Goal: Participate in discussion: Share content

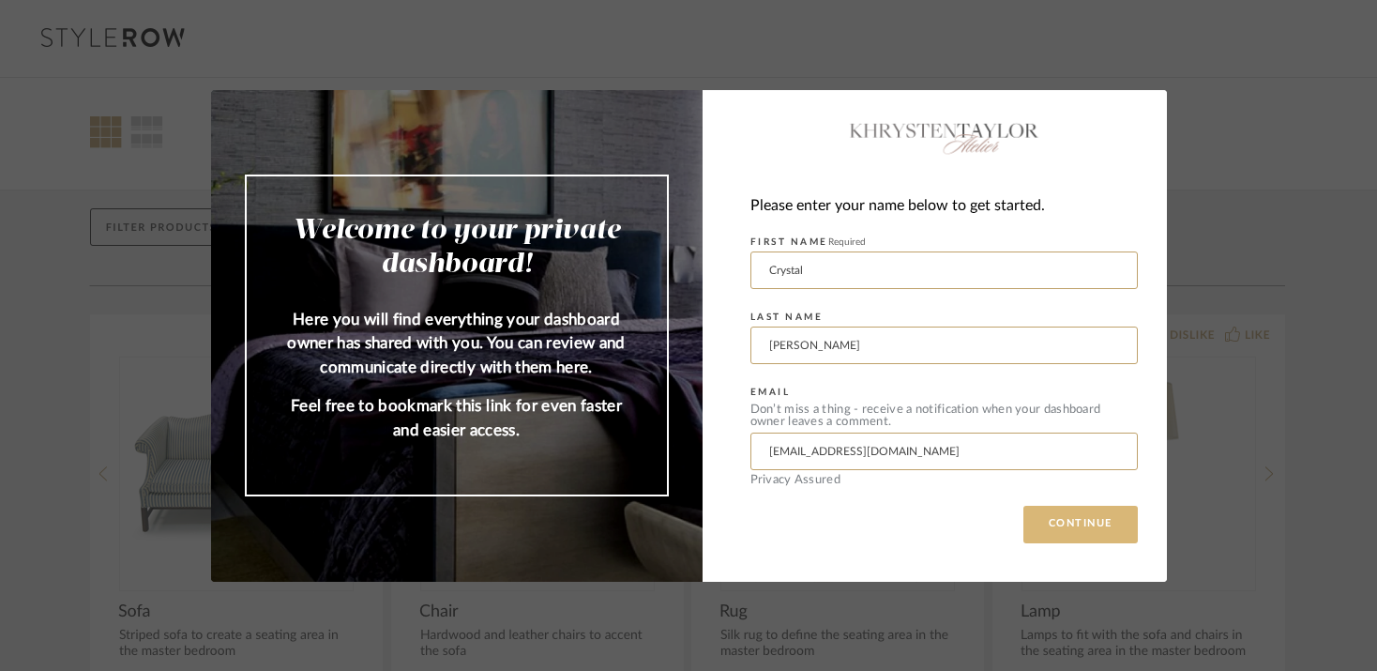
click at [1041, 520] on button "CONTINUE" at bounding box center [1080, 525] width 114 height 38
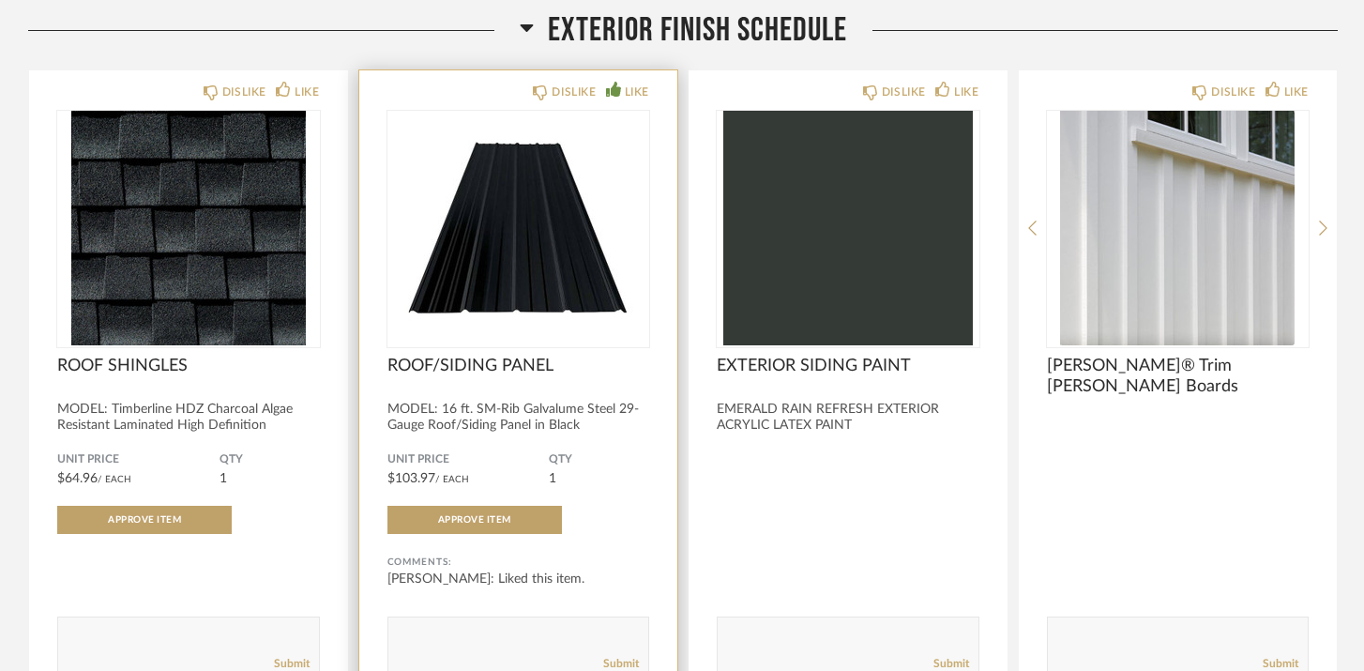
scroll to position [299, 0]
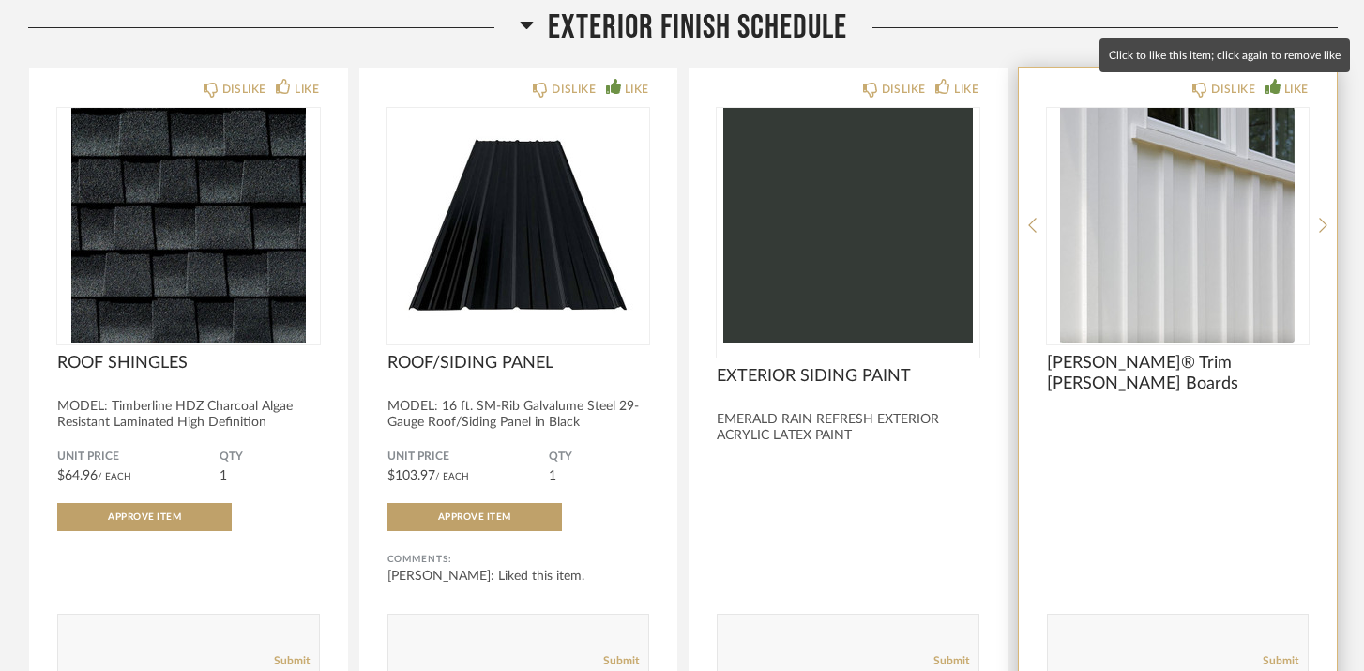
click at [1295, 85] on div "LIKE" at bounding box center [1296, 89] width 24 height 19
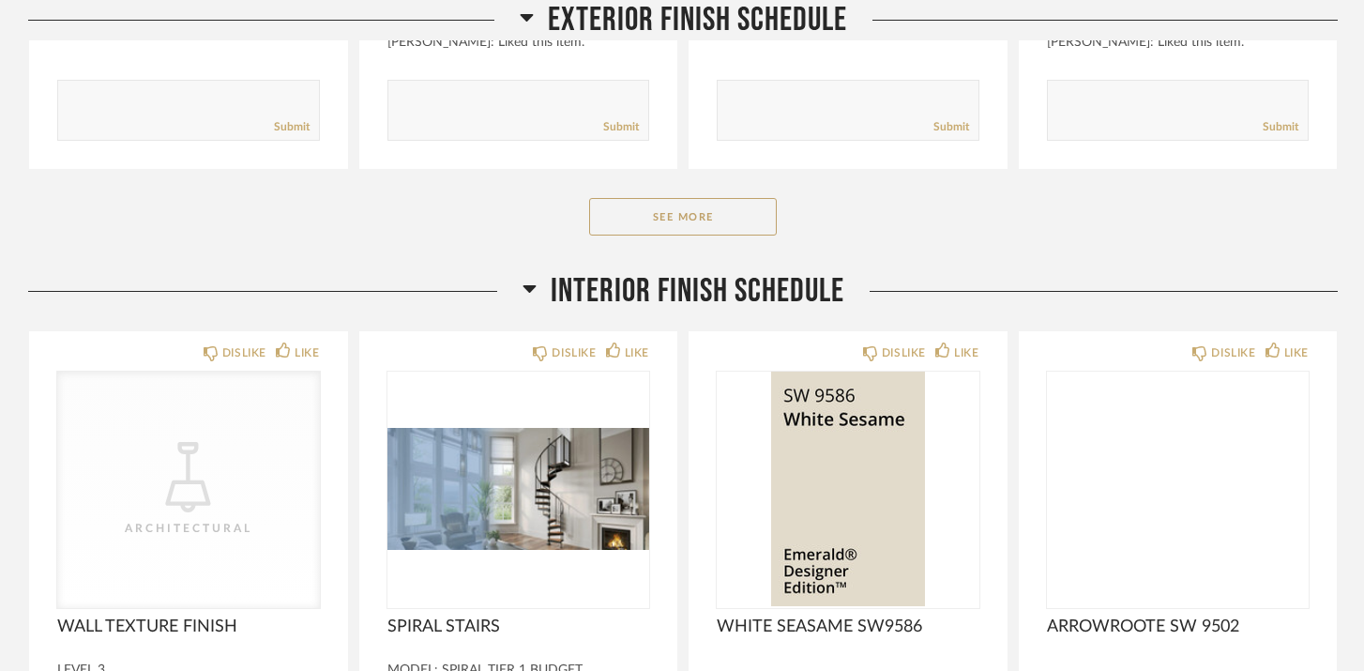
scroll to position [842, 0]
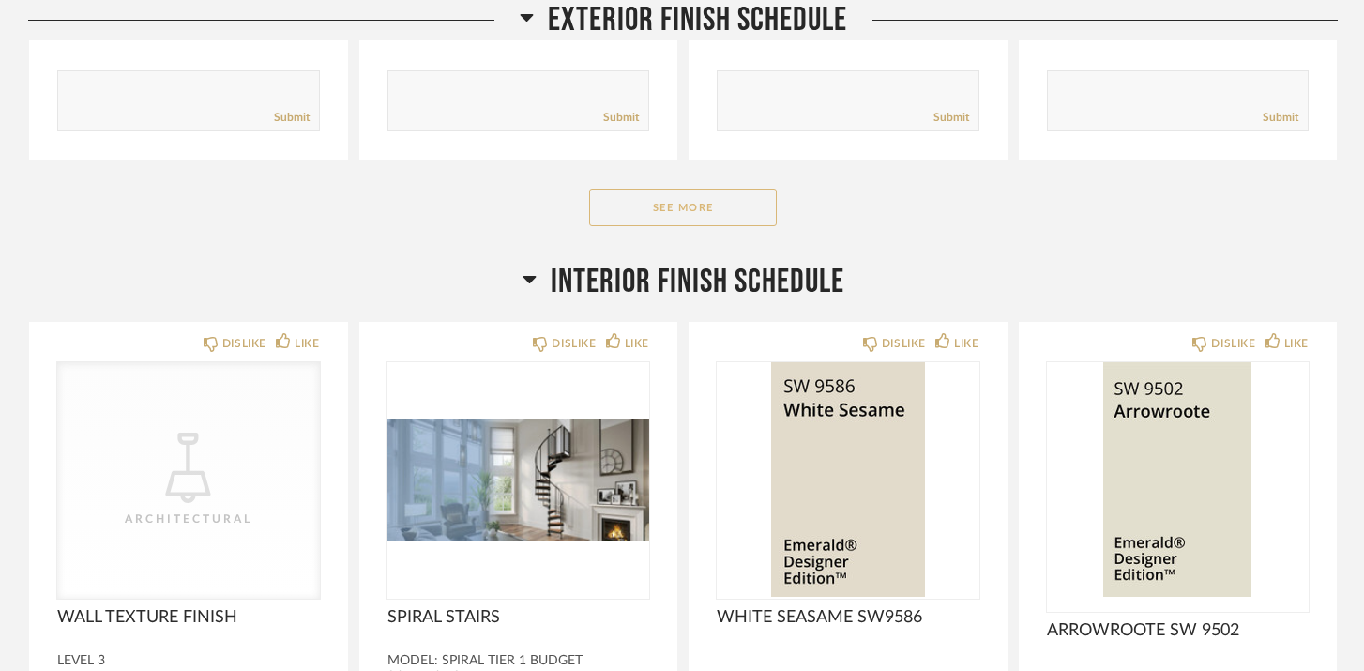
click at [704, 213] on button "See More" at bounding box center [683, 208] width 188 height 38
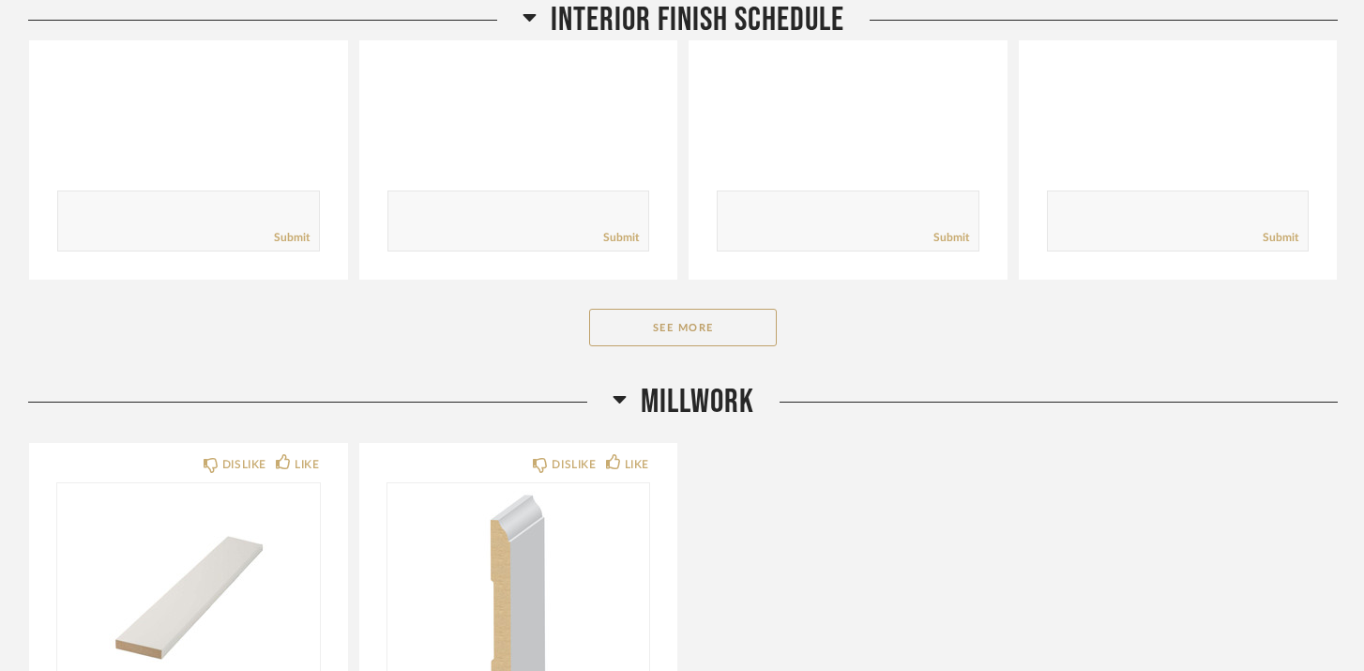
scroll to position [2114, 0]
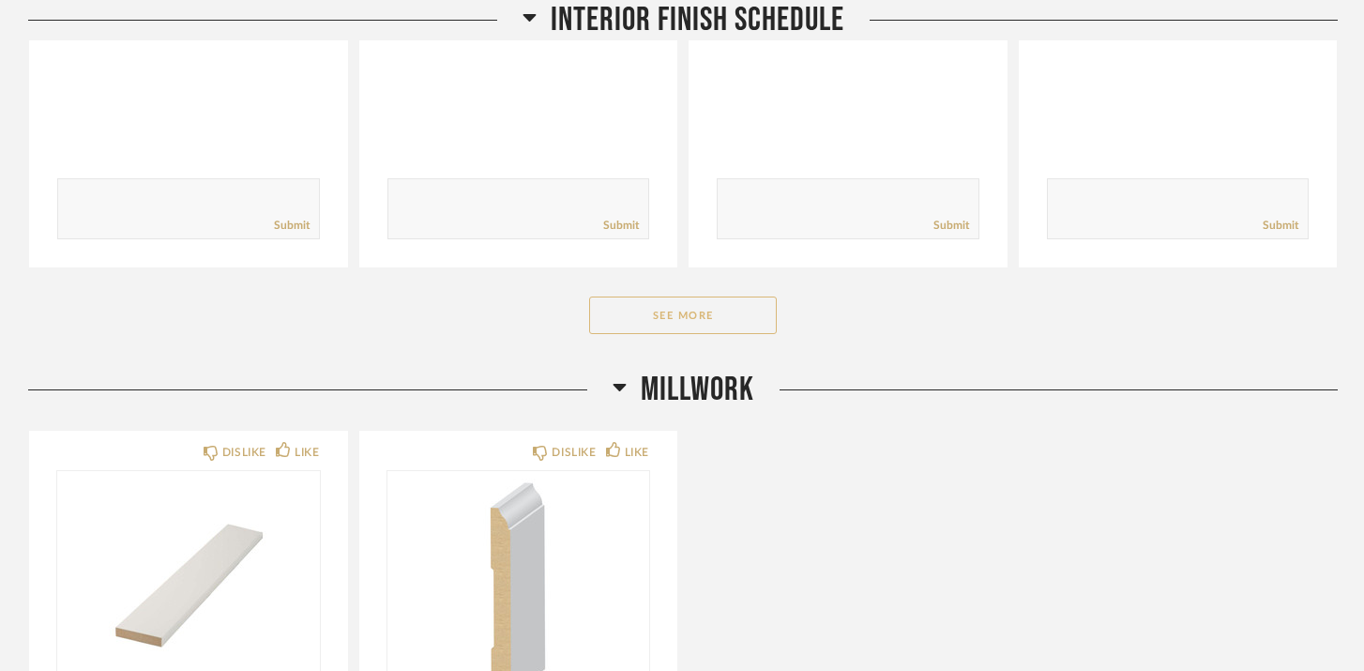
click at [698, 319] on button "See More" at bounding box center [683, 315] width 188 height 38
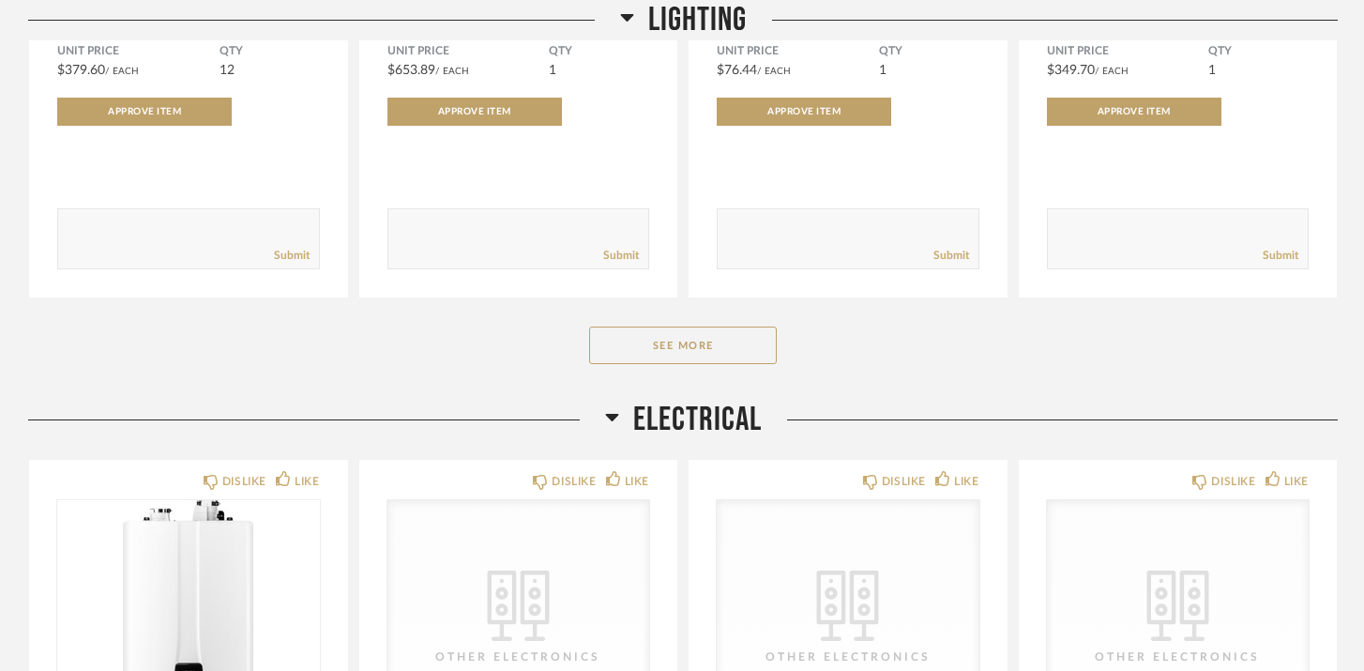
scroll to position [4965, 0]
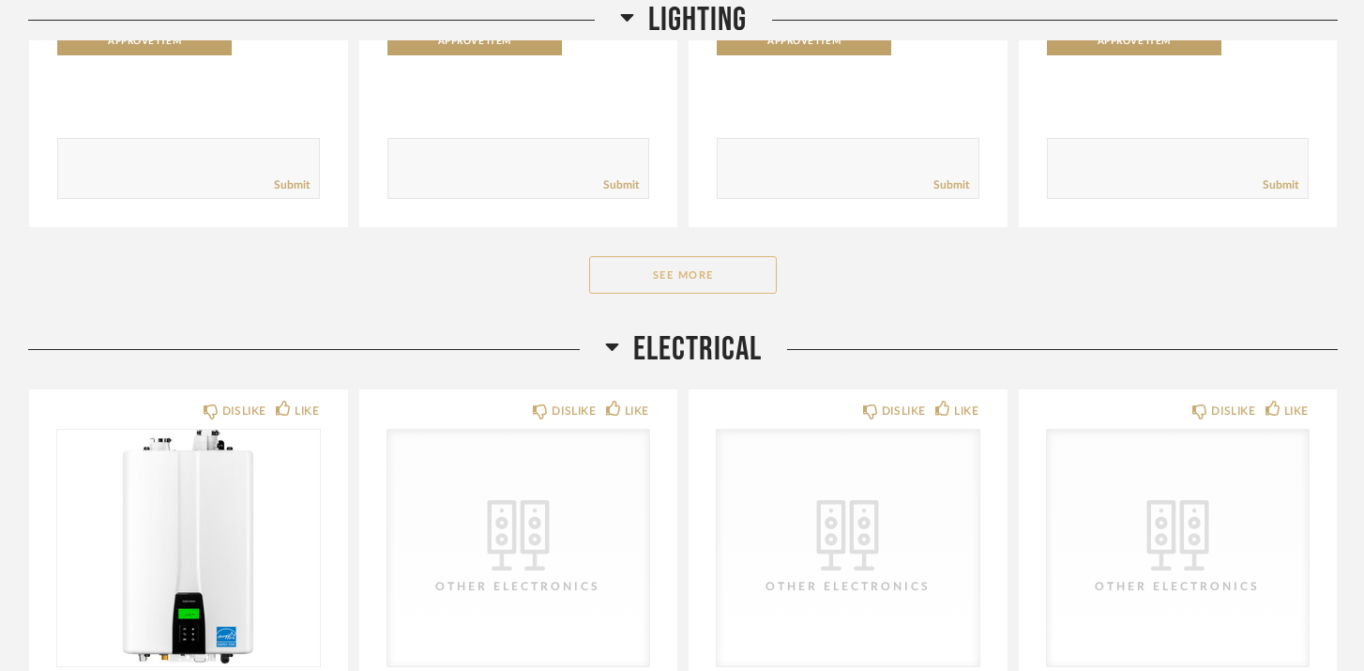
click at [760, 265] on button "See More" at bounding box center [683, 275] width 188 height 38
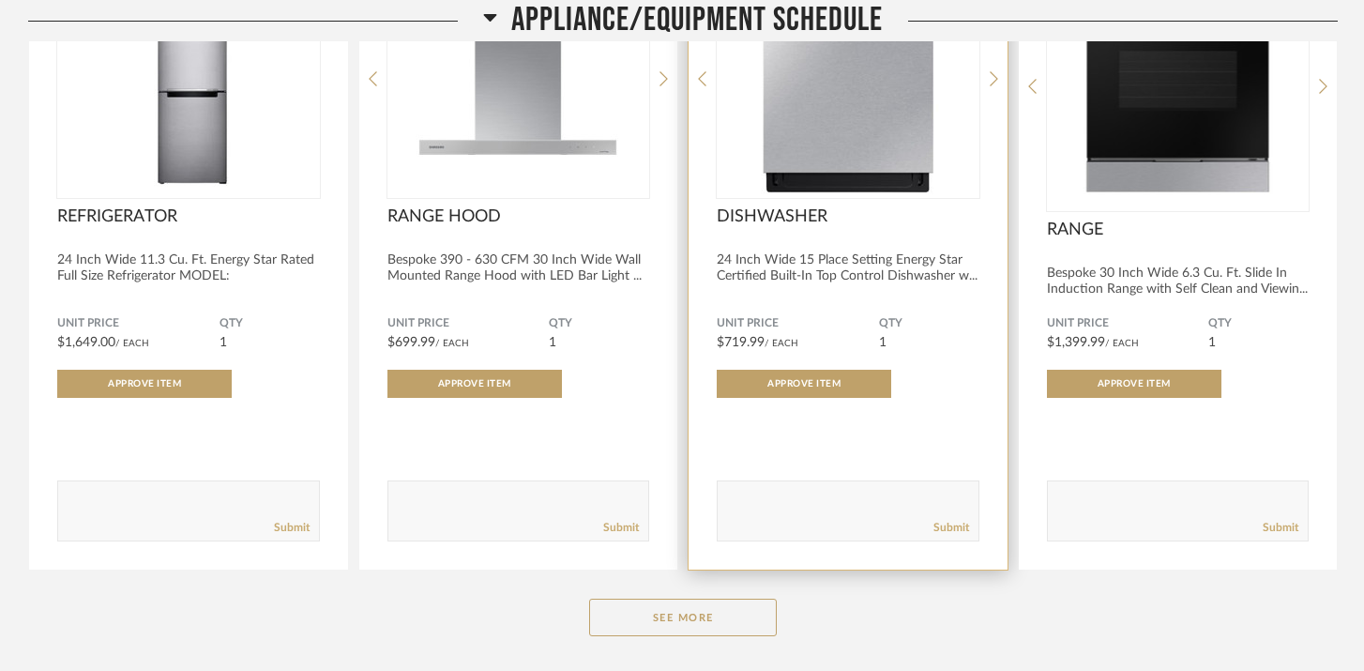
scroll to position [9969, 0]
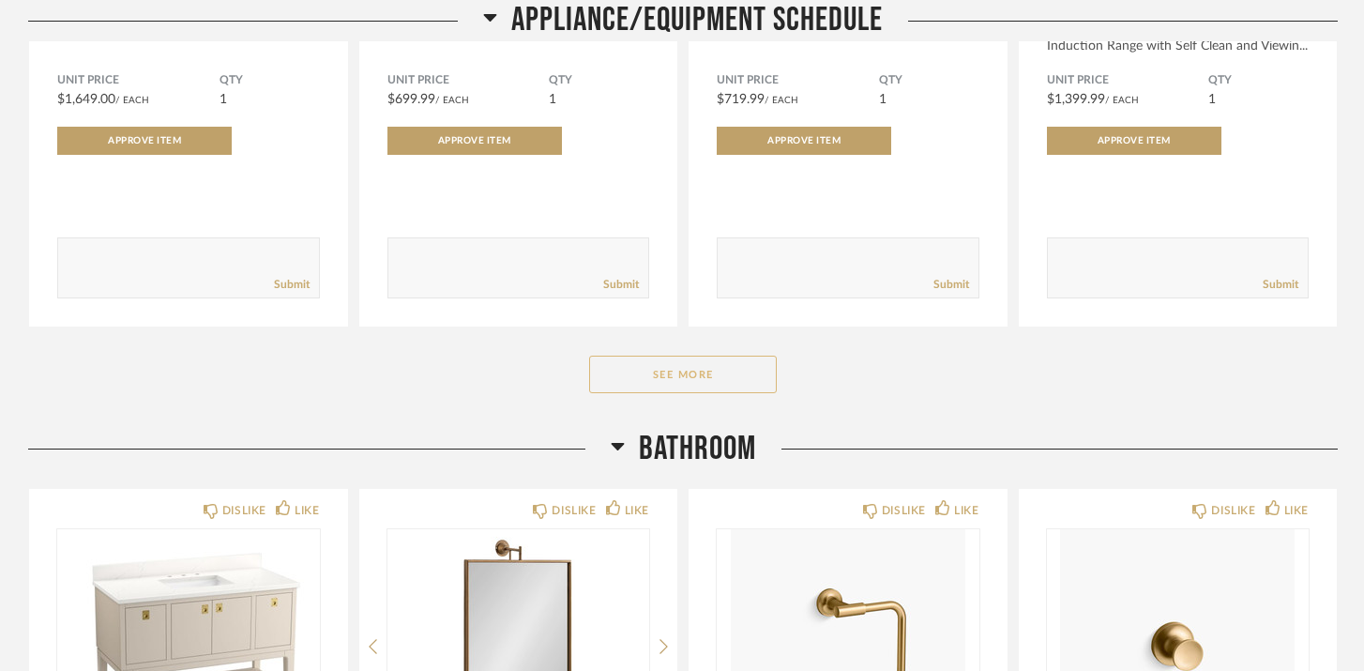
click at [713, 375] on button "See More" at bounding box center [683, 375] width 188 height 38
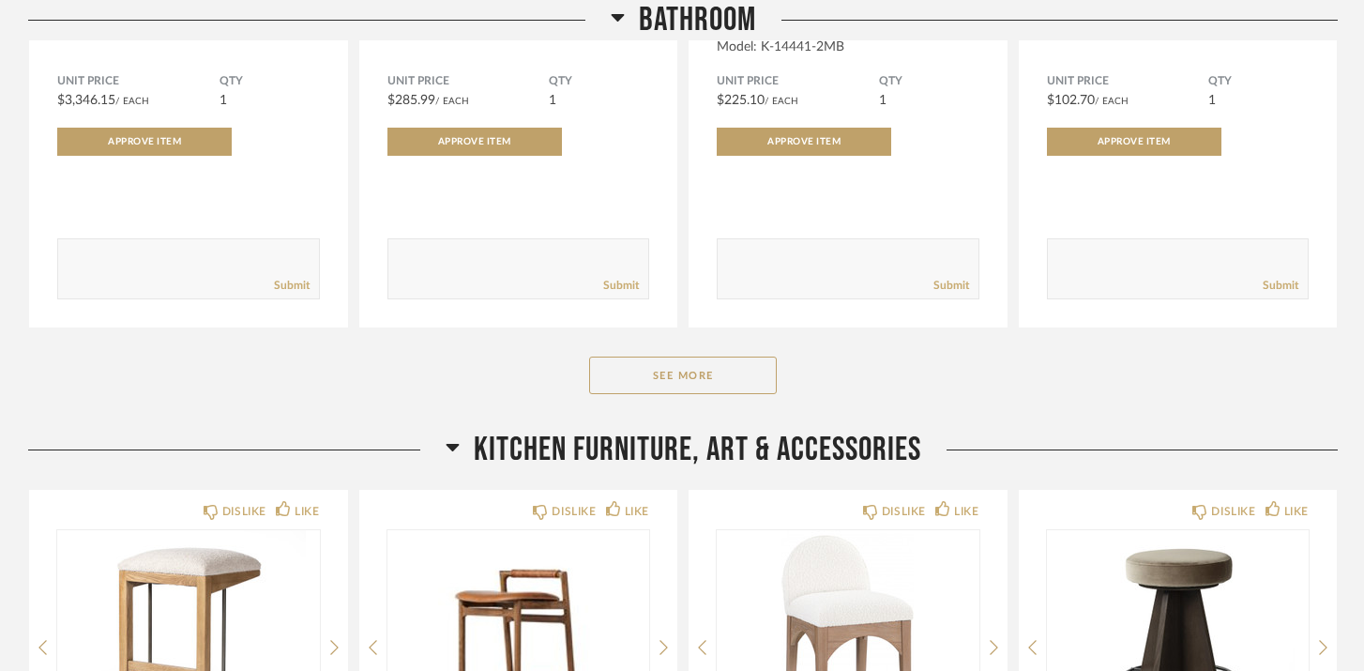
scroll to position [11512, 0]
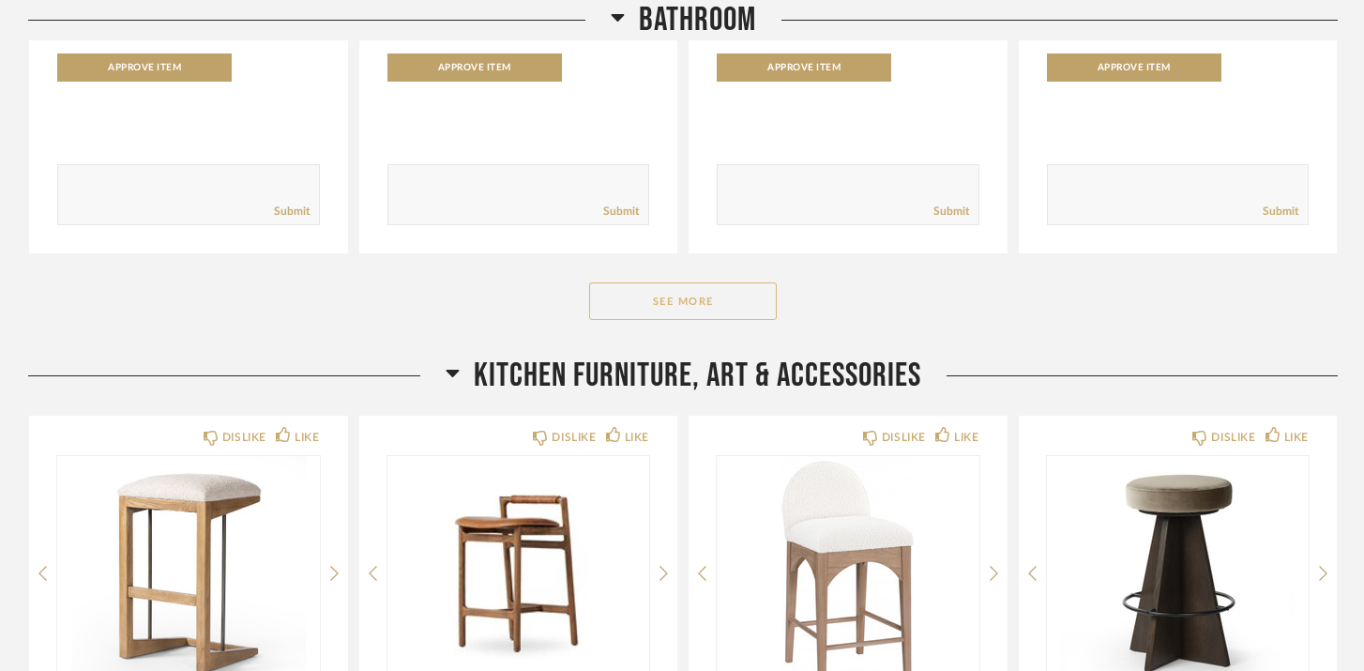
click at [689, 306] on button "See More" at bounding box center [683, 301] width 188 height 38
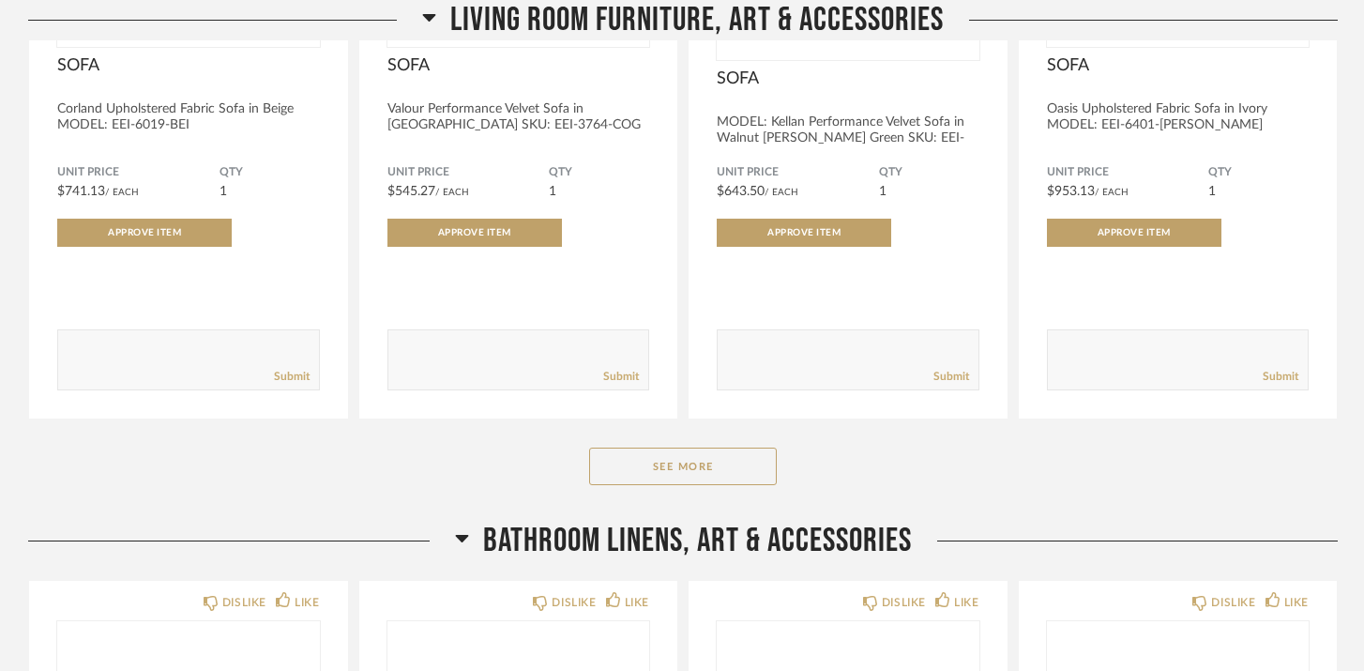
scroll to position [14827, 0]
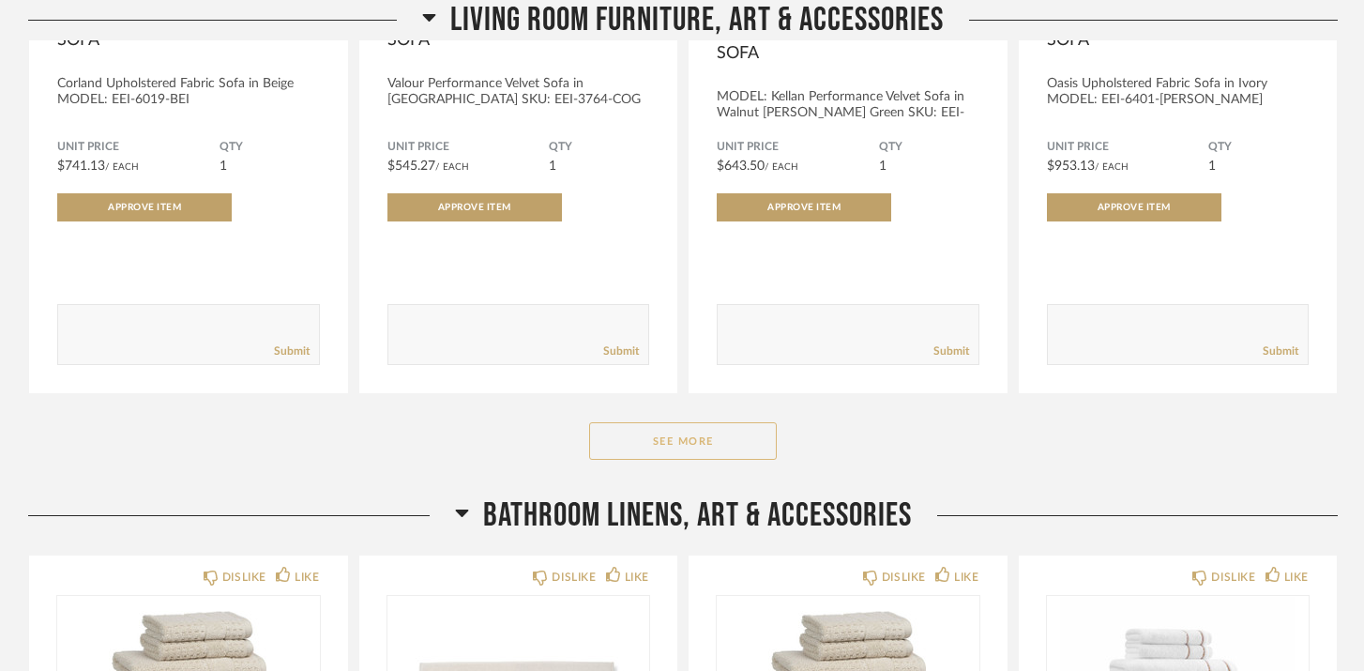
click at [732, 444] on button "See More" at bounding box center [683, 441] width 188 height 38
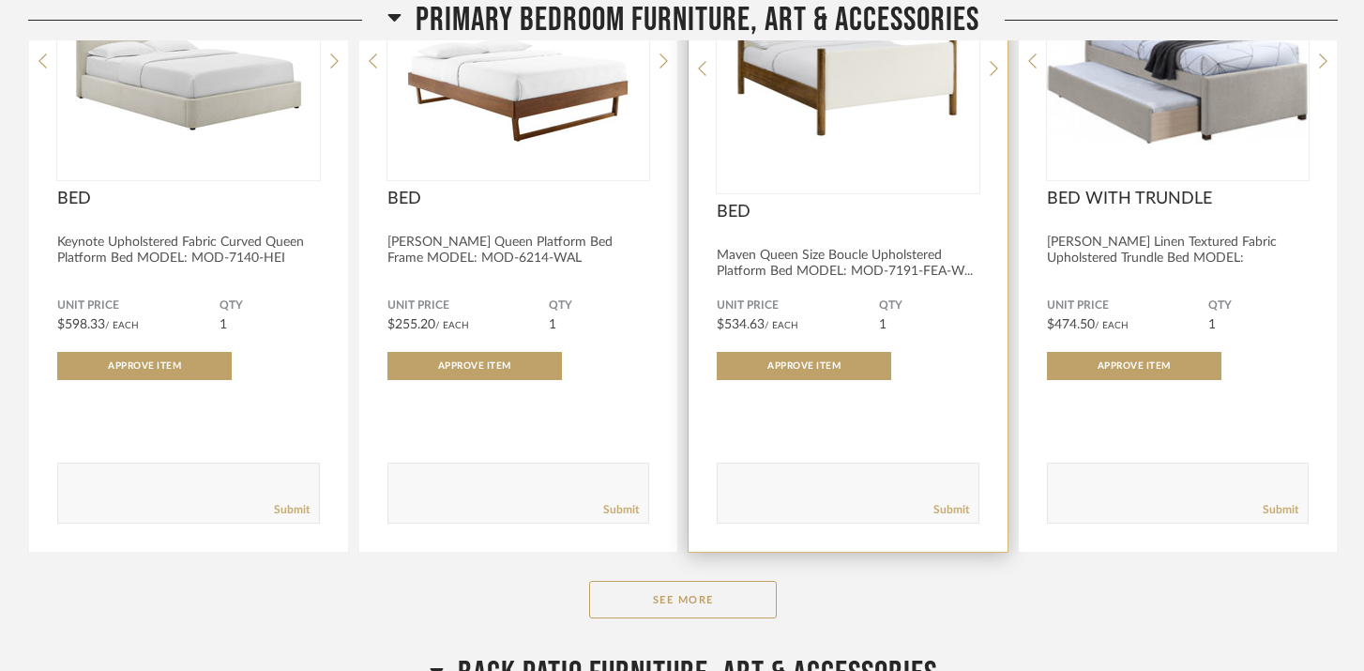
scroll to position [18792, 0]
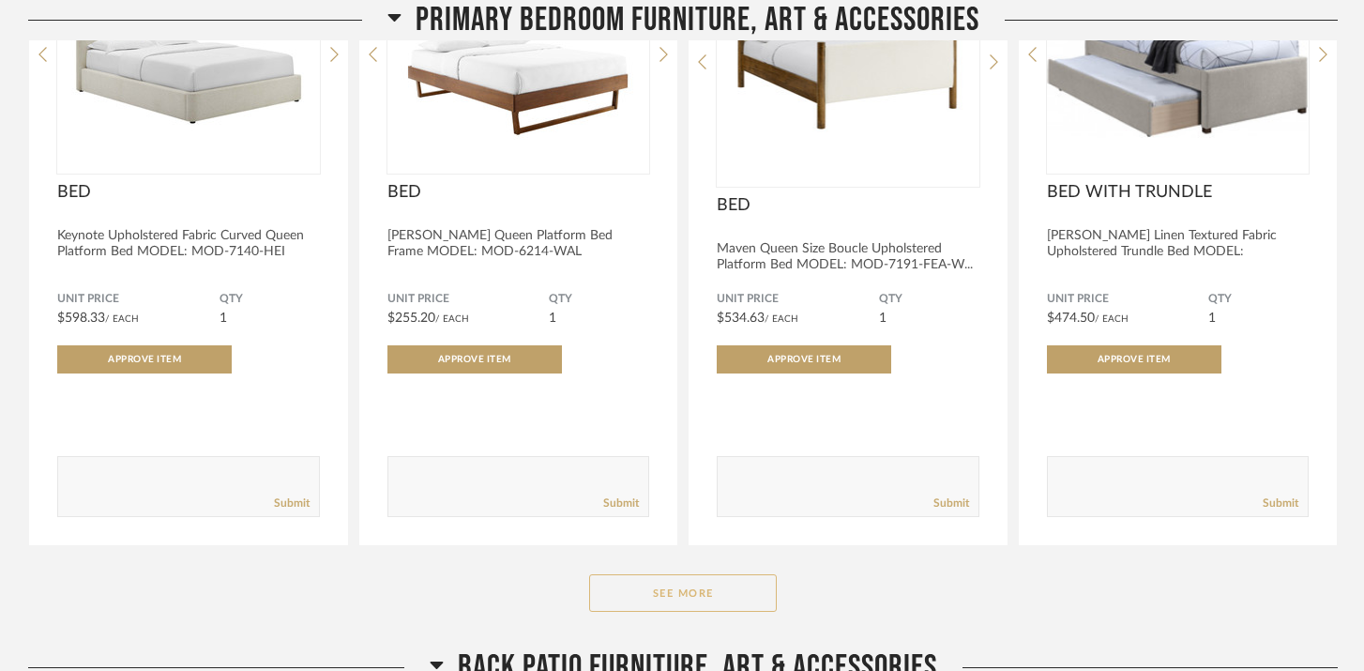
click at [696, 574] on button "See More" at bounding box center [683, 593] width 188 height 38
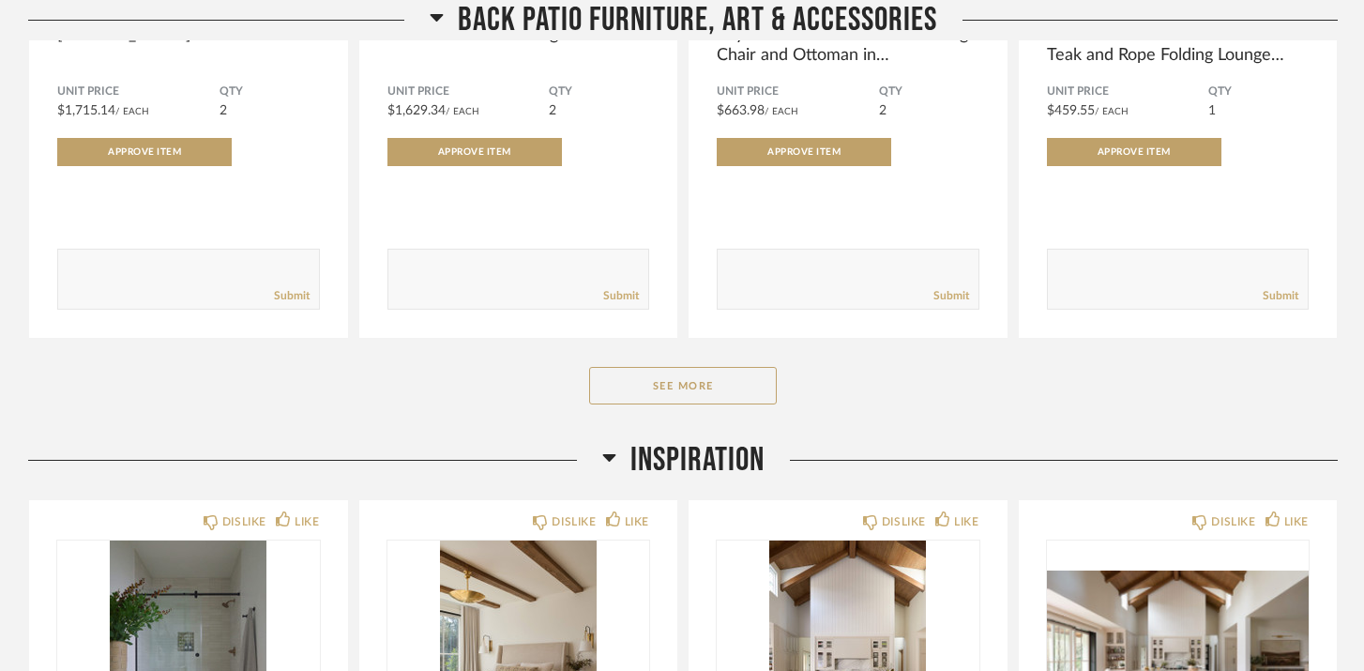
scroll to position [21053, 0]
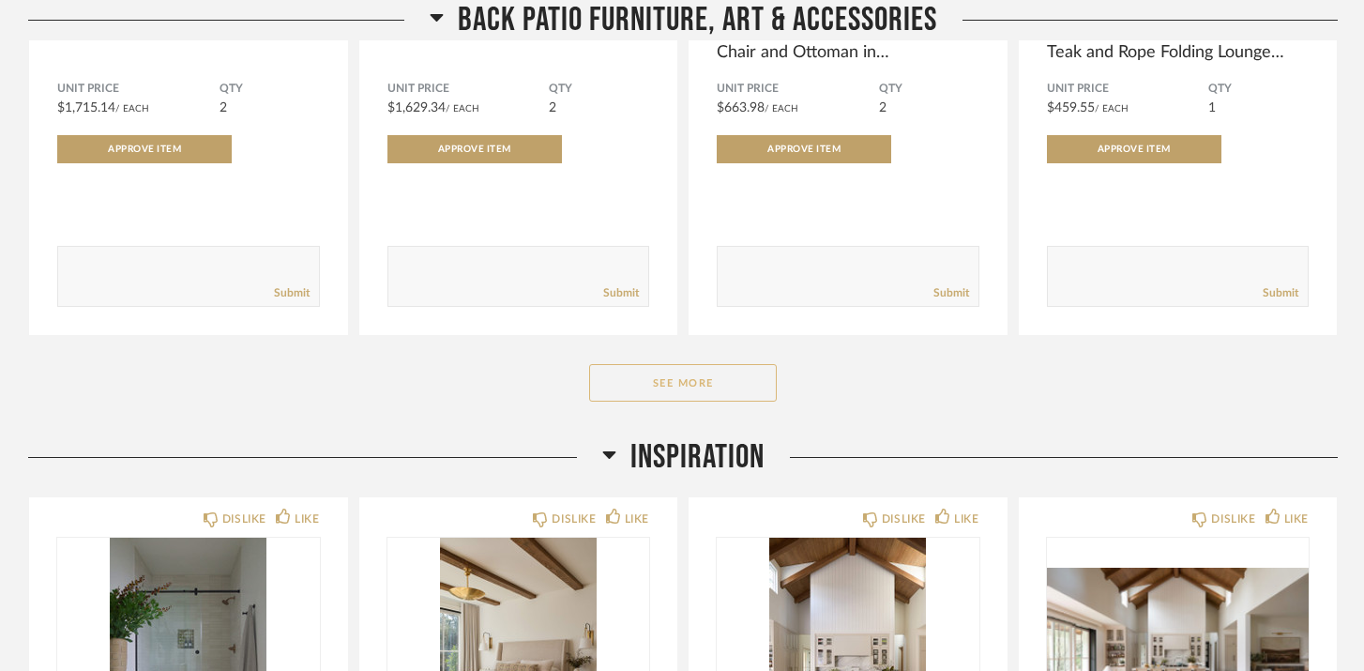
click at [683, 364] on button "See More" at bounding box center [683, 383] width 188 height 38
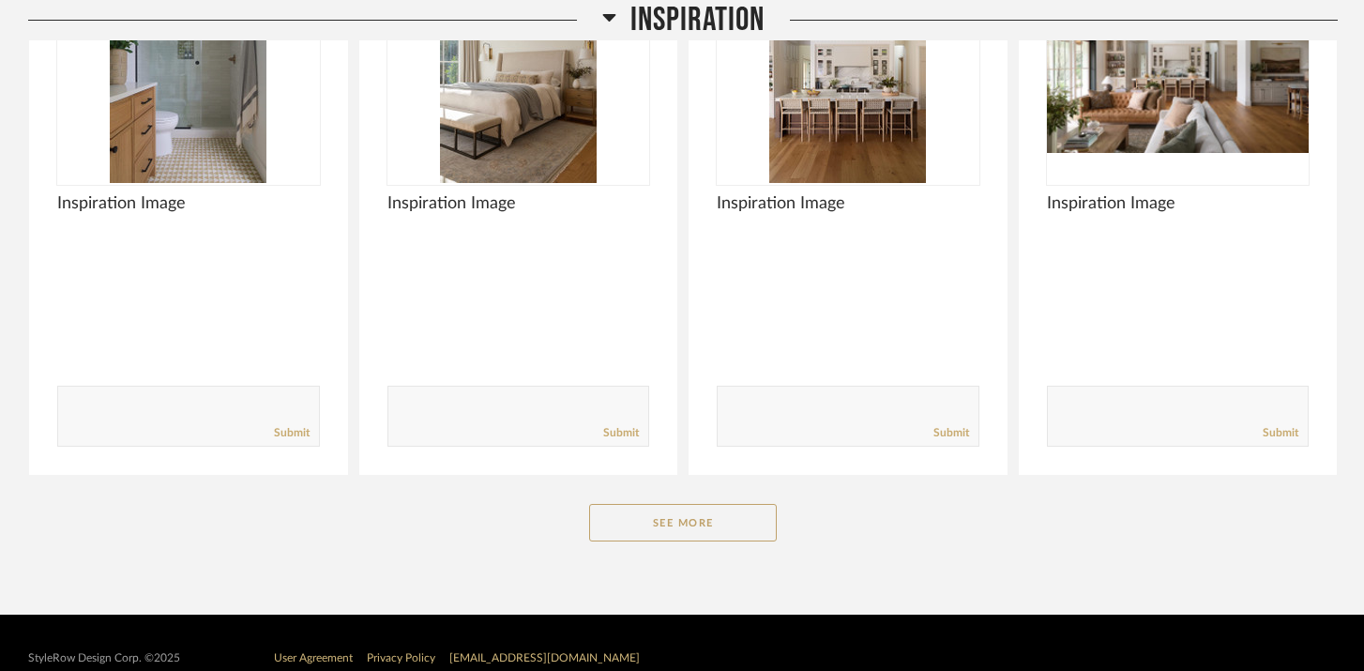
scroll to position [24214, 0]
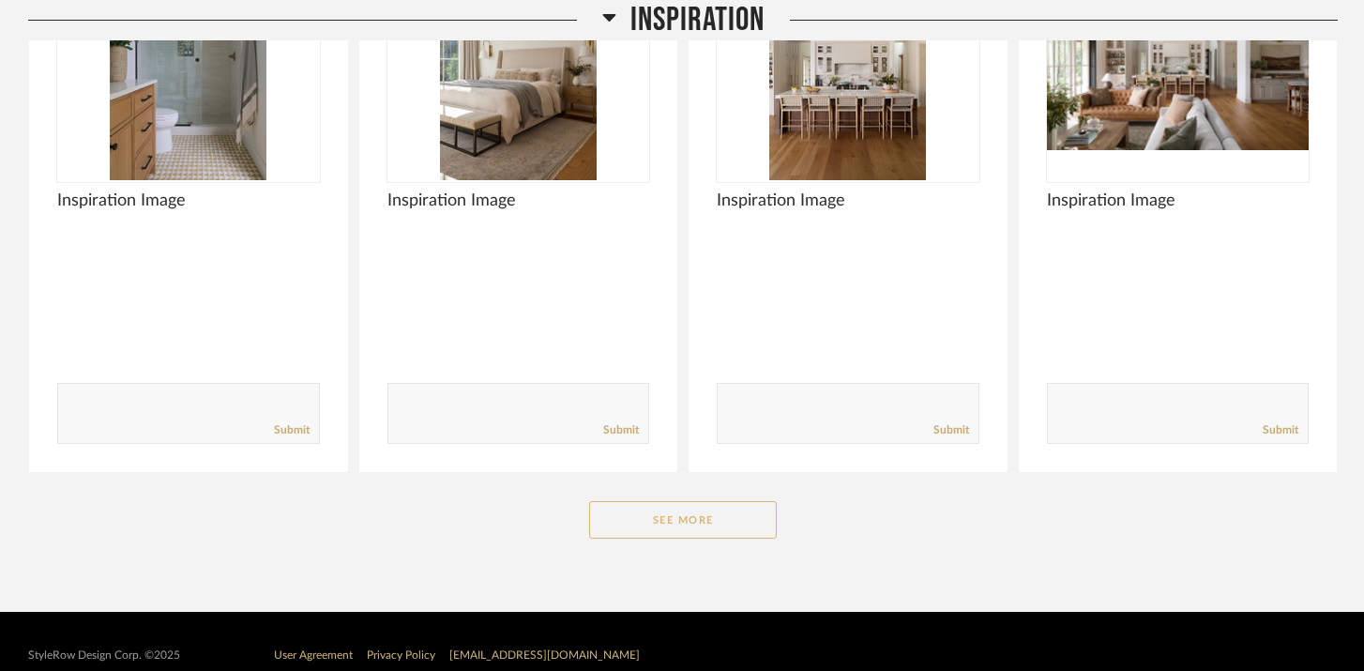
click at [688, 501] on button "See More" at bounding box center [683, 520] width 188 height 38
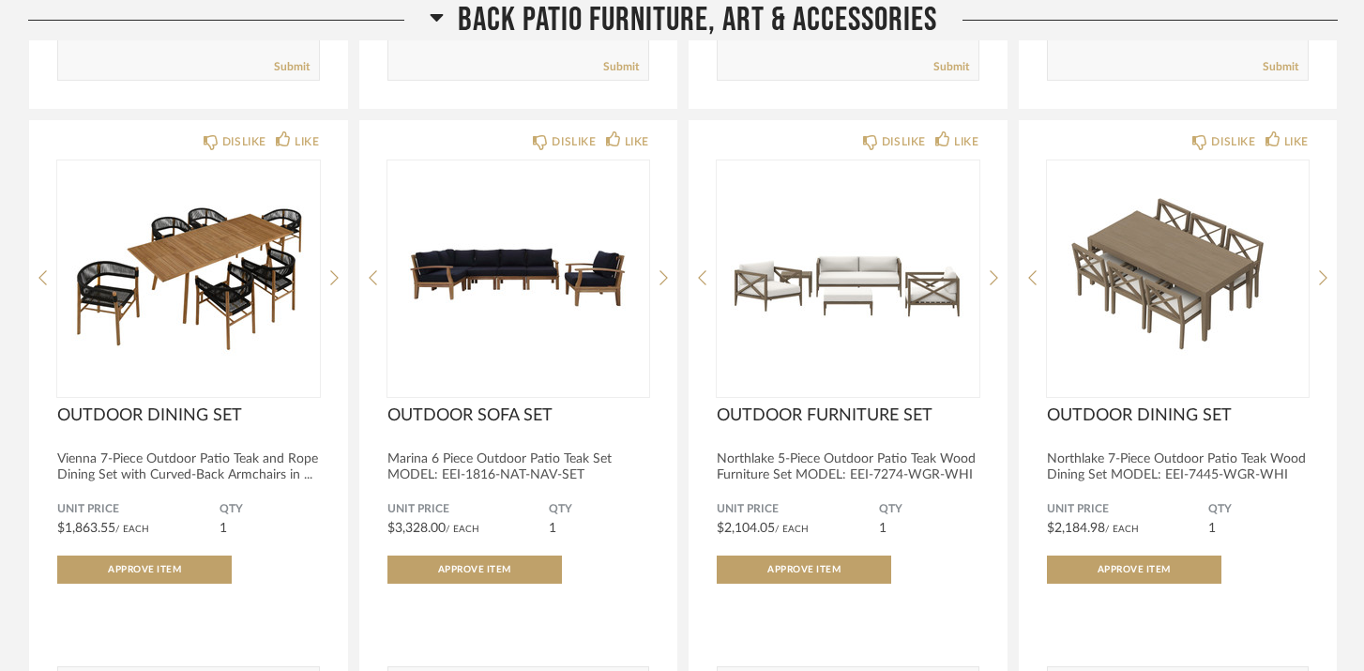
scroll to position [22447, 0]
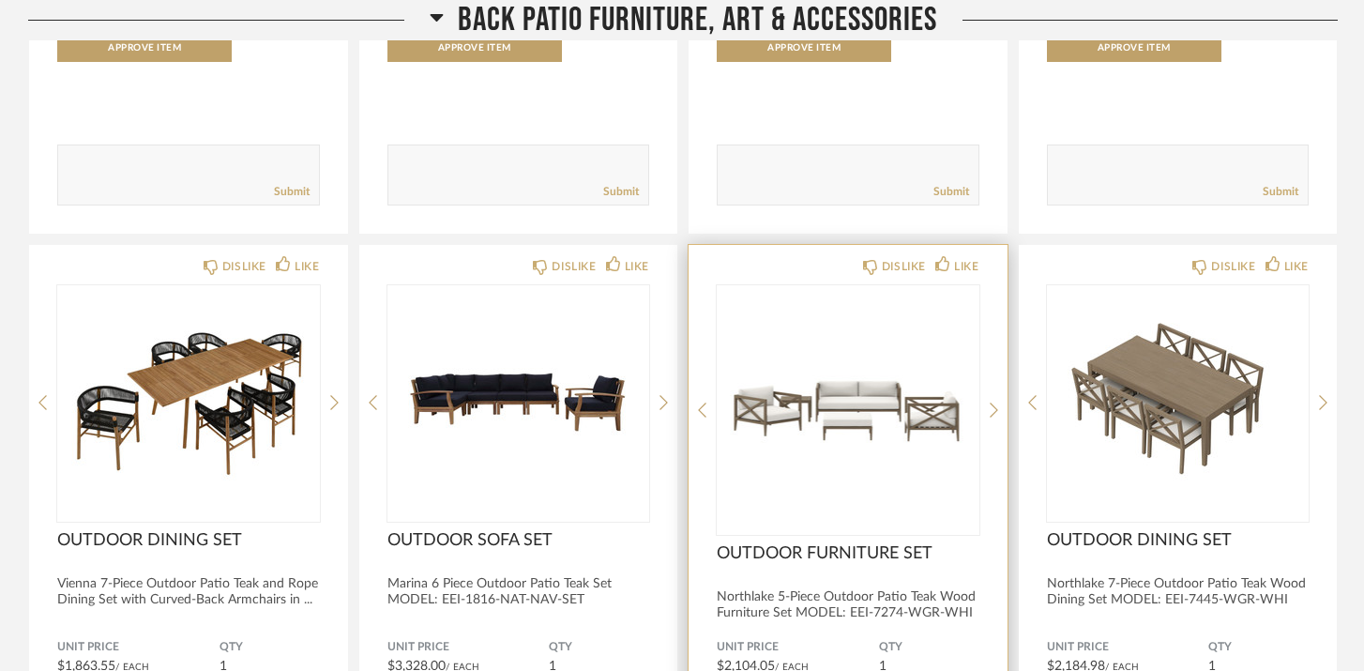
click at [822, 389] on div at bounding box center [848, 410] width 263 height 250
click at [836, 412] on img "0" at bounding box center [848, 402] width 263 height 235
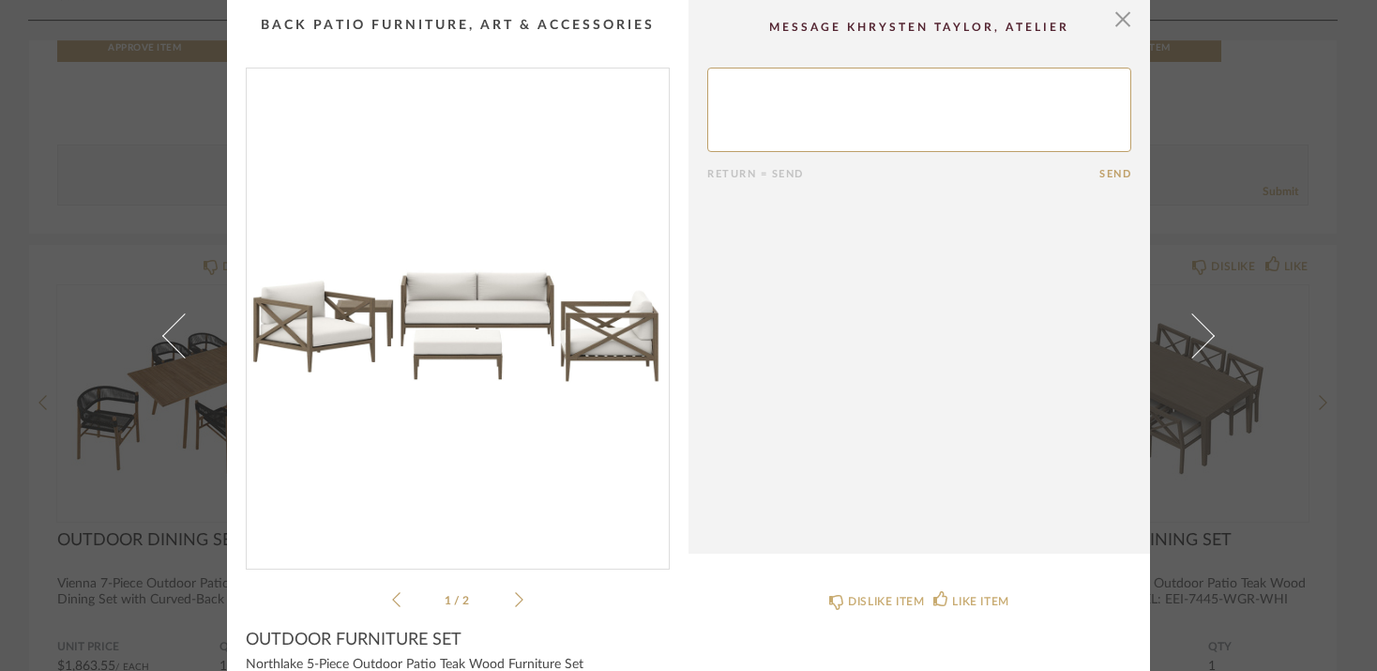
scroll to position [24, 0]
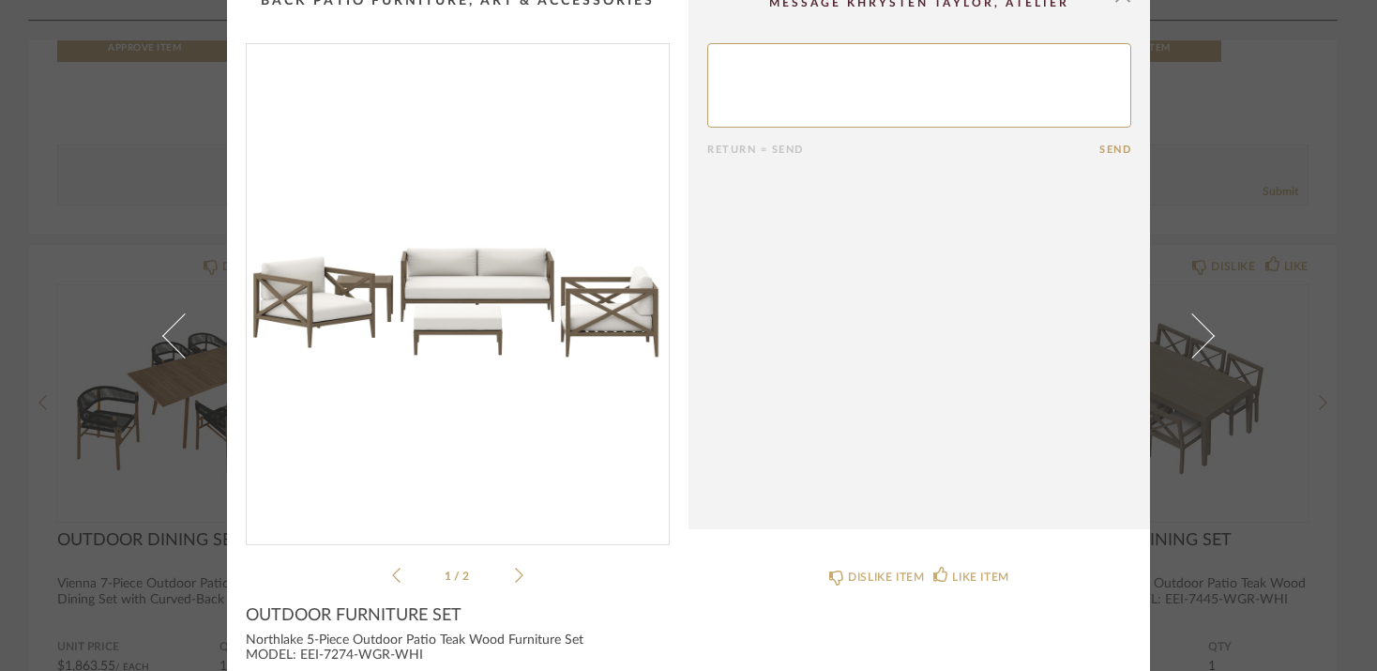
click at [515, 573] on icon at bounding box center [519, 575] width 8 height 15
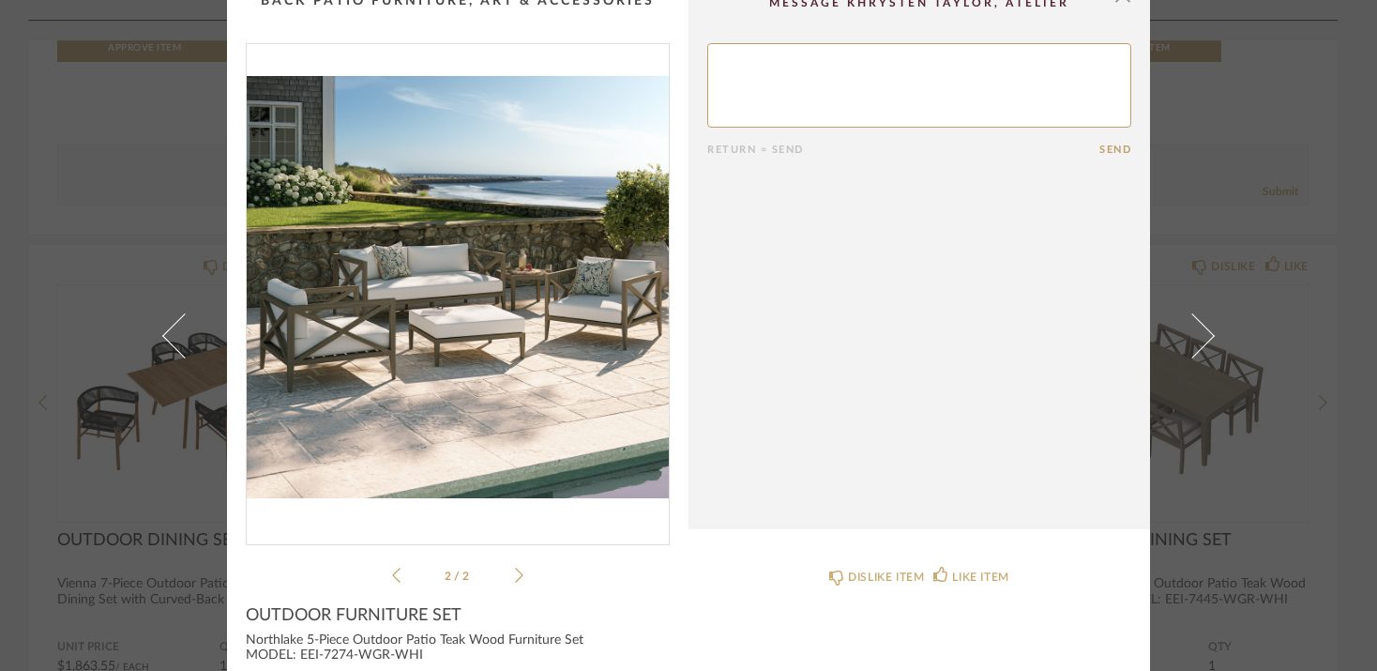
click at [392, 573] on icon at bounding box center [396, 575] width 8 height 15
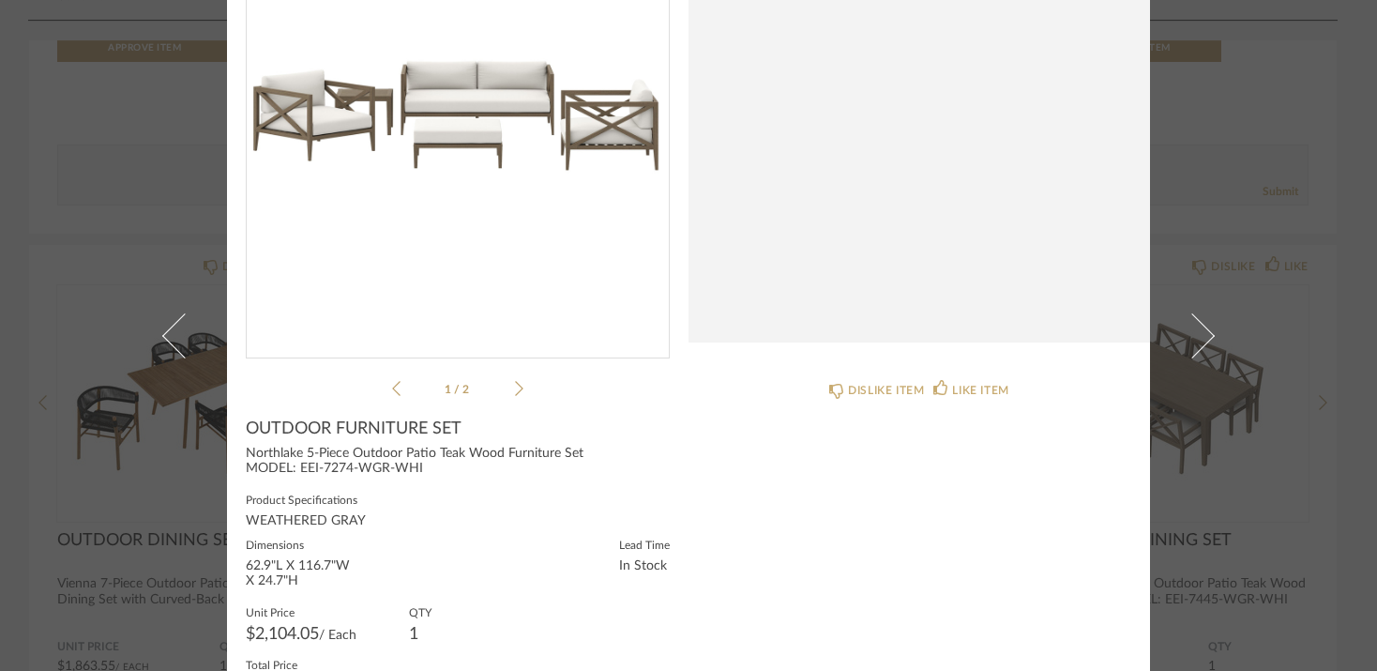
scroll to position [210, 0]
drag, startPoint x: 239, startPoint y: 456, endPoint x: 459, endPoint y: 473, distance: 220.2
click at [459, 473] on div "Northlake 5-Piece Outdoor Patio Teak Wood Furniture Set MODEL: EEI-7274-WGR-WHI" at bounding box center [458, 462] width 424 height 30
copy div "Northlake 5-Piece Outdoor Patio Teak Wood Furniture Set MODEL: EEI-7274-WGR-WHI"
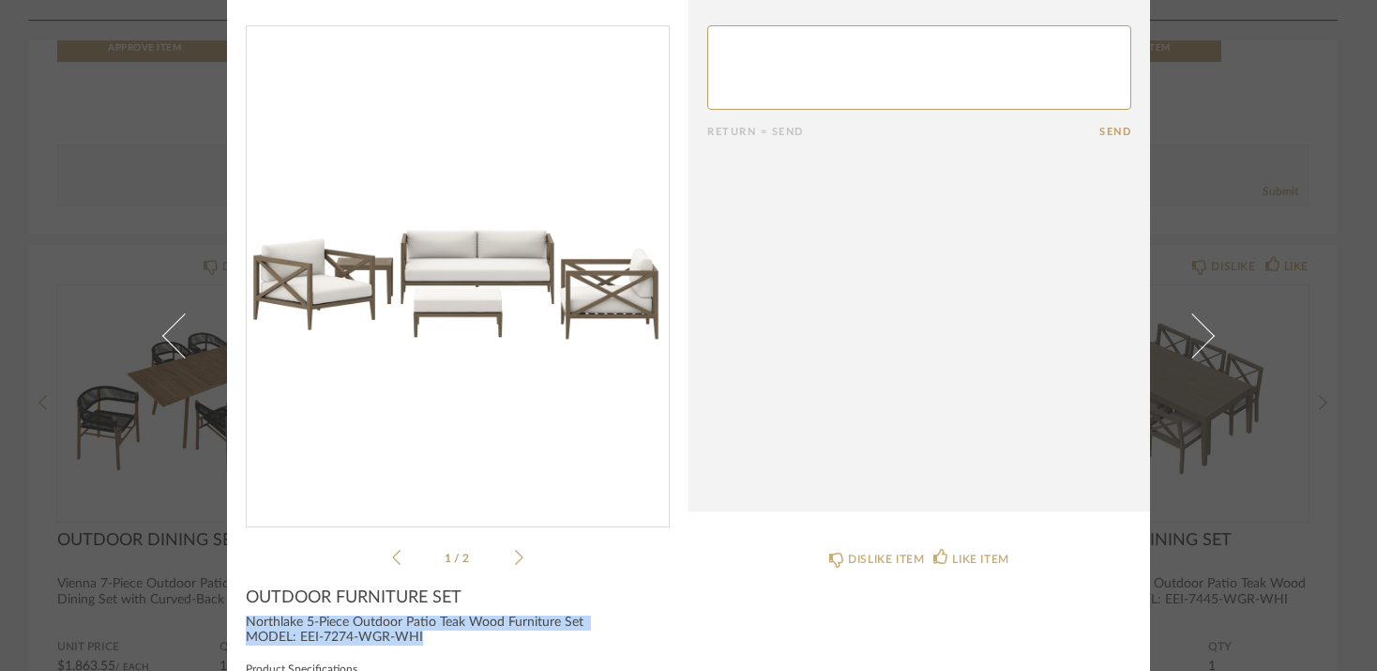
scroll to position [0, 0]
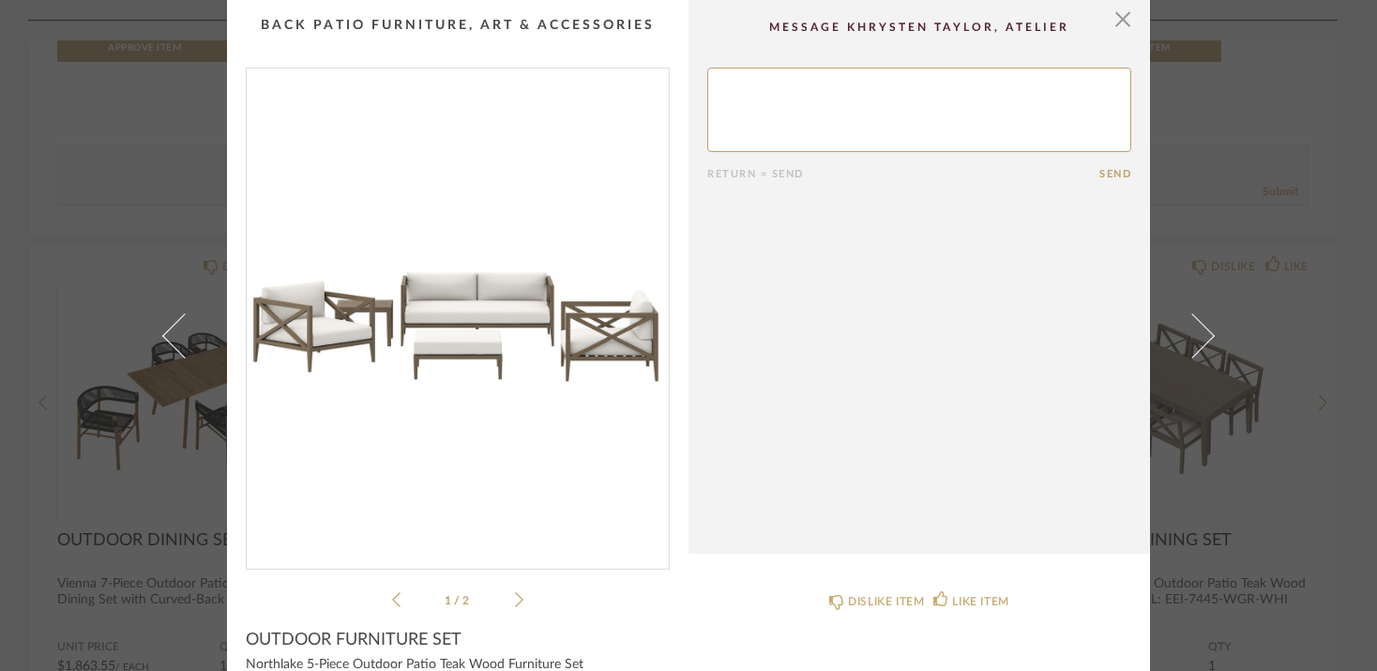
click at [810, 126] on textarea at bounding box center [919, 110] width 424 height 84
type textarea "I like how this set feels "light and airy", but think the wood frame would be t…"
click at [1113, 172] on button "Send" at bounding box center [1115, 174] width 32 height 12
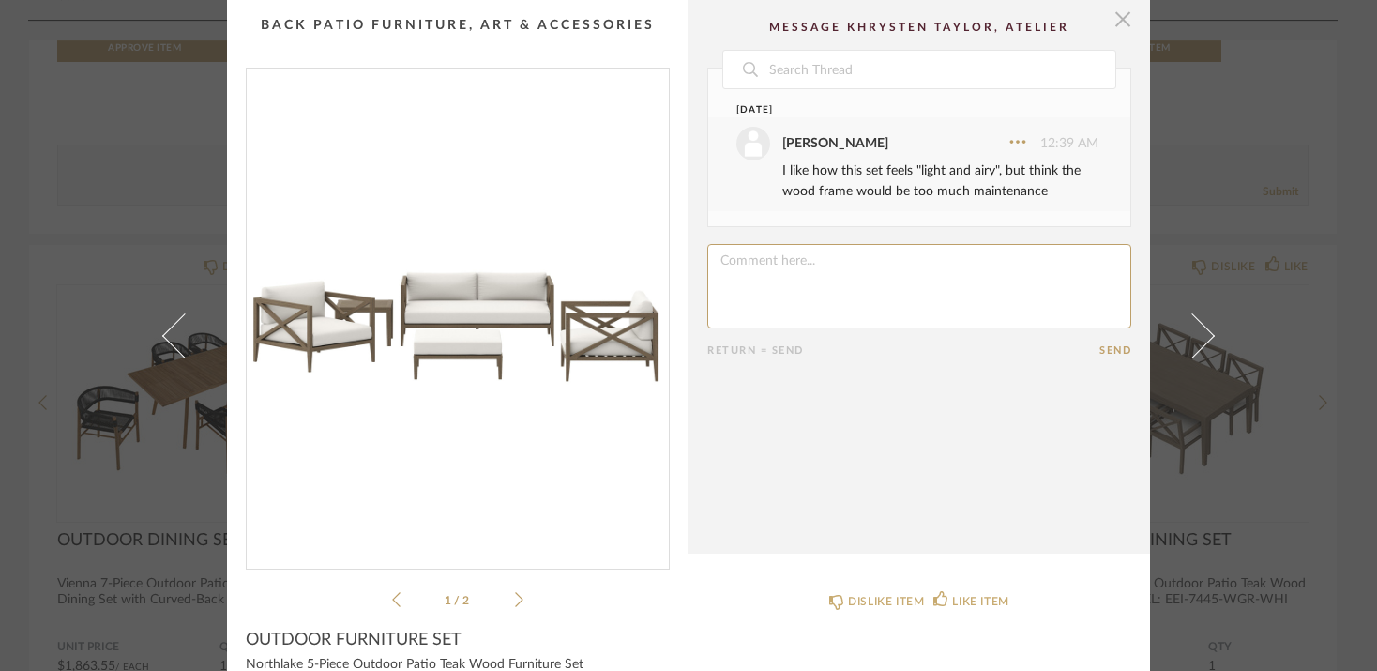
click at [1117, 25] on span "button" at bounding box center [1123, 19] width 38 height 38
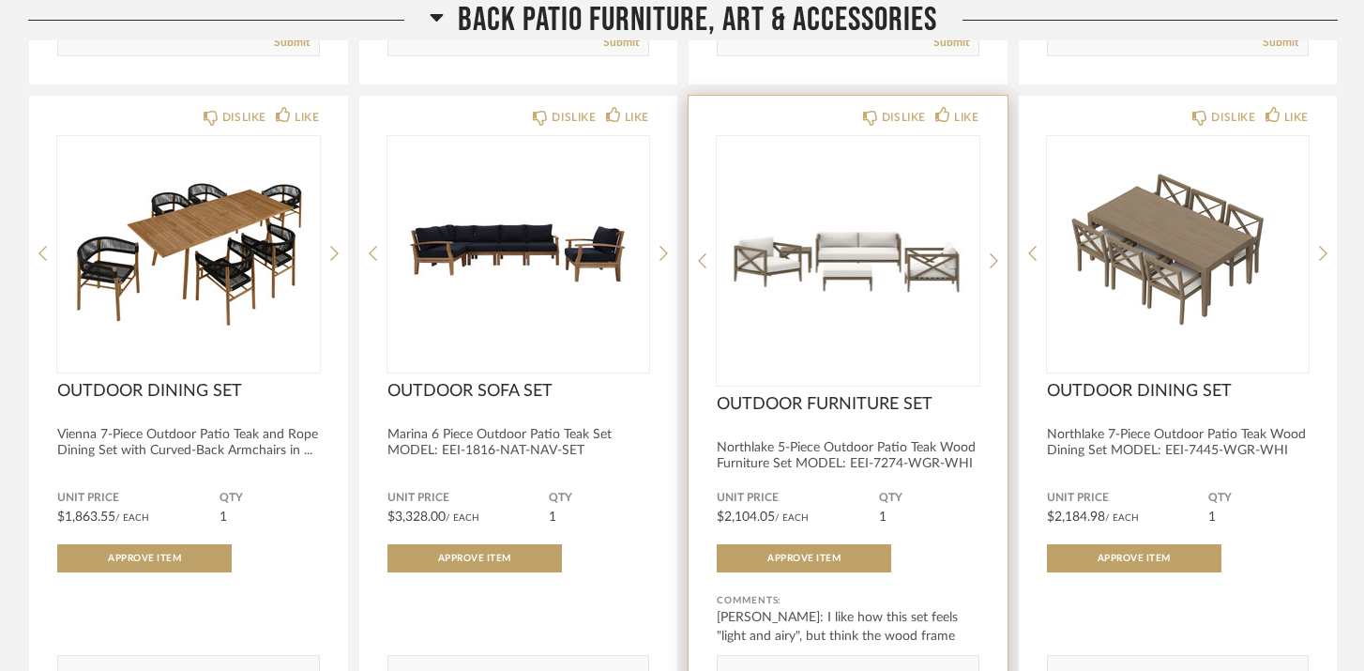
scroll to position [22590, 0]
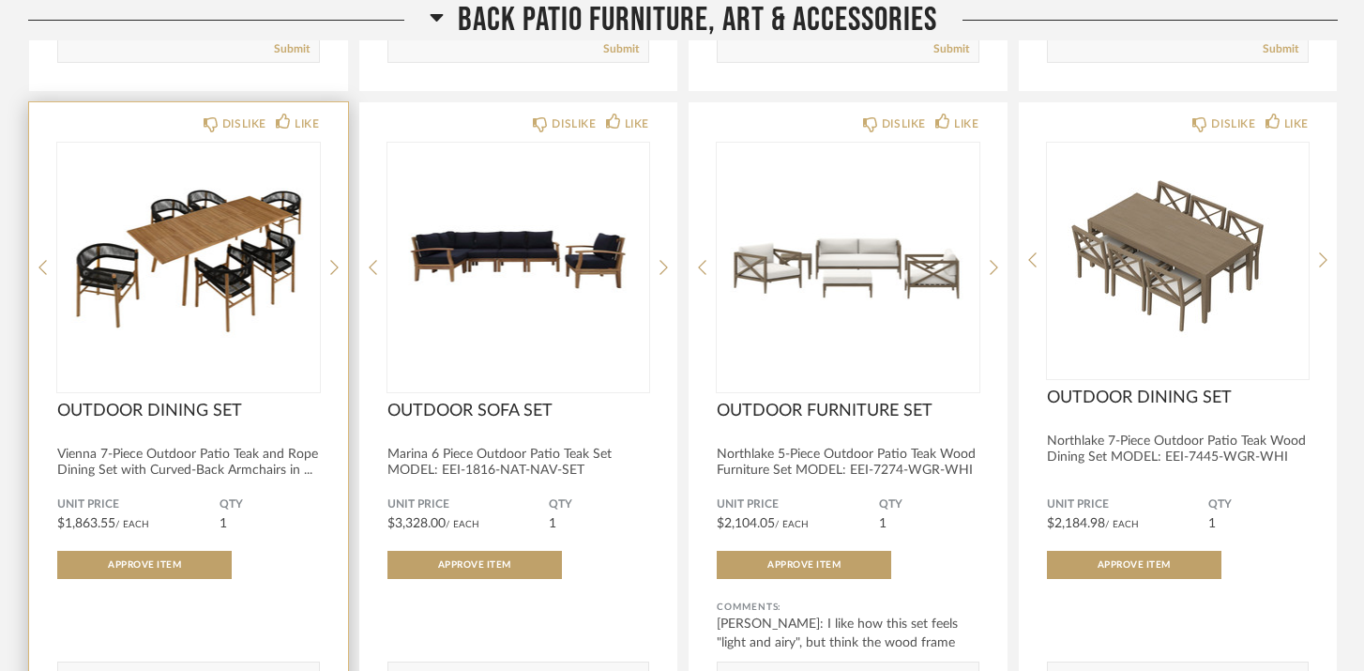
click at [210, 277] on img "0" at bounding box center [188, 260] width 263 height 235
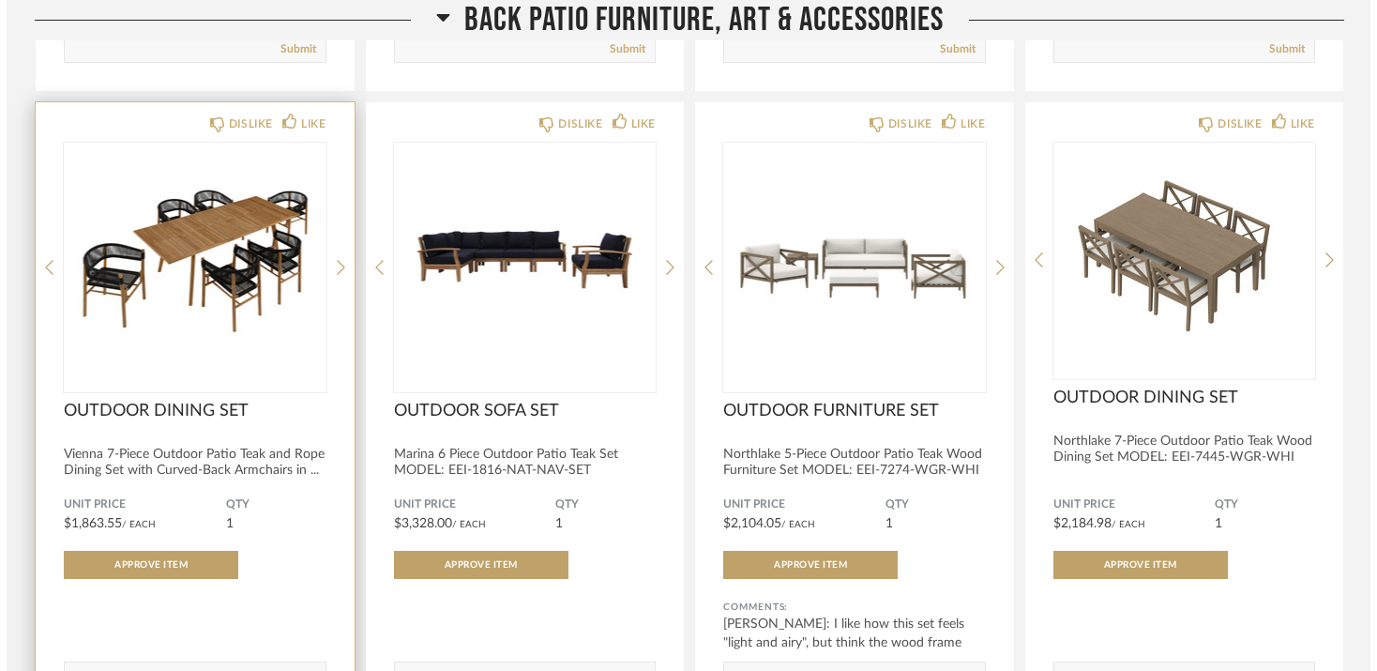
scroll to position [0, 0]
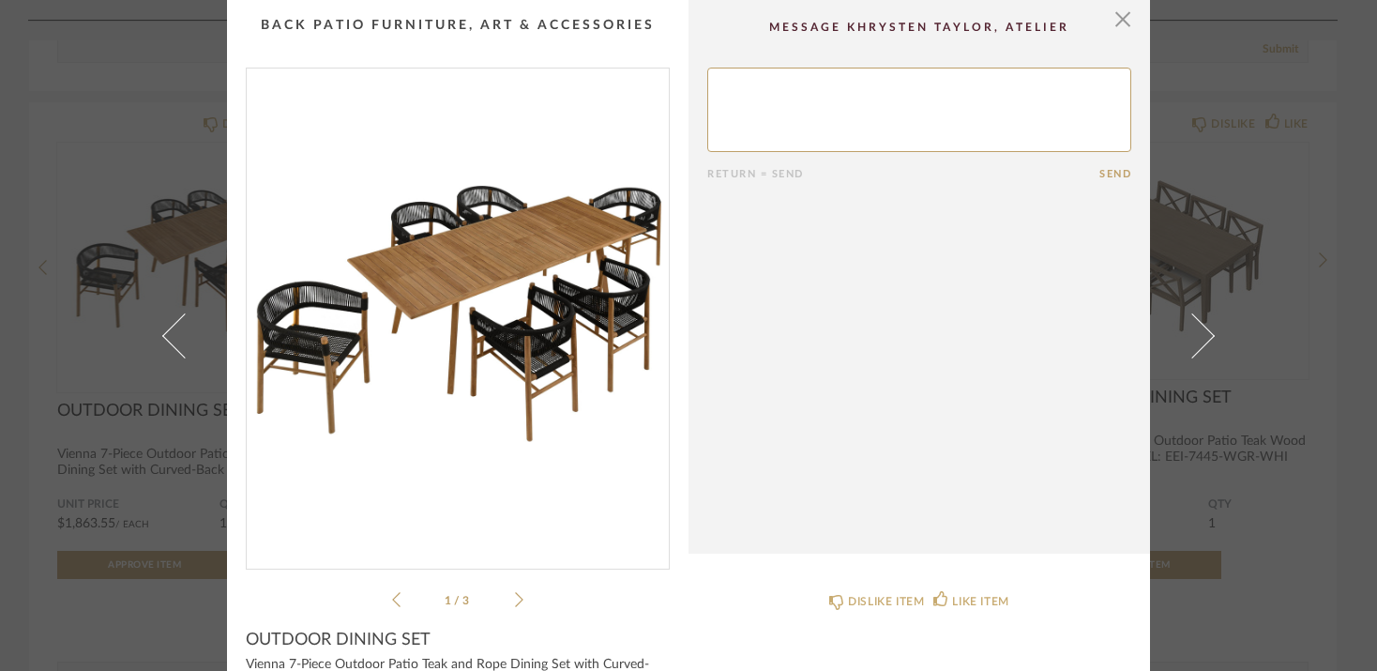
click at [516, 600] on icon at bounding box center [519, 599] width 8 height 17
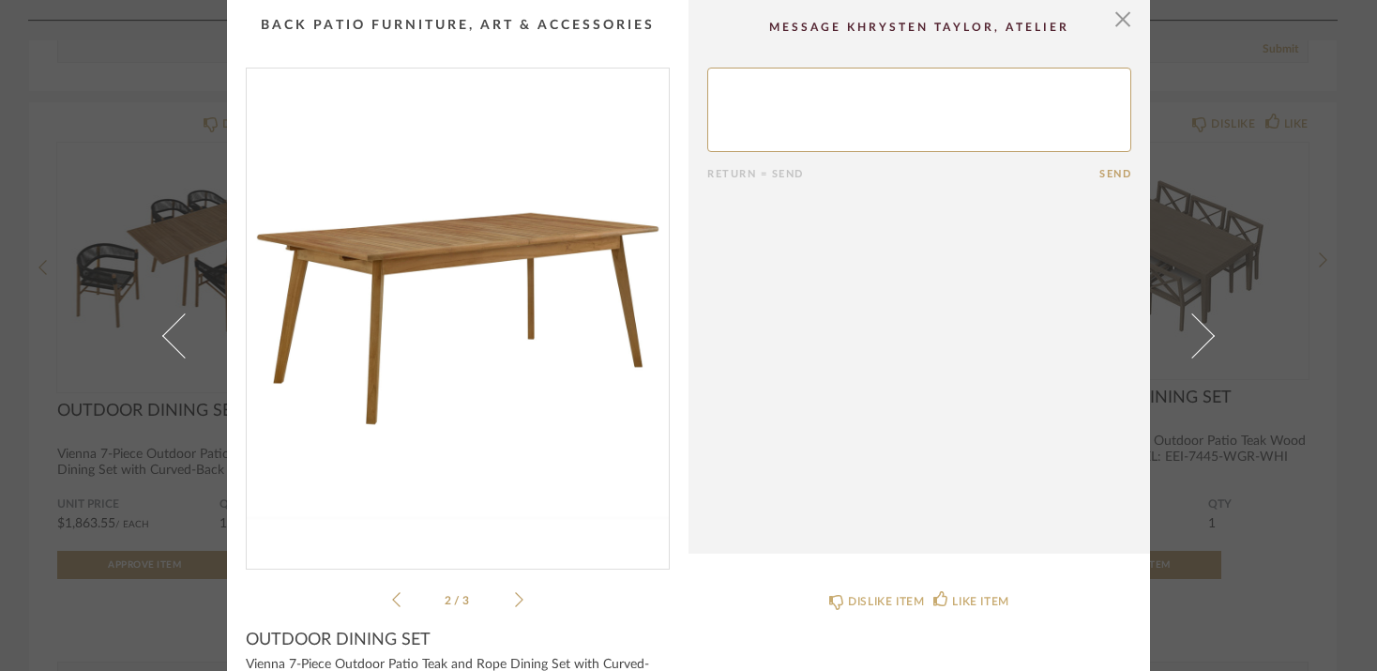
click at [516, 600] on icon at bounding box center [519, 599] width 8 height 17
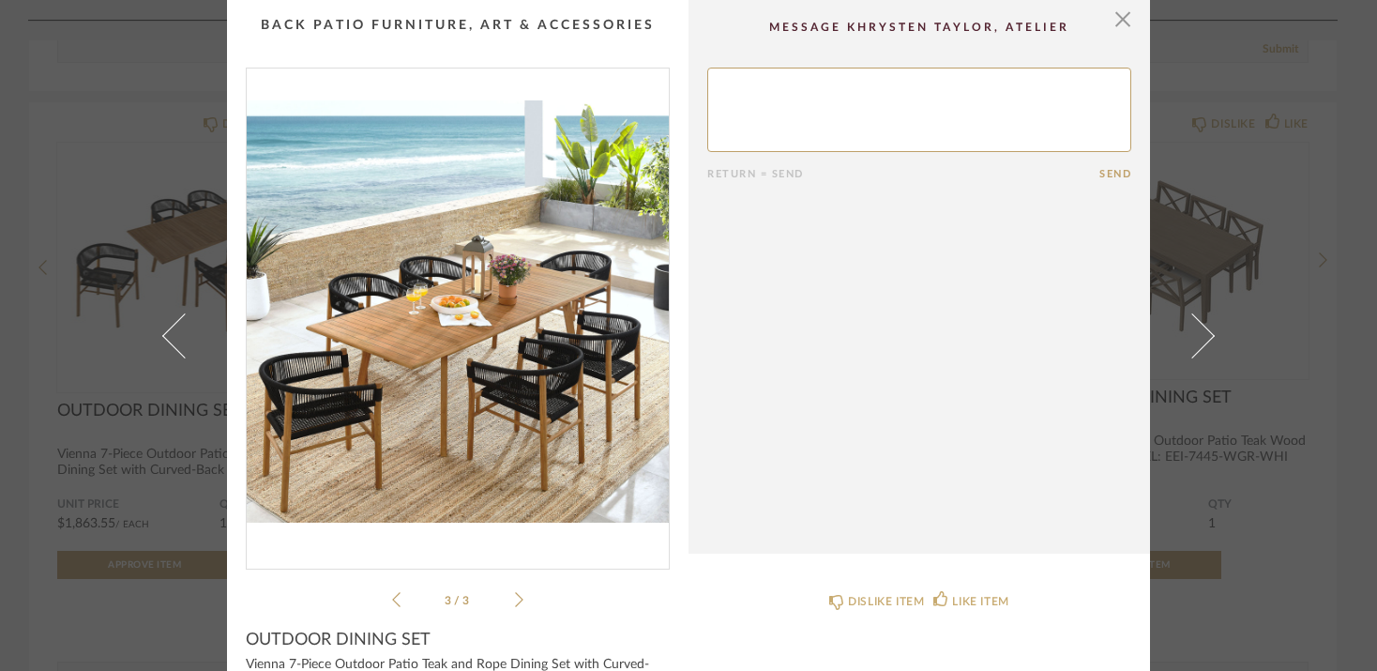
click at [516, 600] on icon at bounding box center [519, 599] width 8 height 17
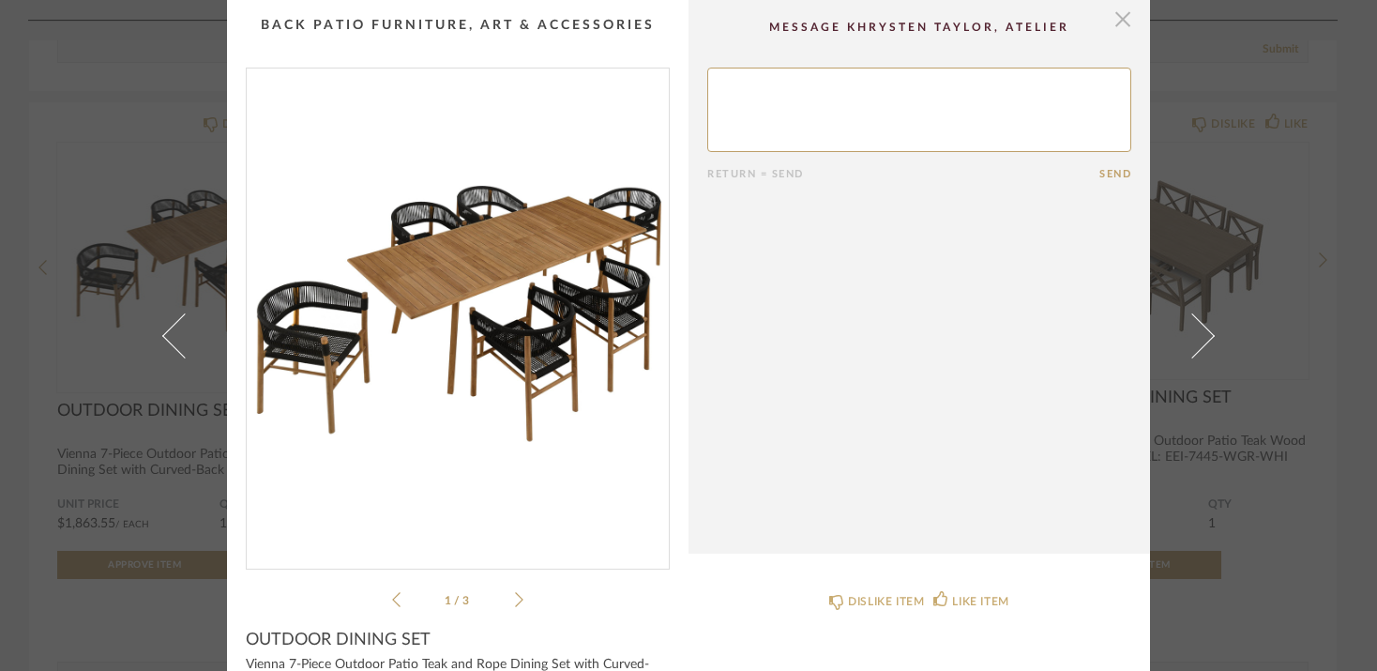
click at [1117, 18] on span "button" at bounding box center [1123, 19] width 38 height 38
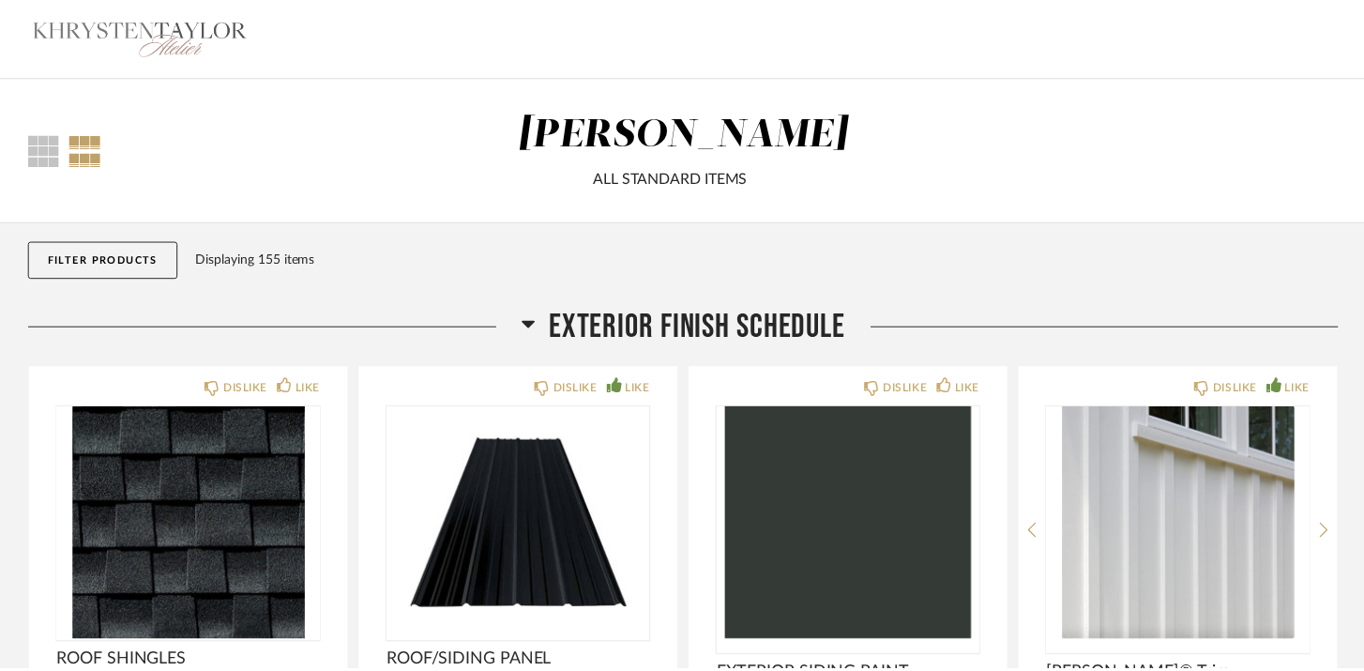
scroll to position [22590, 0]
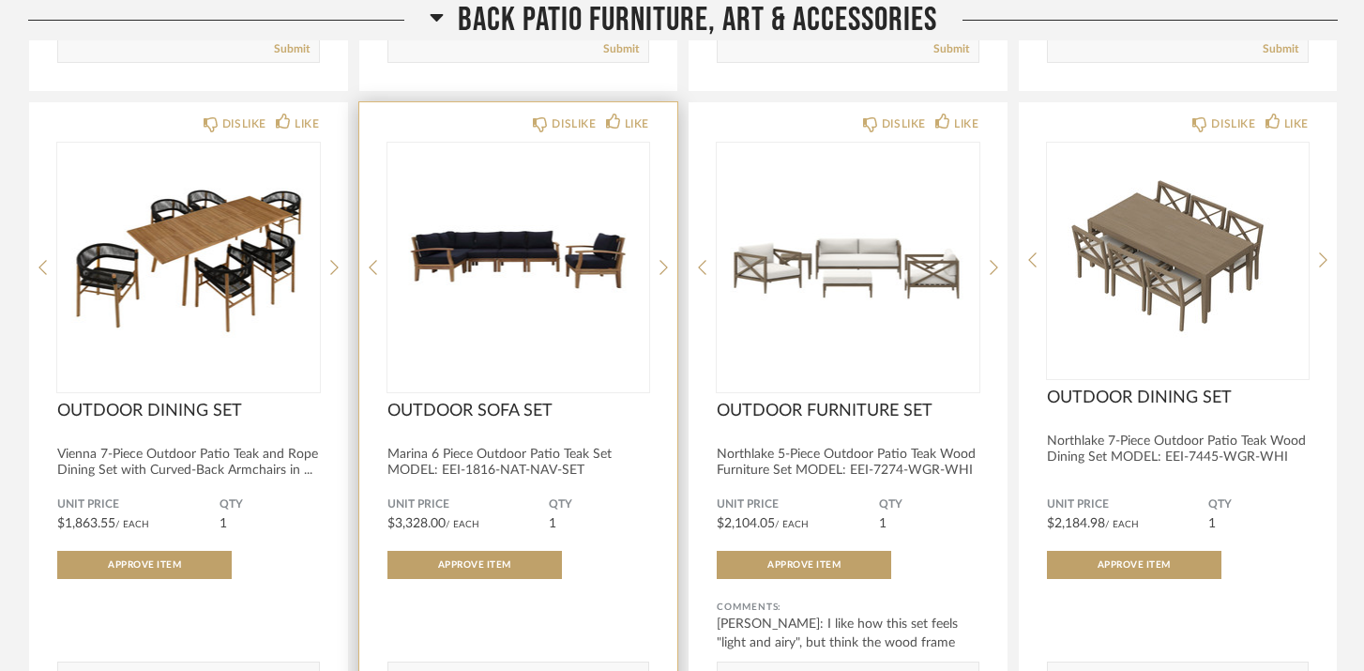
click at [503, 267] on img "0" at bounding box center [518, 260] width 263 height 235
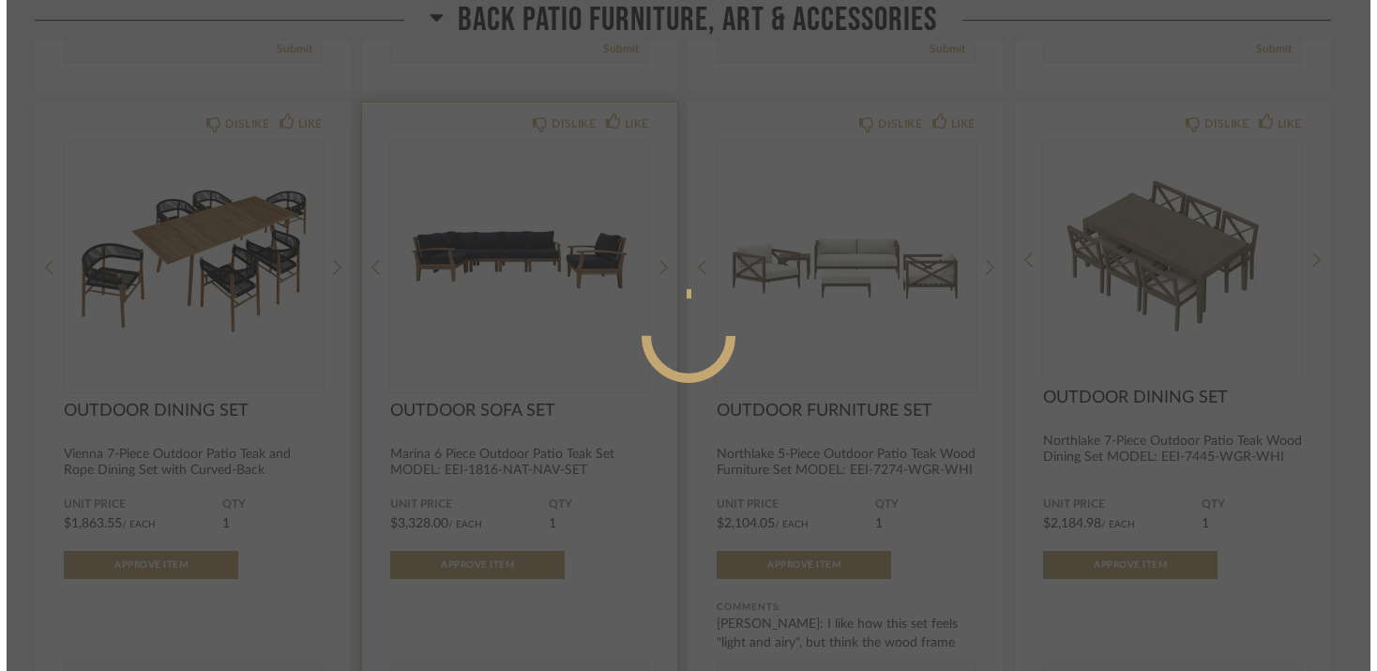
scroll to position [0, 0]
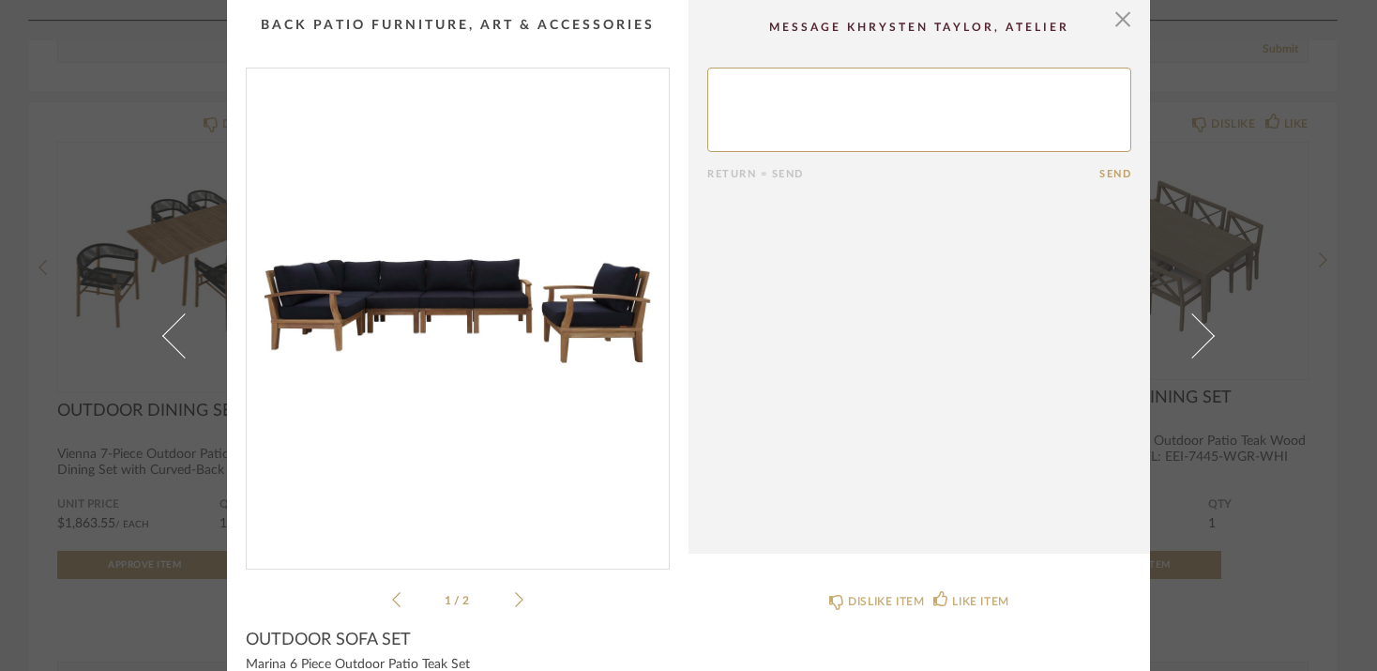
click at [515, 598] on icon at bounding box center [519, 599] width 8 height 17
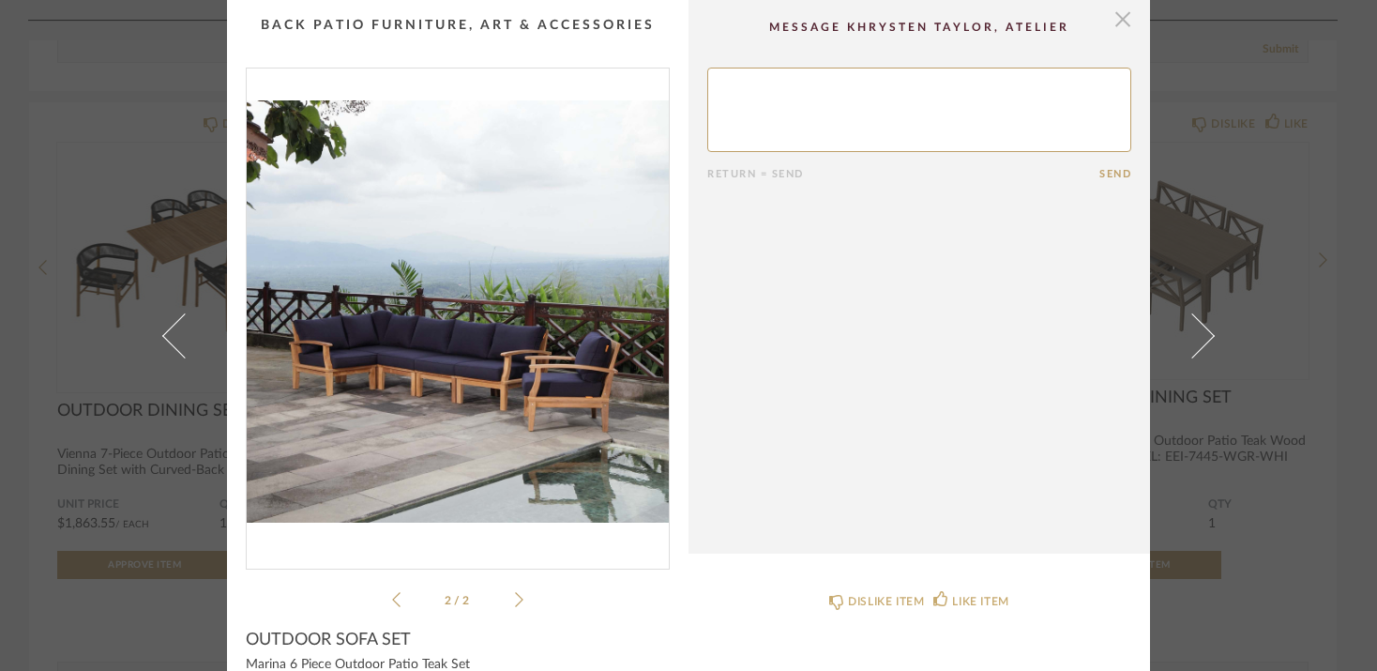
click at [1113, 22] on span "button" at bounding box center [1123, 19] width 38 height 38
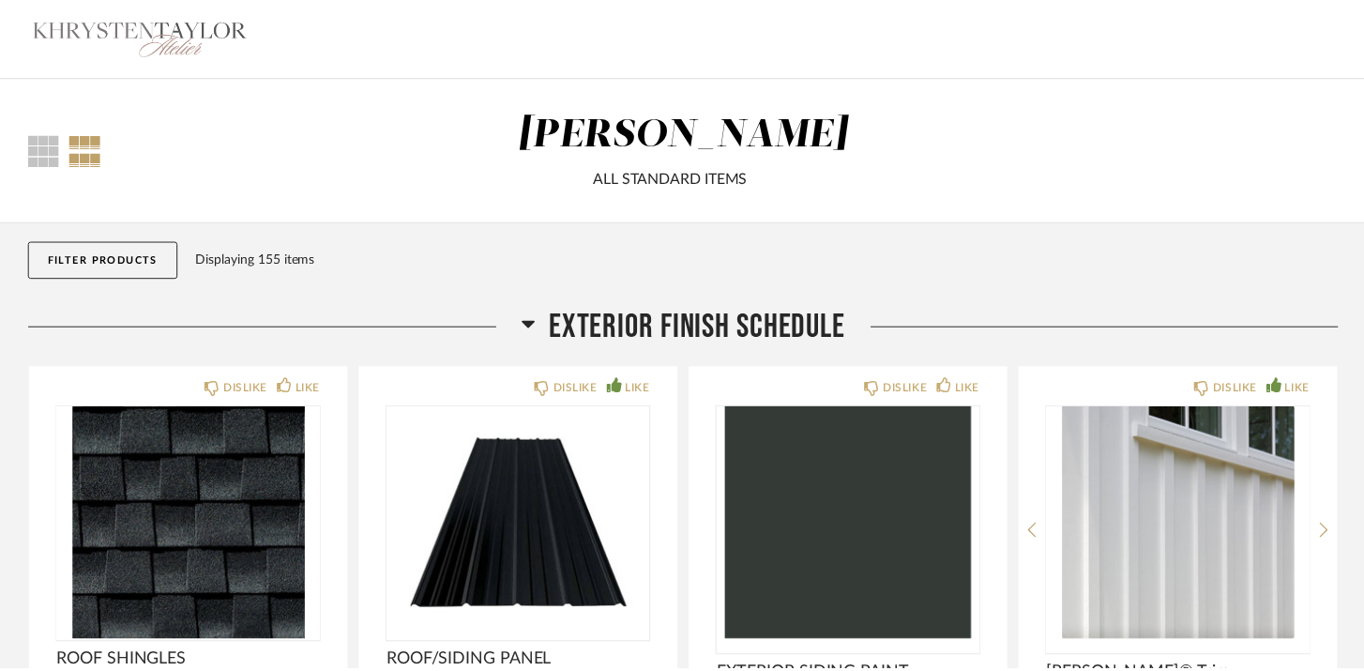
scroll to position [22590, 0]
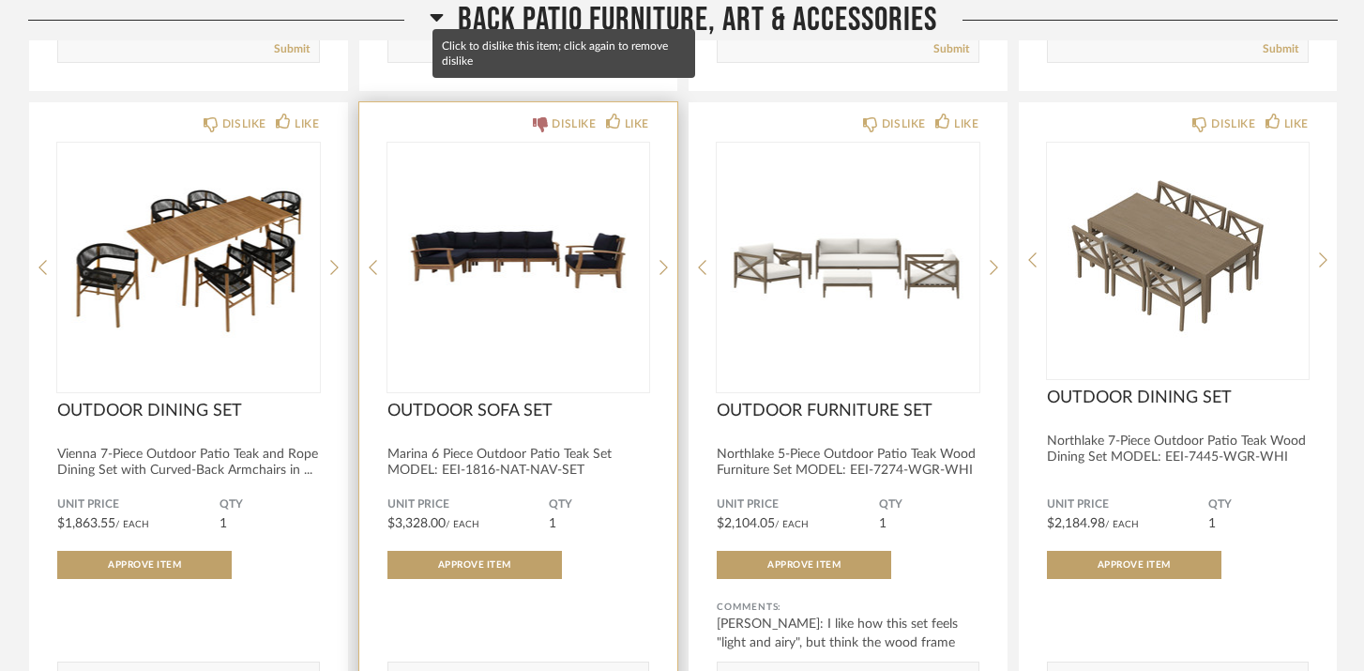
click at [561, 114] on div "DISLIKE" at bounding box center [574, 123] width 44 height 19
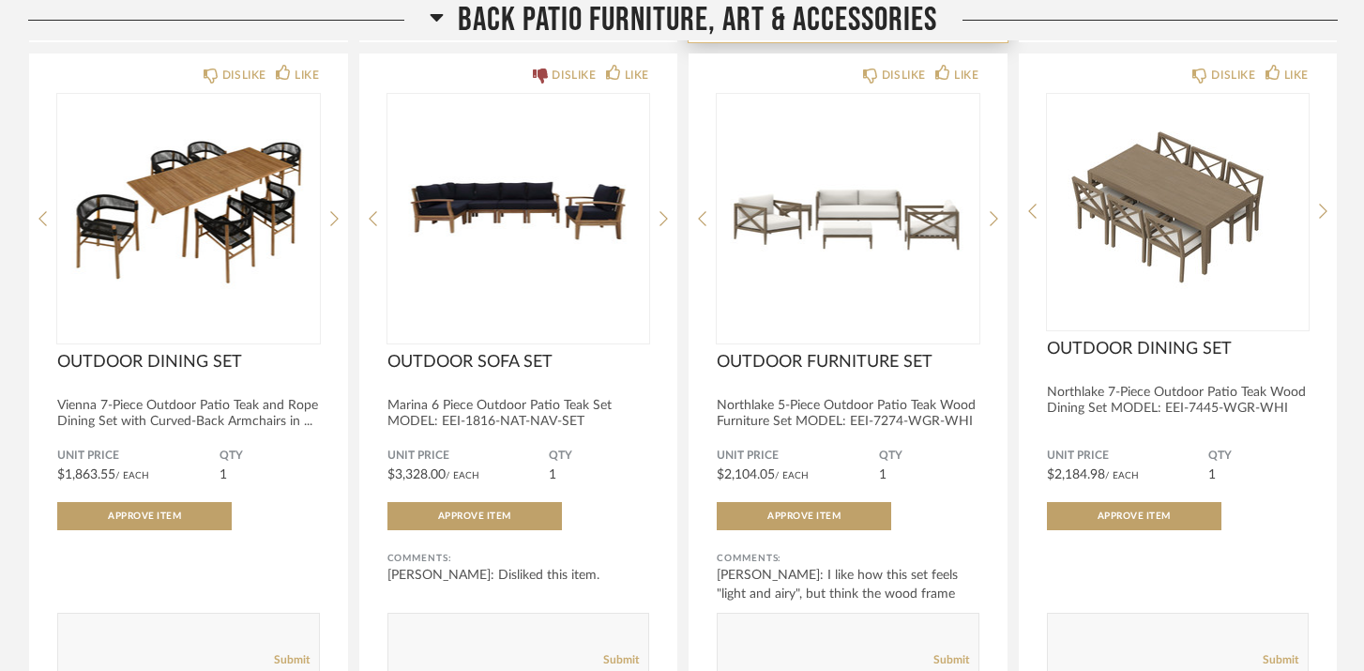
scroll to position [22656, 0]
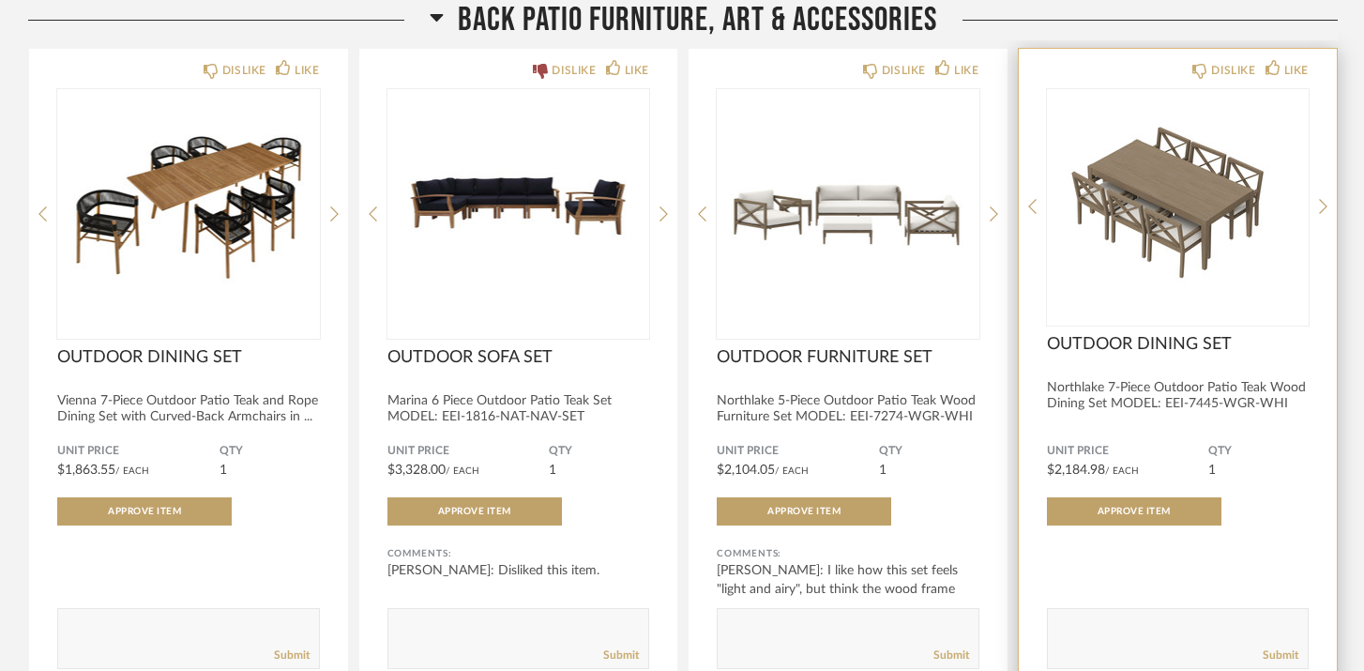
click at [1108, 617] on textarea at bounding box center [1178, 629] width 261 height 25
type textarea "like the look, but afraid the wood going to be too much upkeep"
click at [1273, 647] on link "Submit" at bounding box center [1281, 655] width 36 height 16
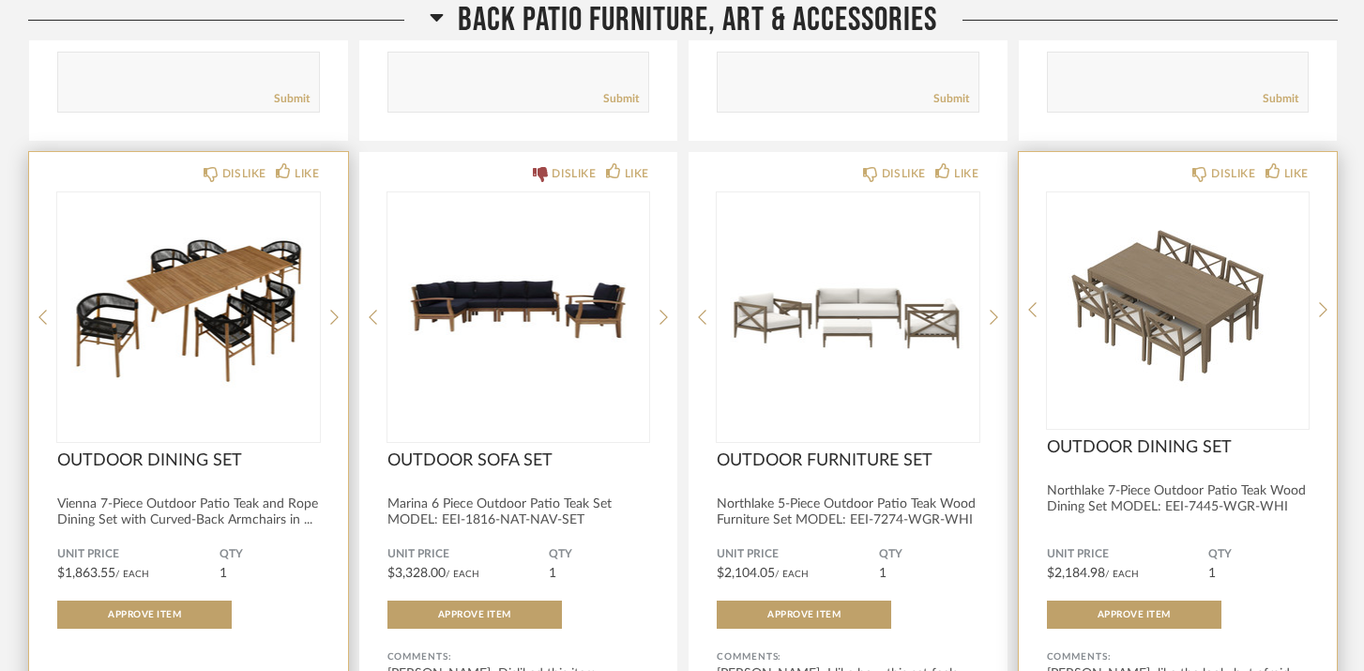
scroll to position [22519, 0]
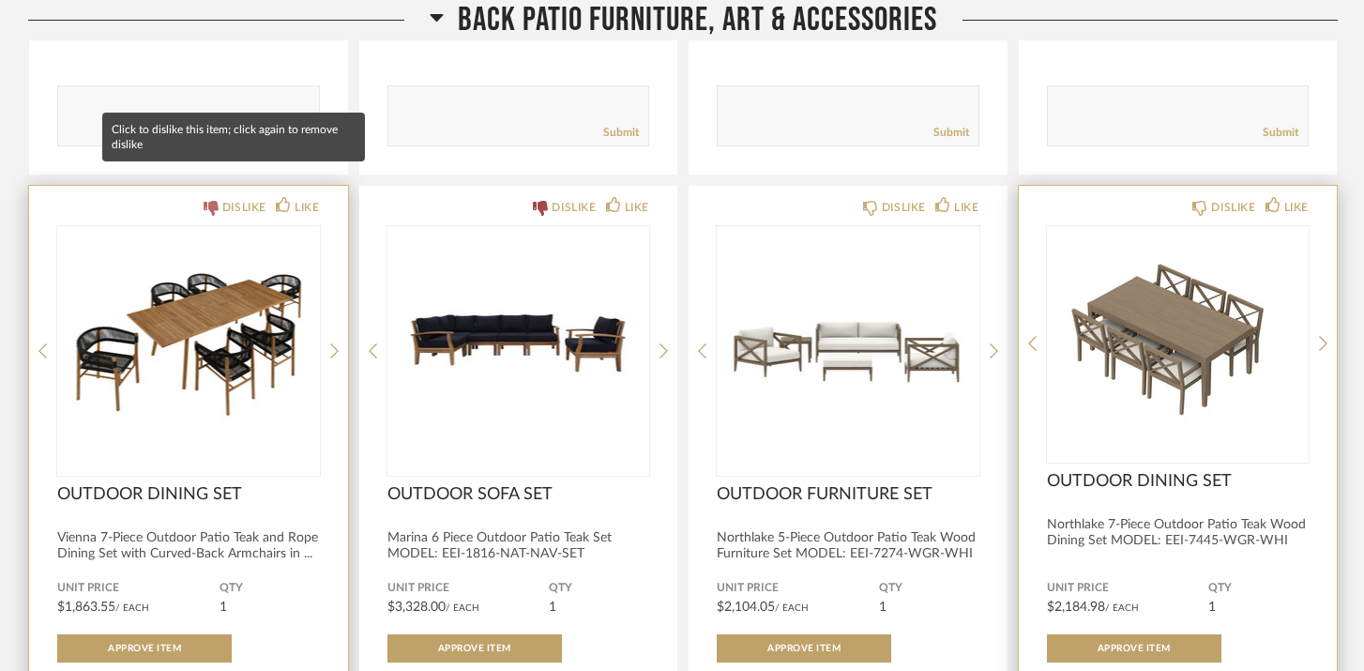
click at [246, 198] on div "DISLIKE" at bounding box center [244, 207] width 44 height 19
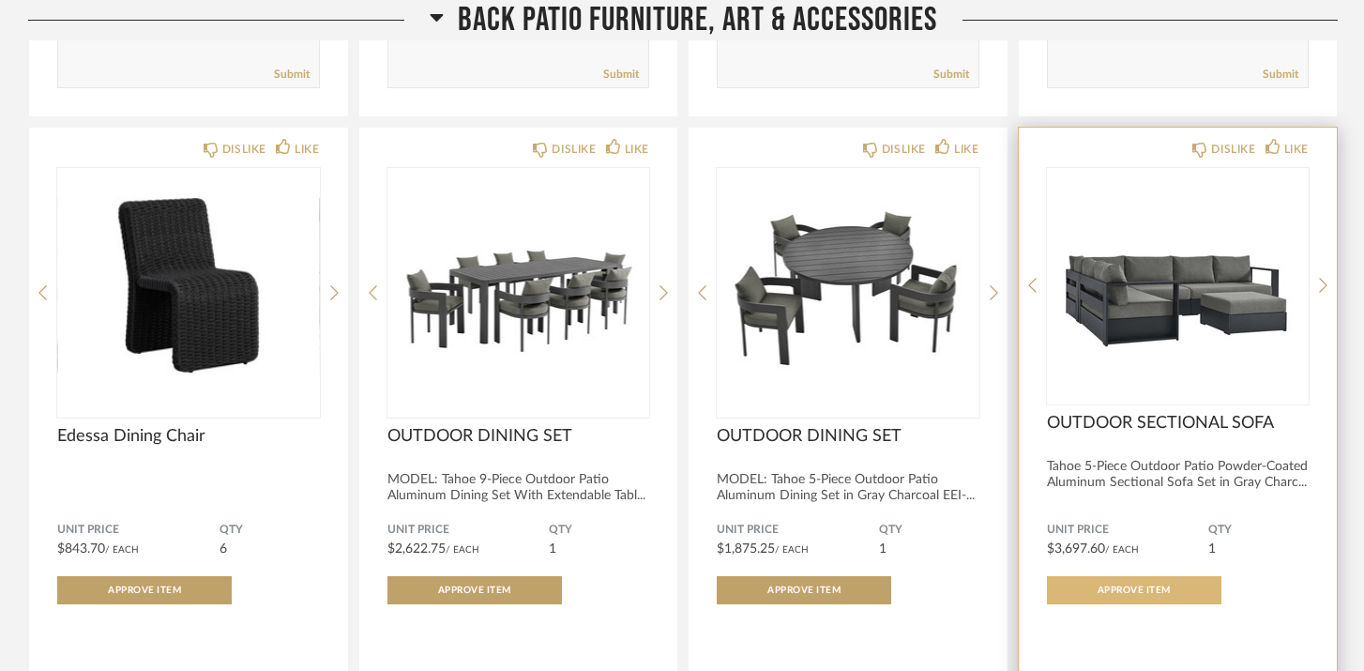
scroll to position [21916, 0]
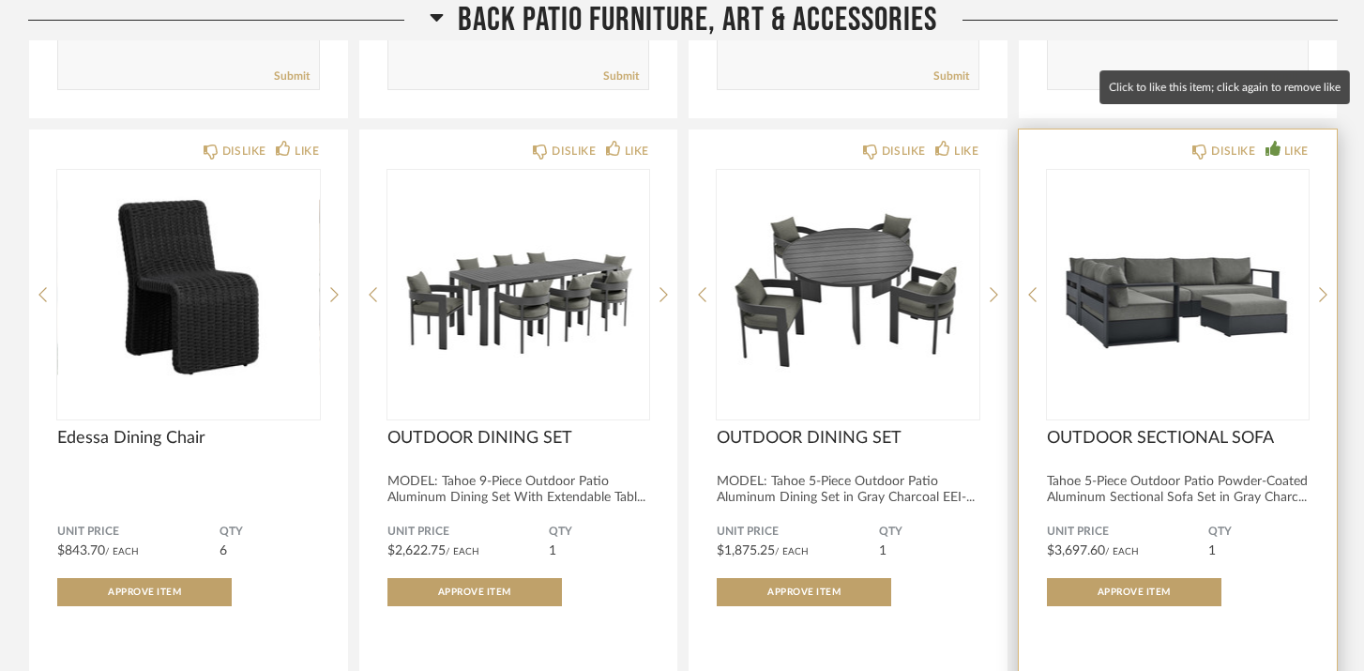
click at [1291, 142] on div "LIKE" at bounding box center [1296, 151] width 24 height 19
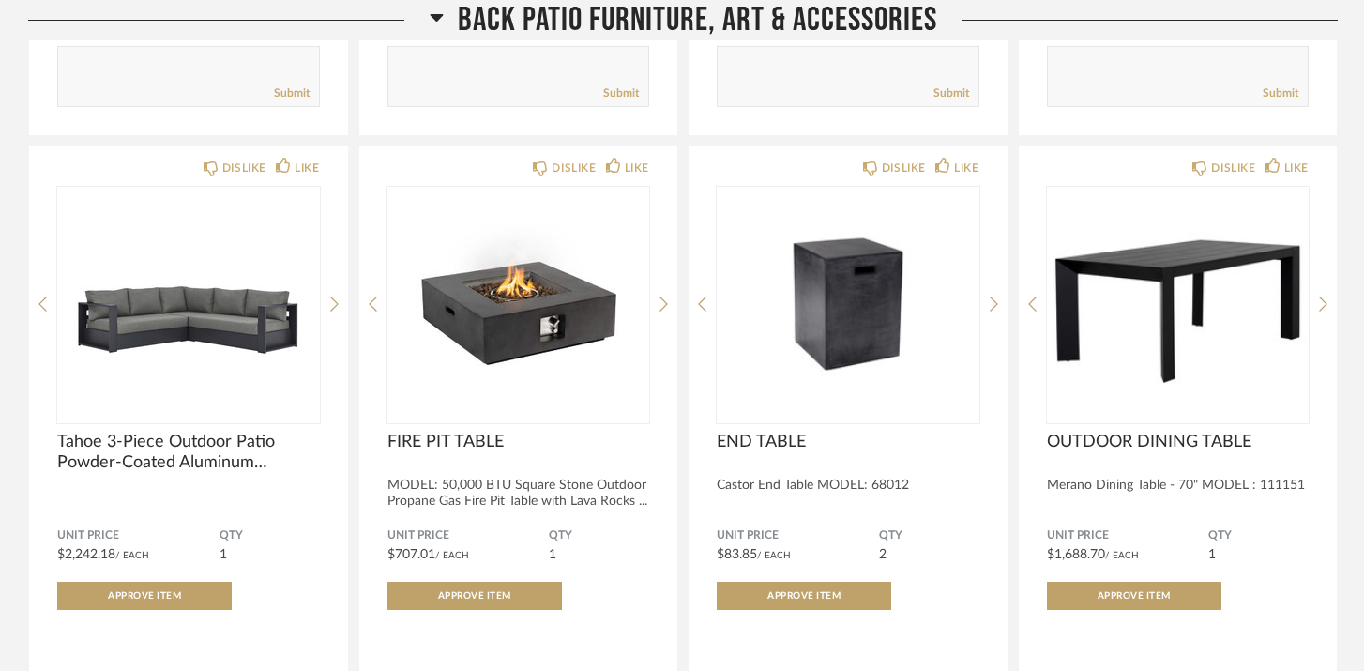
scroll to position [21254, 0]
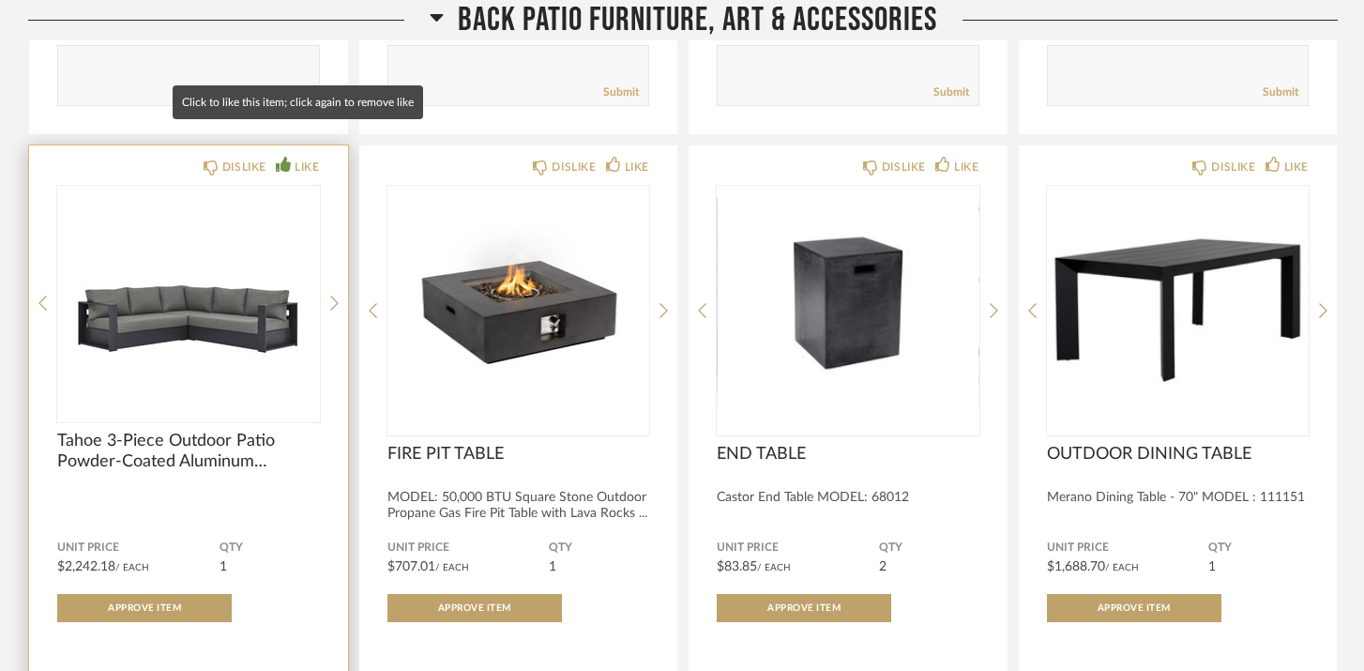
click at [313, 158] on div "LIKE" at bounding box center [307, 167] width 24 height 19
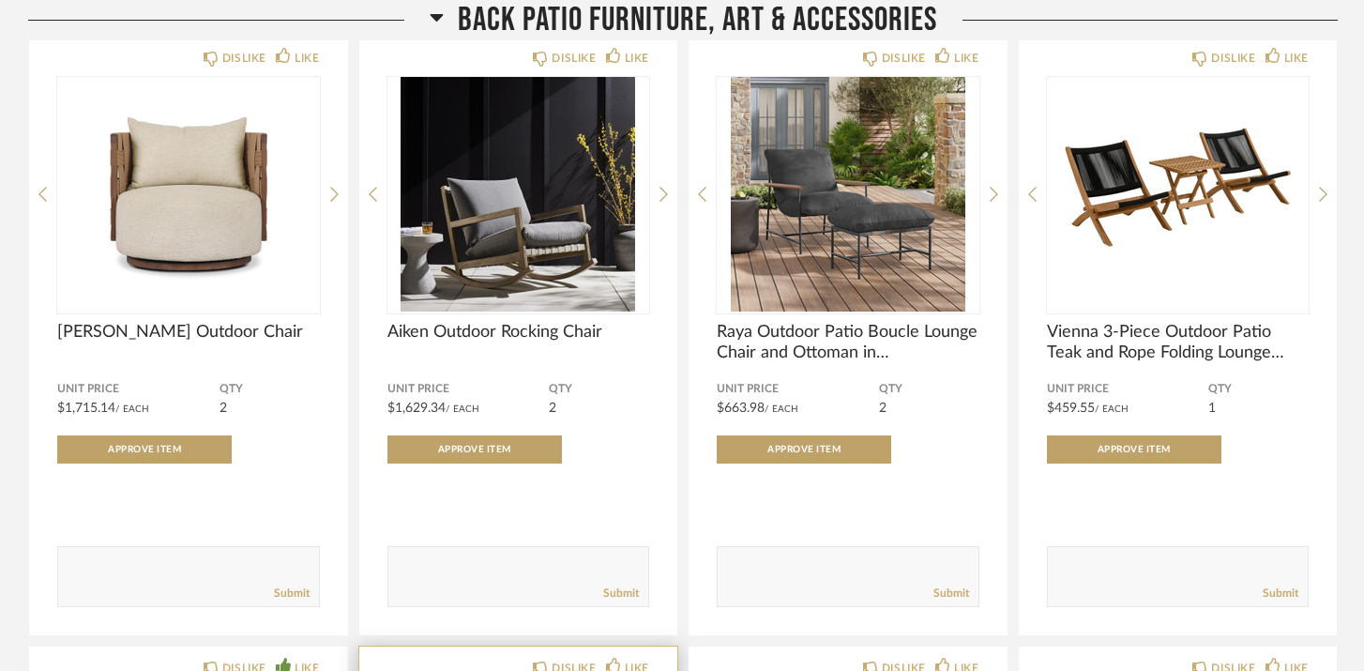
scroll to position [20750, 0]
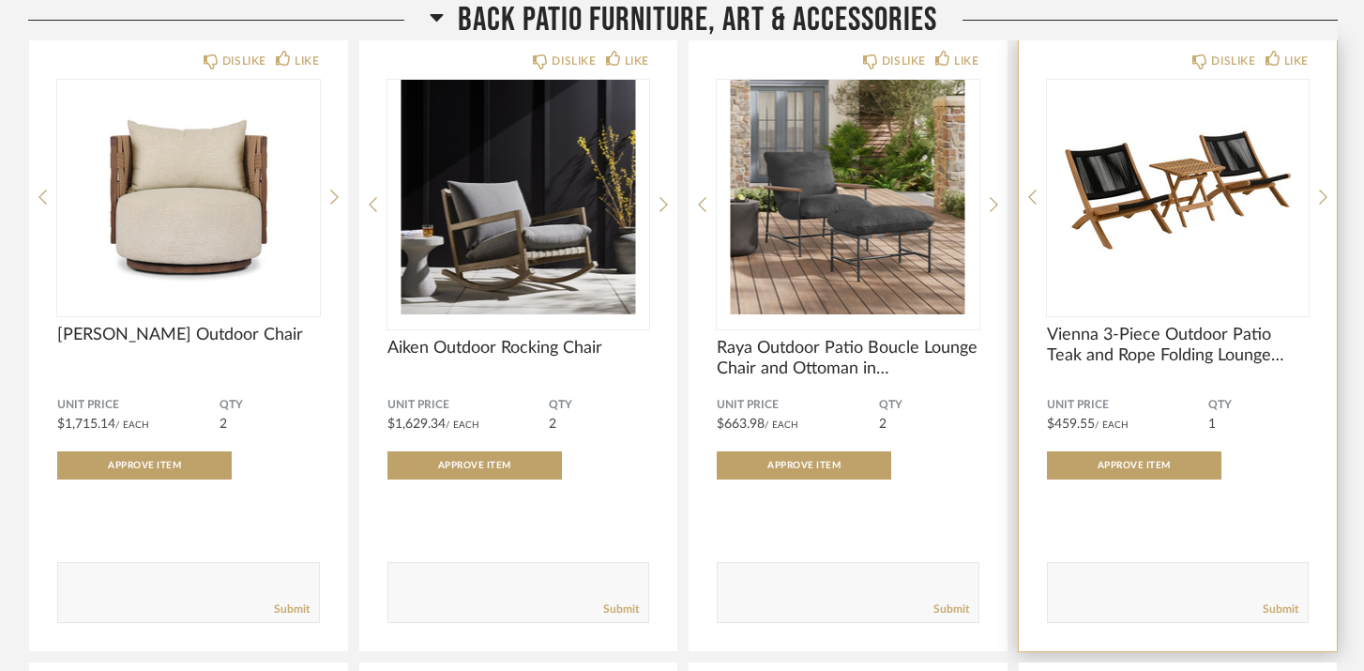
click at [1143, 571] on textarea at bounding box center [1178, 583] width 261 height 25
type textarea "wood too much upkeep"
click at [1291, 601] on link "Submit" at bounding box center [1281, 609] width 36 height 16
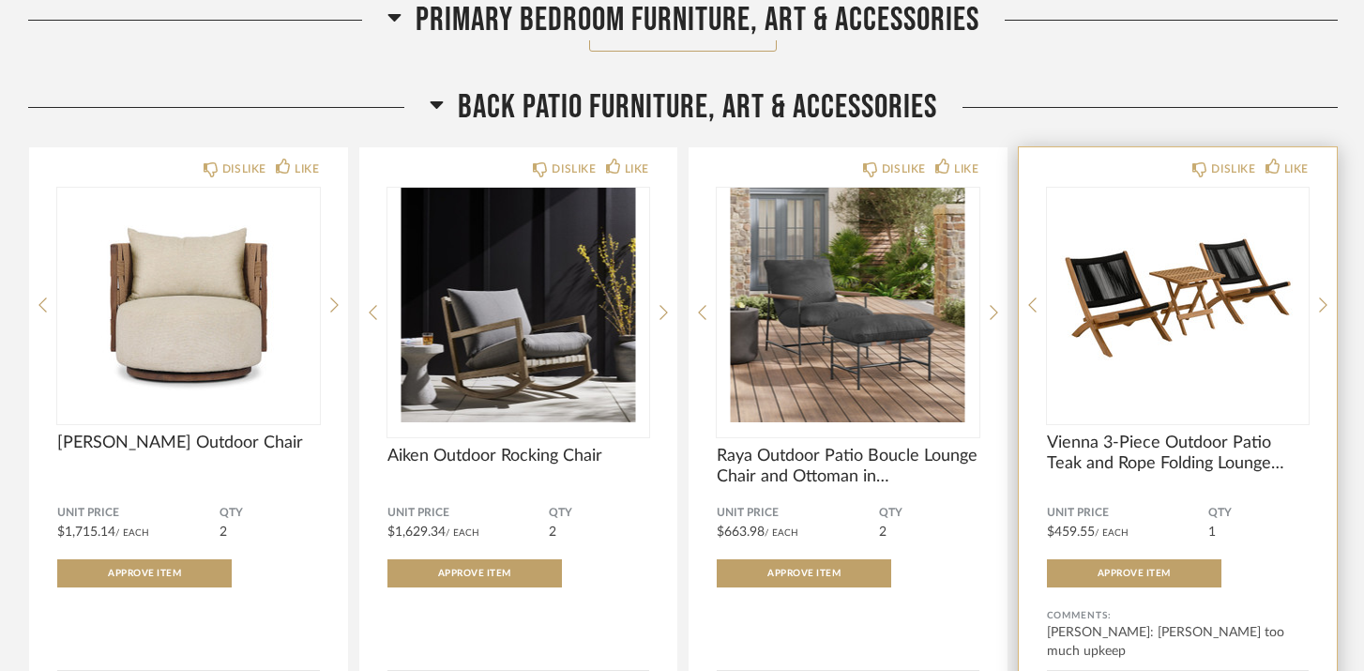
scroll to position [20638, 0]
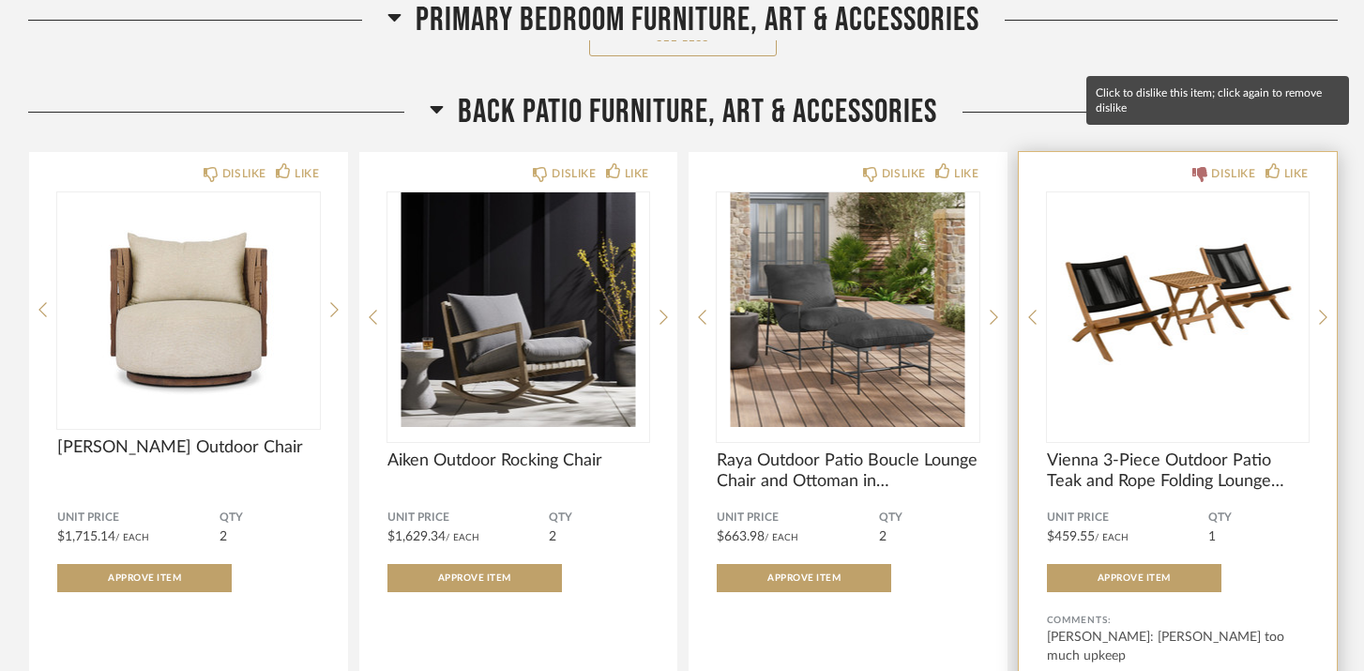
click at [1231, 164] on div "DISLIKE" at bounding box center [1233, 173] width 44 height 19
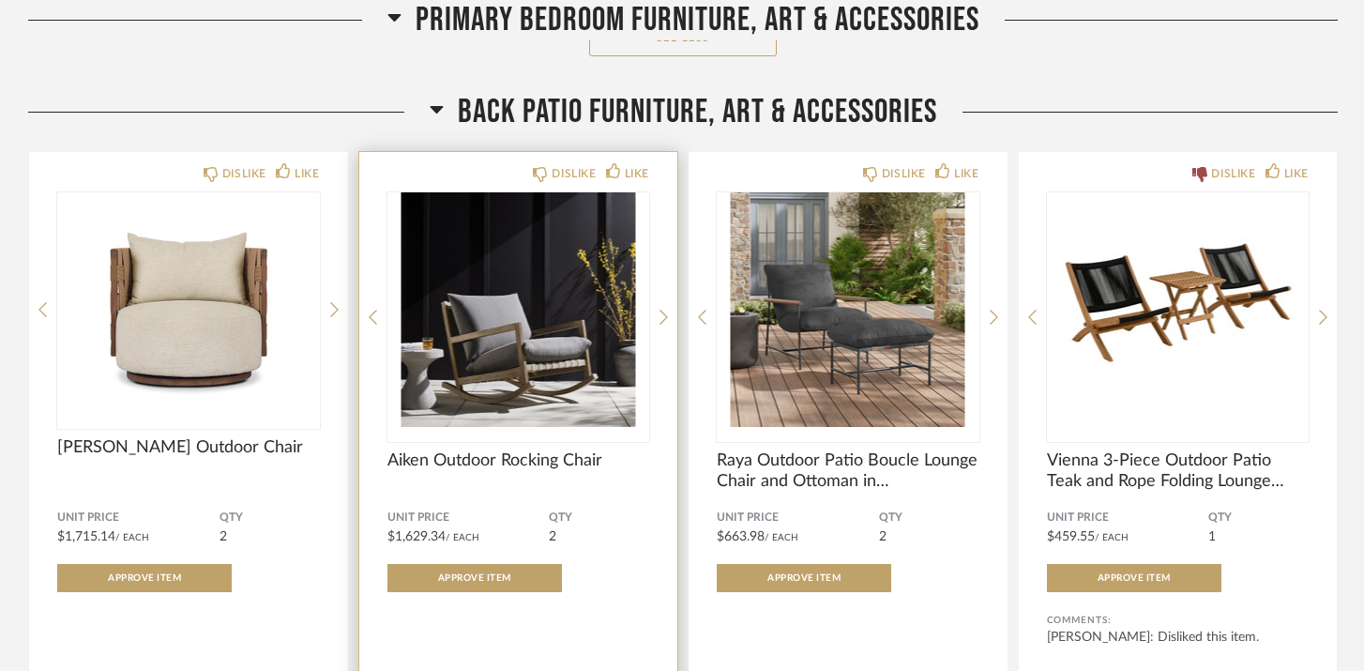
scroll to position [20657, 0]
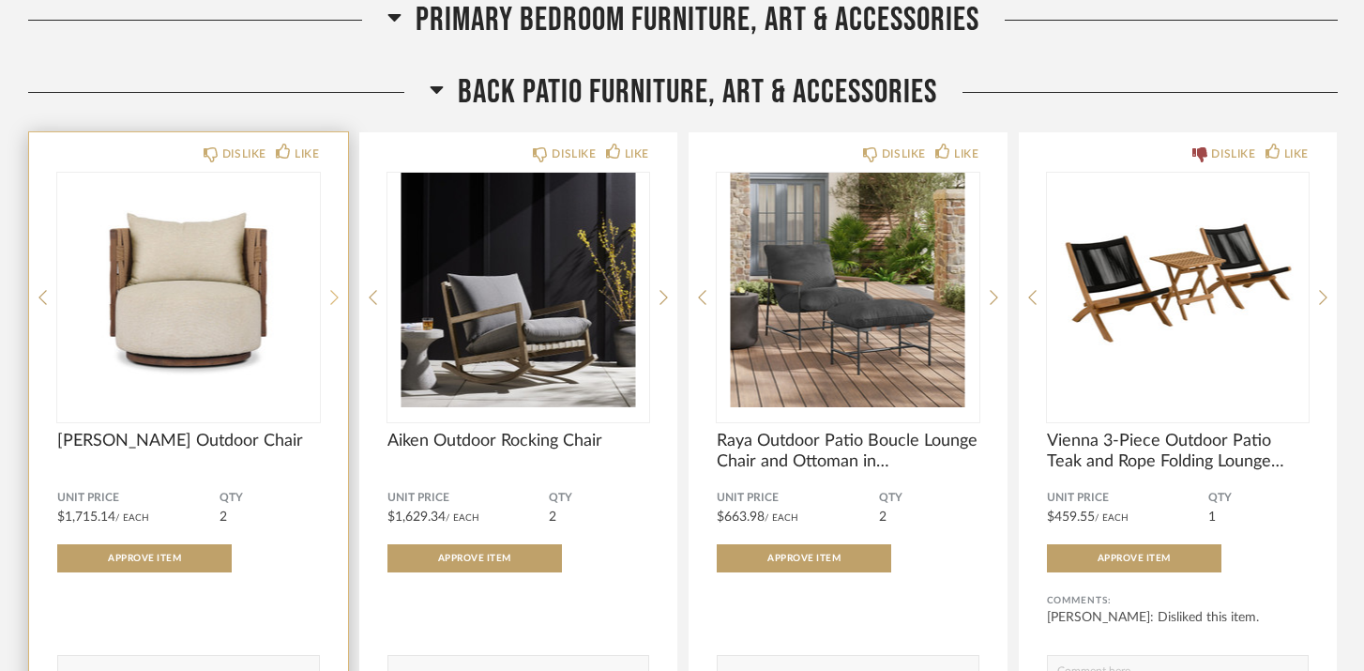
click at [331, 290] on icon at bounding box center [334, 297] width 8 height 15
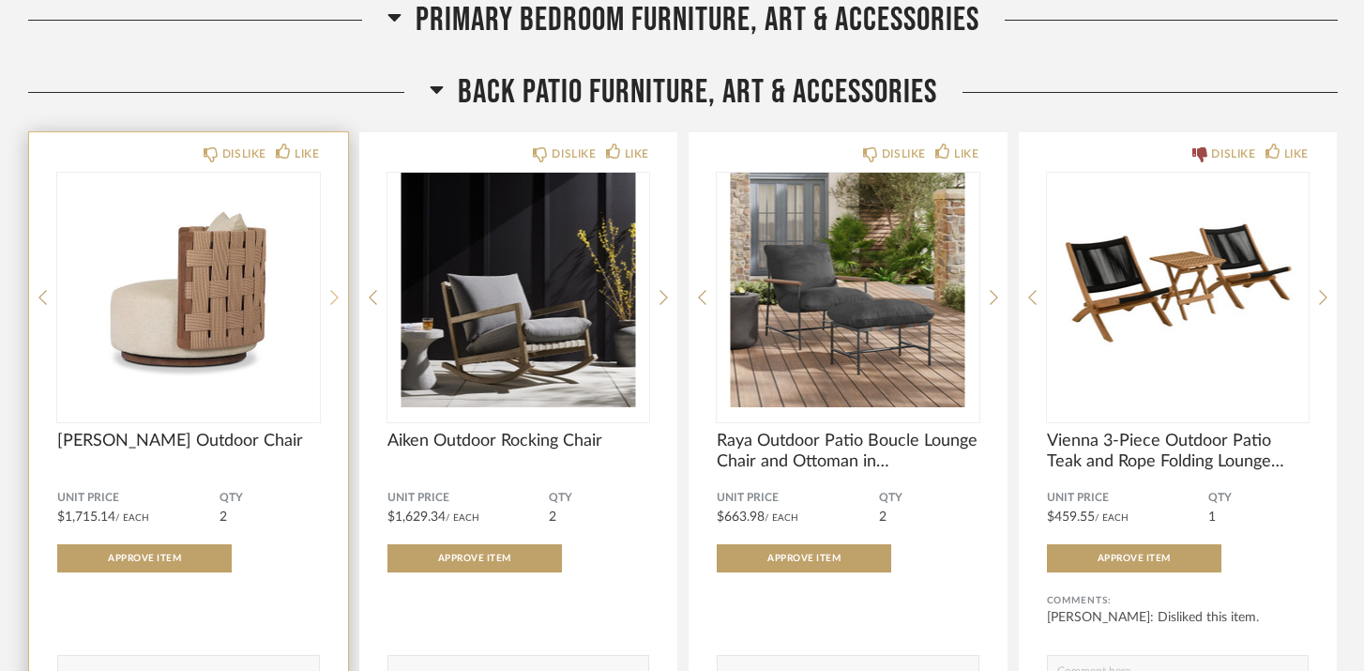
click at [331, 290] on icon at bounding box center [334, 297] width 8 height 15
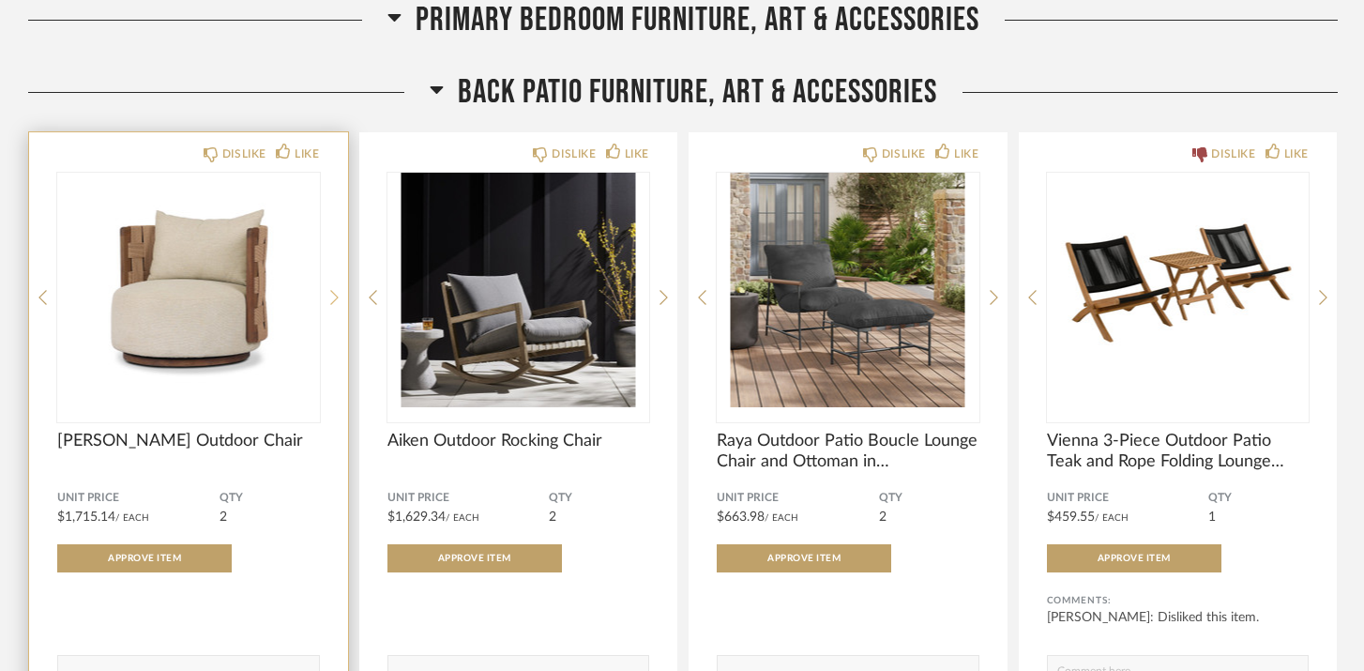
click at [331, 290] on icon at bounding box center [334, 297] width 8 height 15
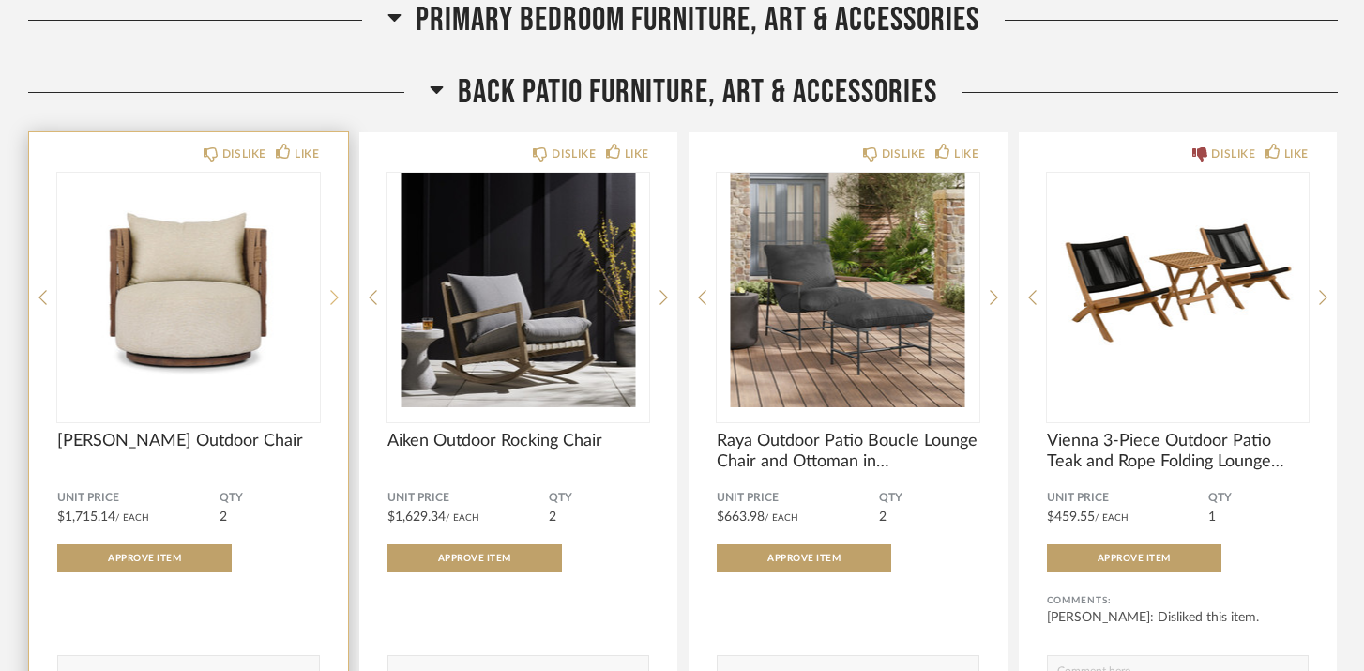
click at [331, 290] on icon at bounding box center [334, 297] width 8 height 15
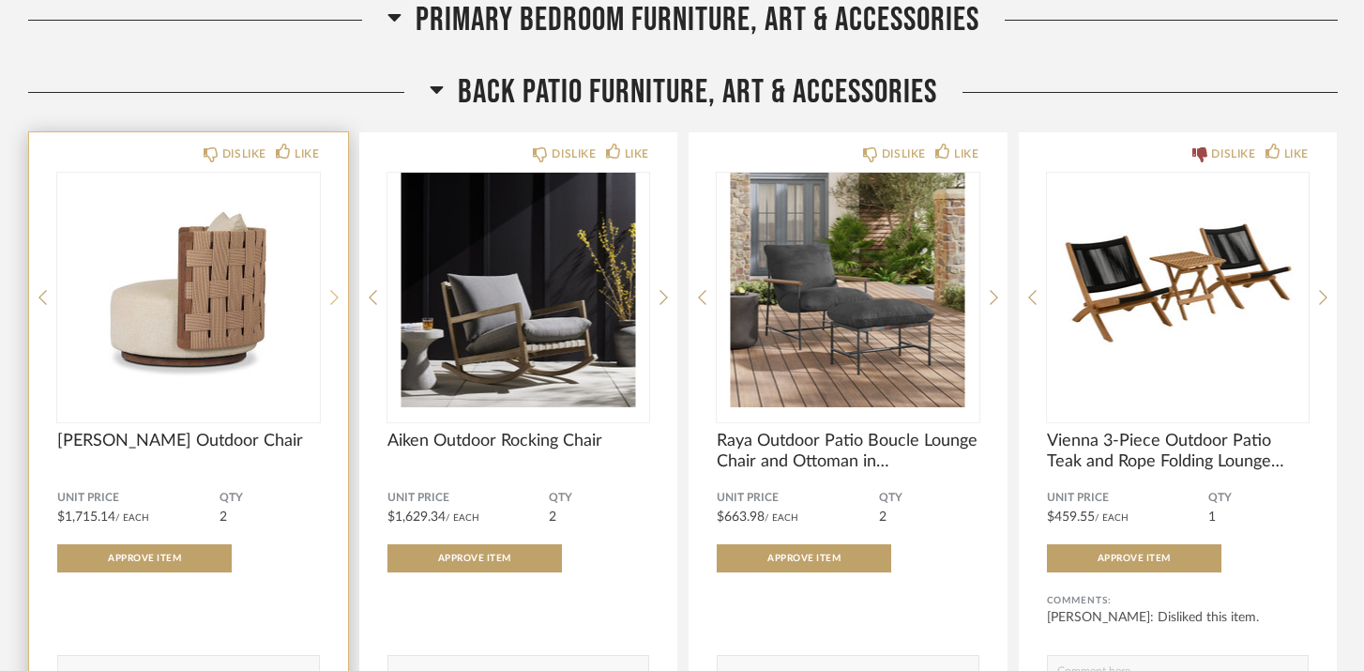
click at [331, 290] on icon at bounding box center [334, 297] width 8 height 15
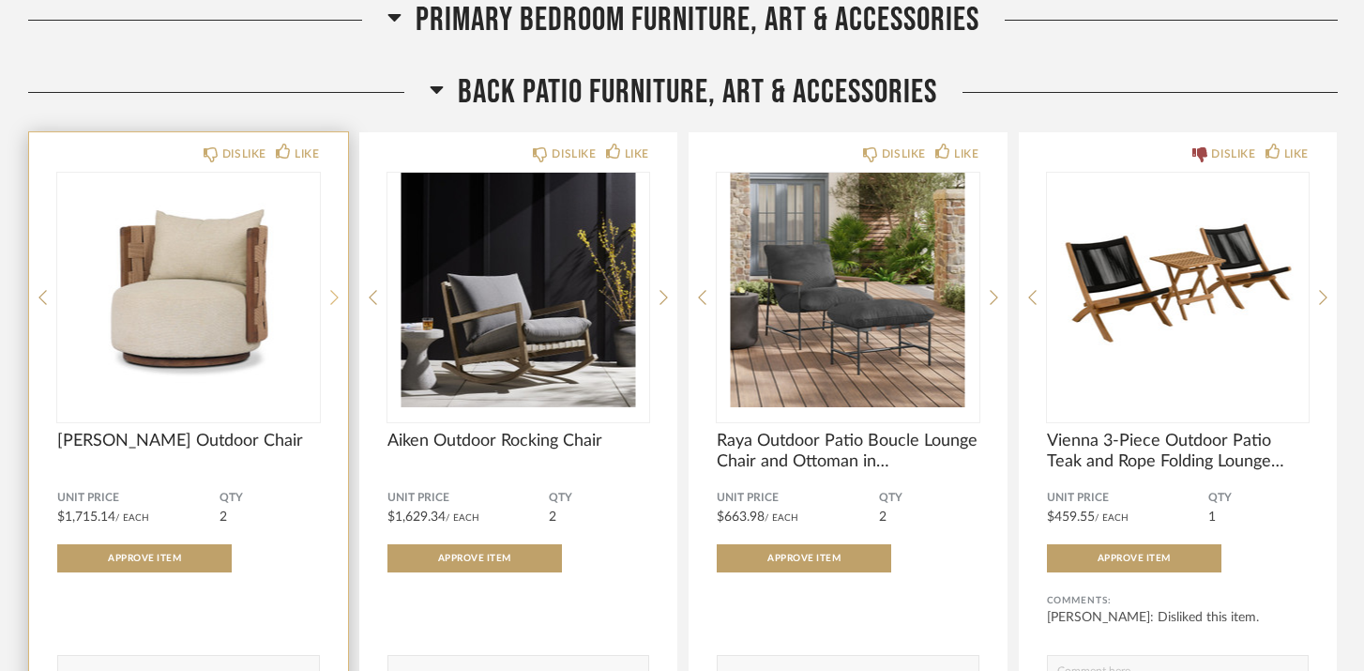
click at [331, 290] on icon at bounding box center [334, 297] width 8 height 15
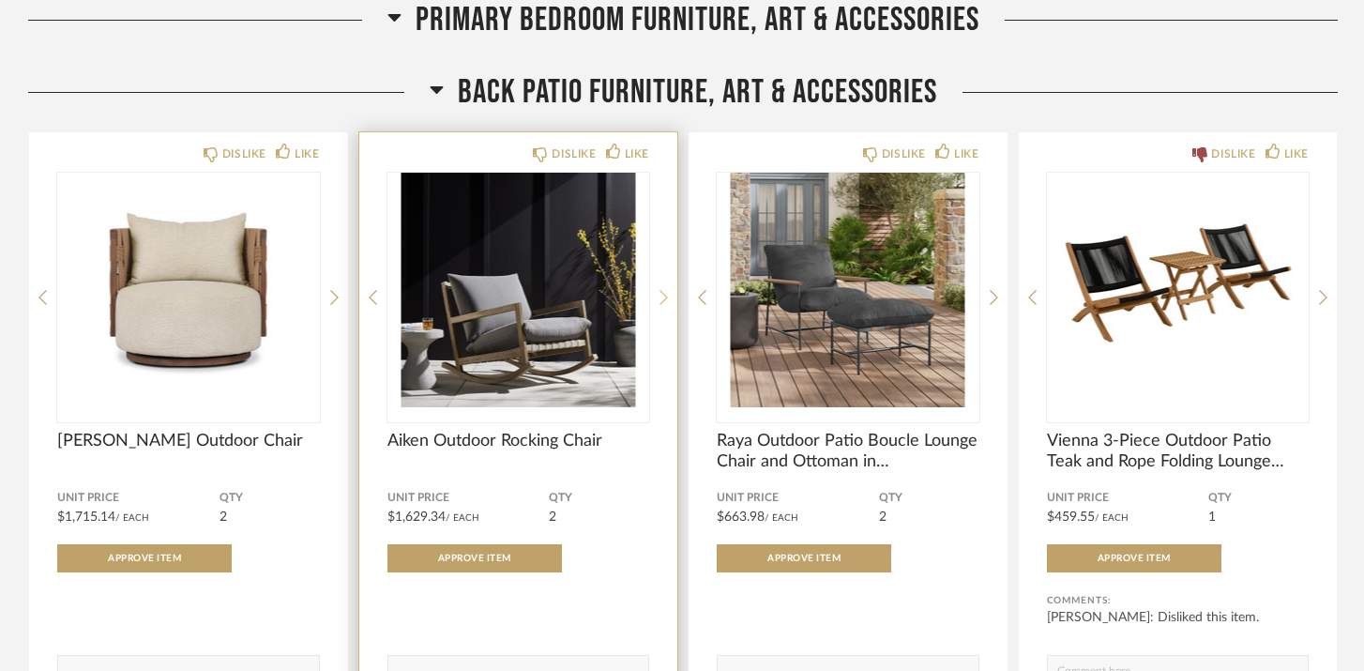
click at [662, 289] on icon at bounding box center [663, 297] width 8 height 17
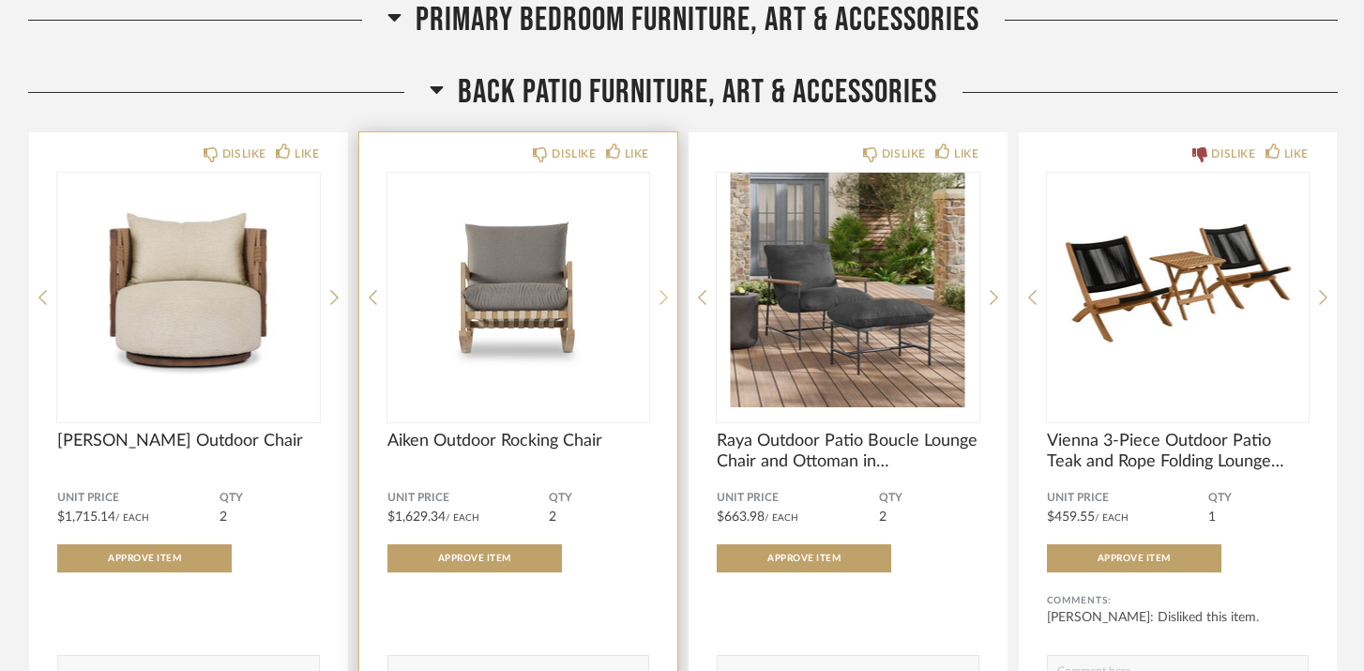
click at [662, 289] on icon at bounding box center [663, 297] width 8 height 17
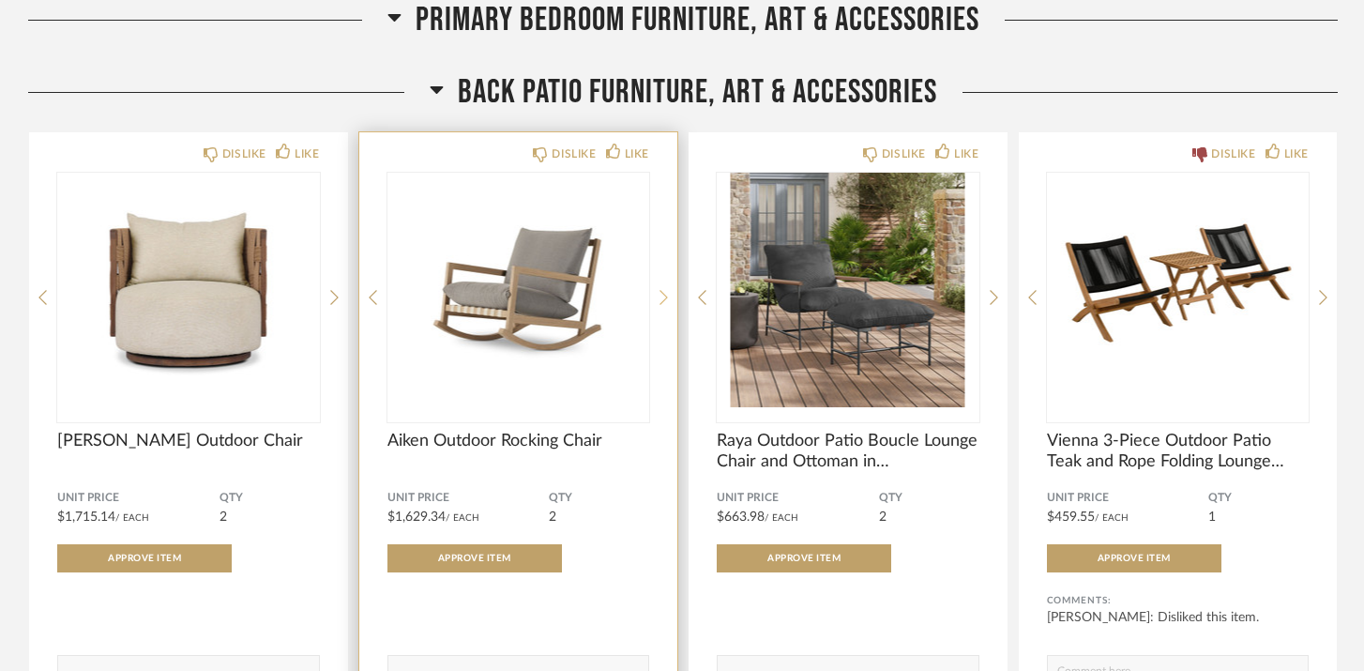
click at [662, 289] on icon at bounding box center [663, 297] width 8 height 17
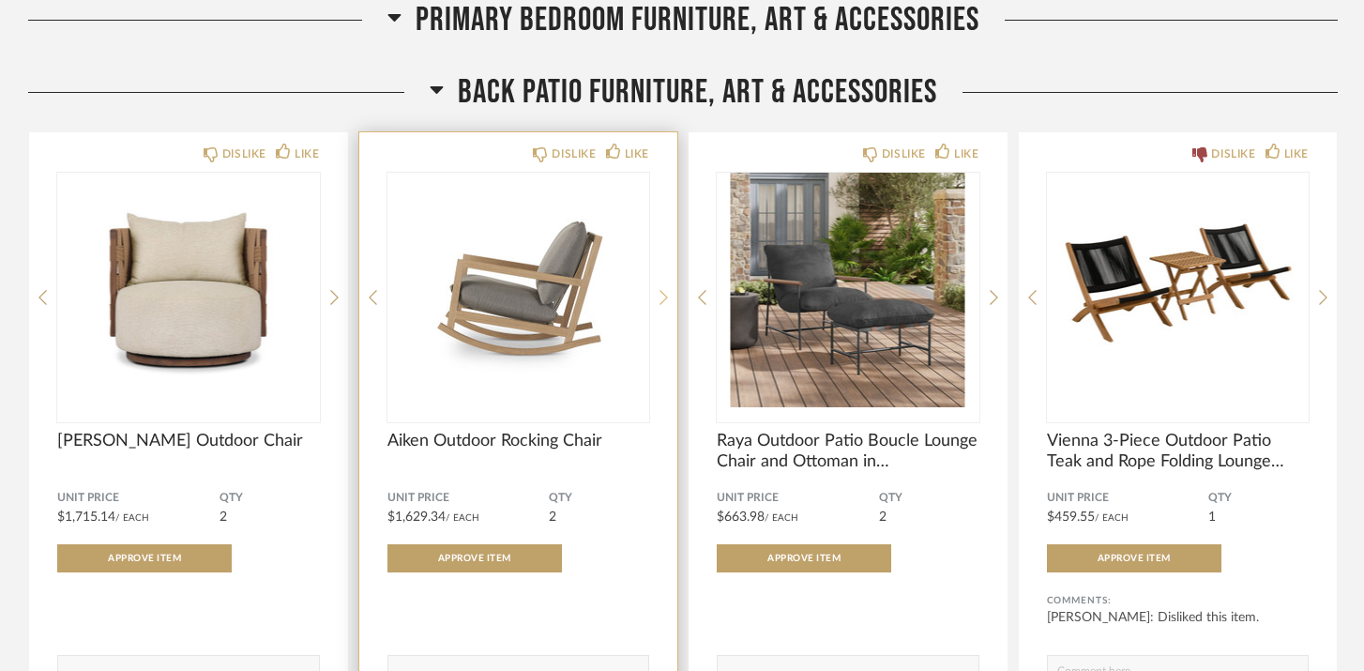
click at [662, 289] on icon at bounding box center [663, 297] width 8 height 17
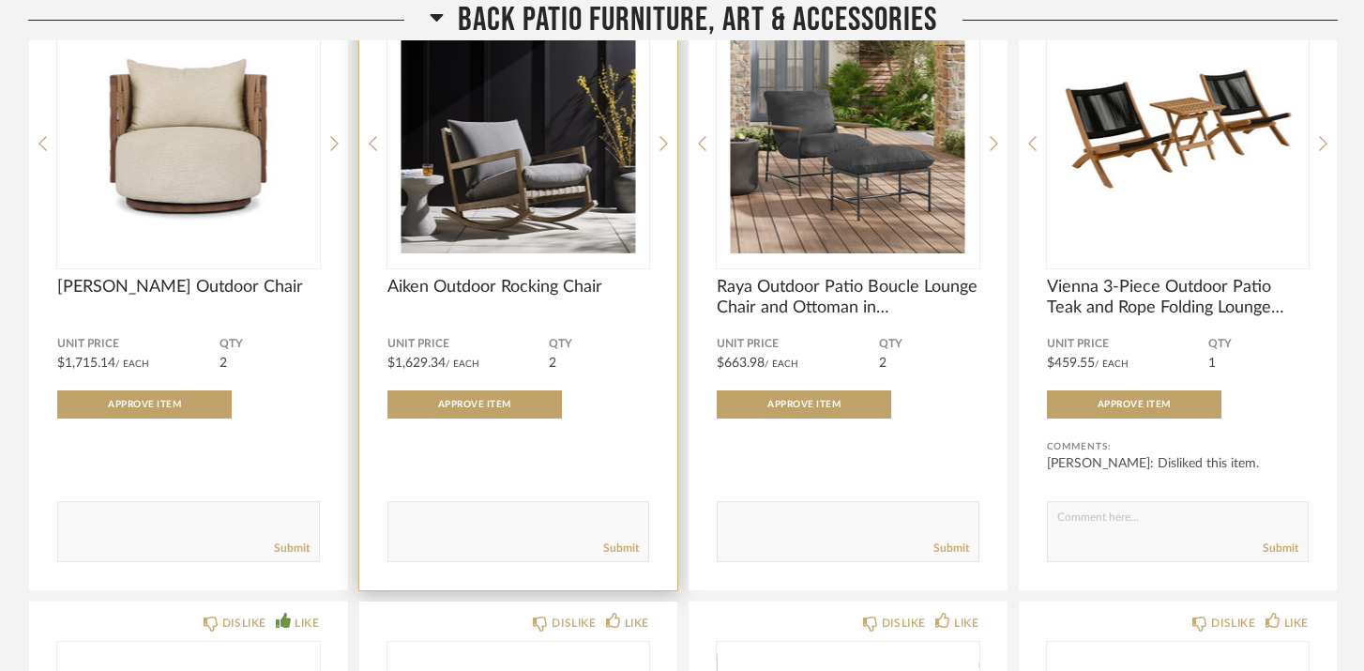
scroll to position [20809, 0]
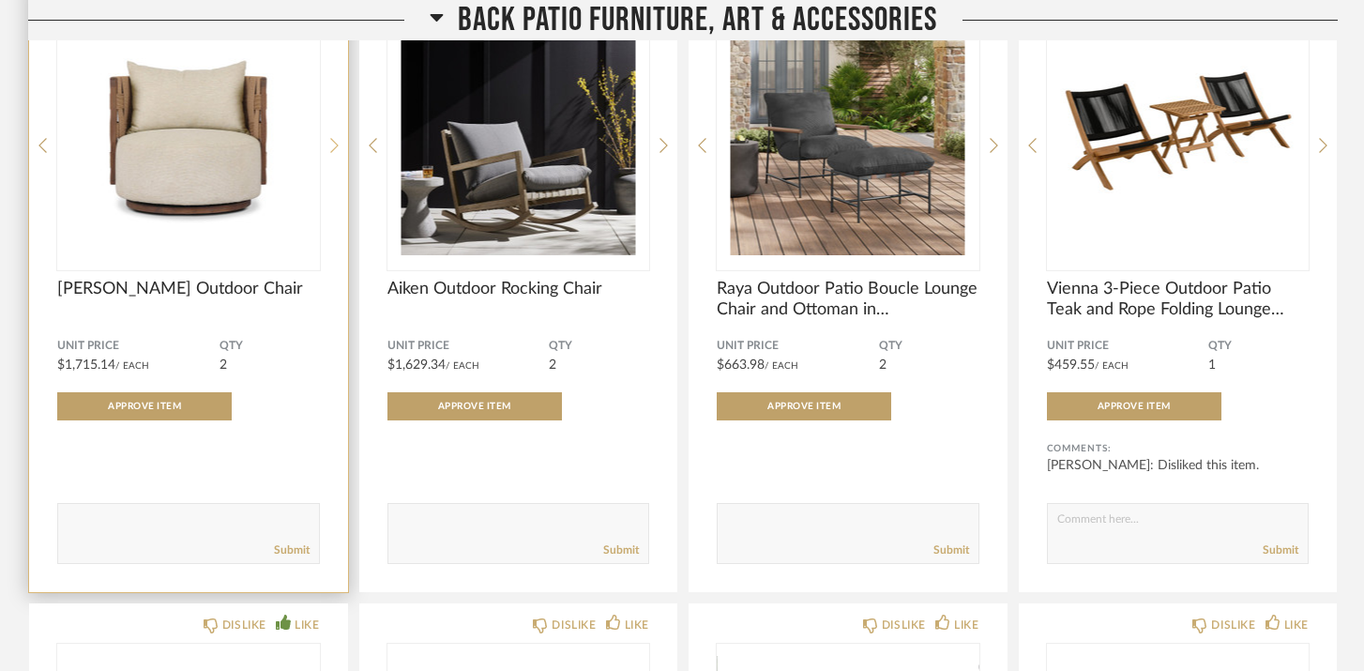
click at [336, 137] on icon at bounding box center [334, 145] width 8 height 17
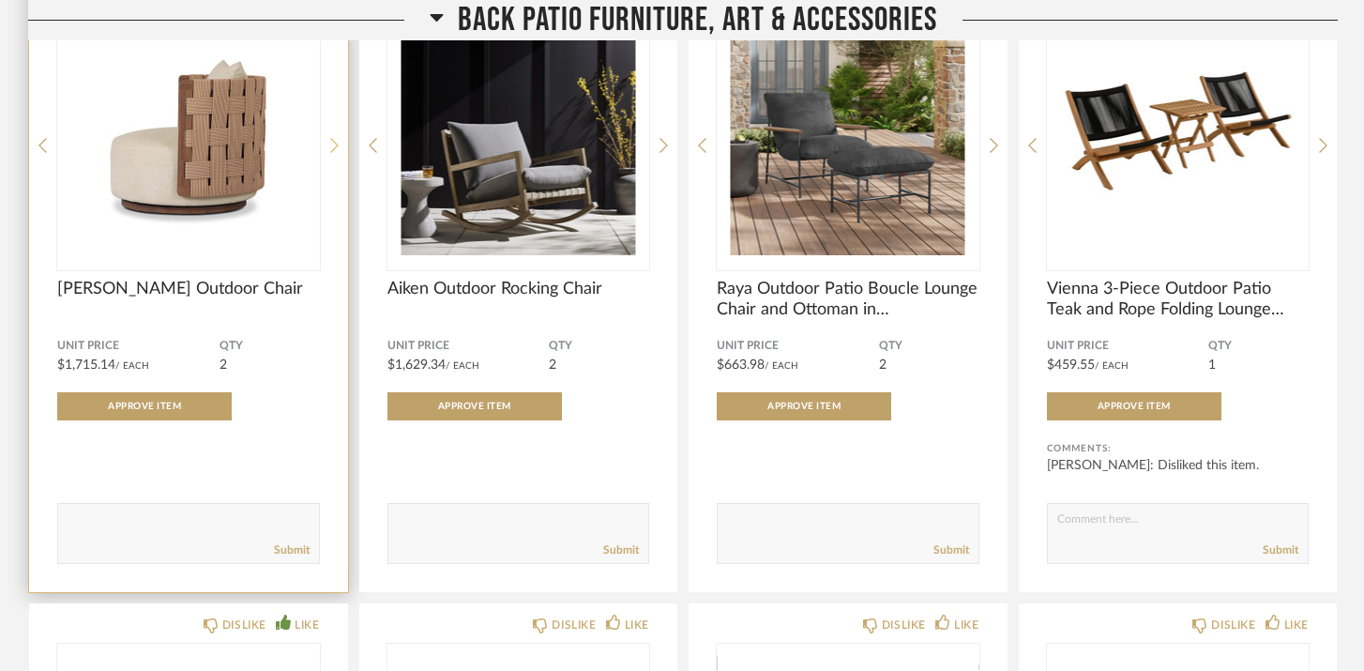
click at [336, 137] on icon at bounding box center [334, 145] width 8 height 17
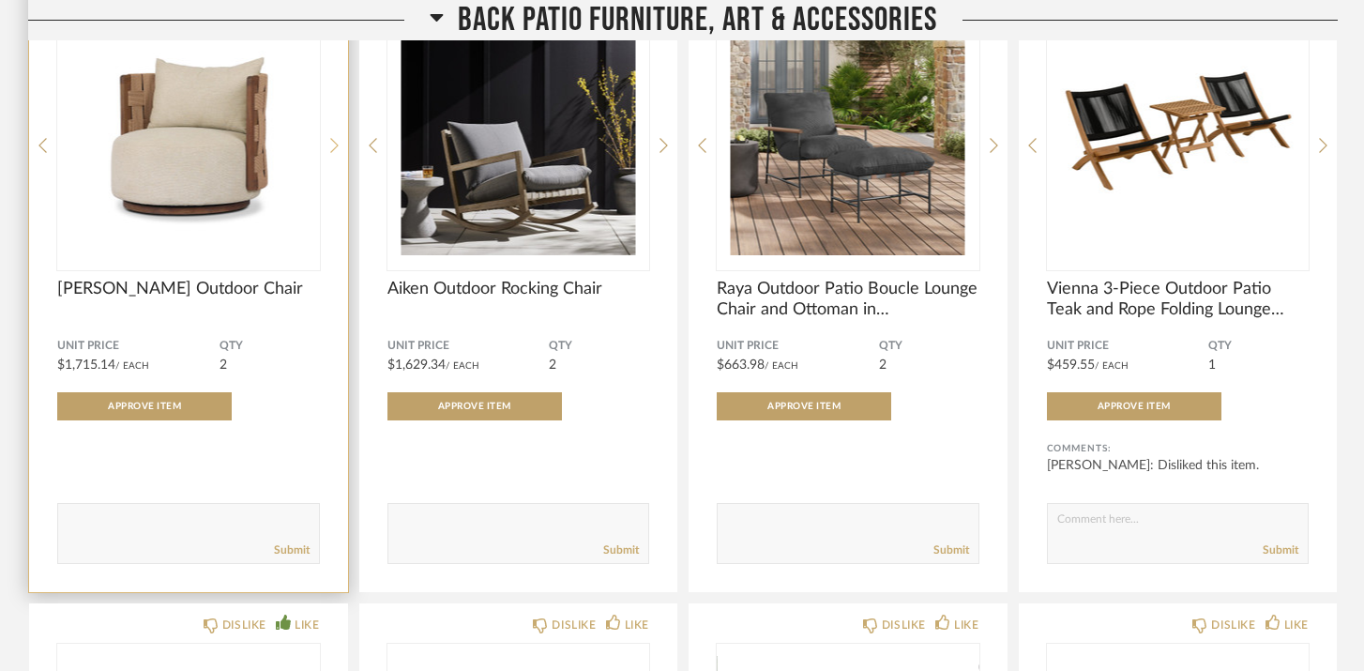
click at [336, 137] on icon at bounding box center [334, 145] width 8 height 17
click at [164, 512] on textarea at bounding box center [188, 524] width 261 height 25
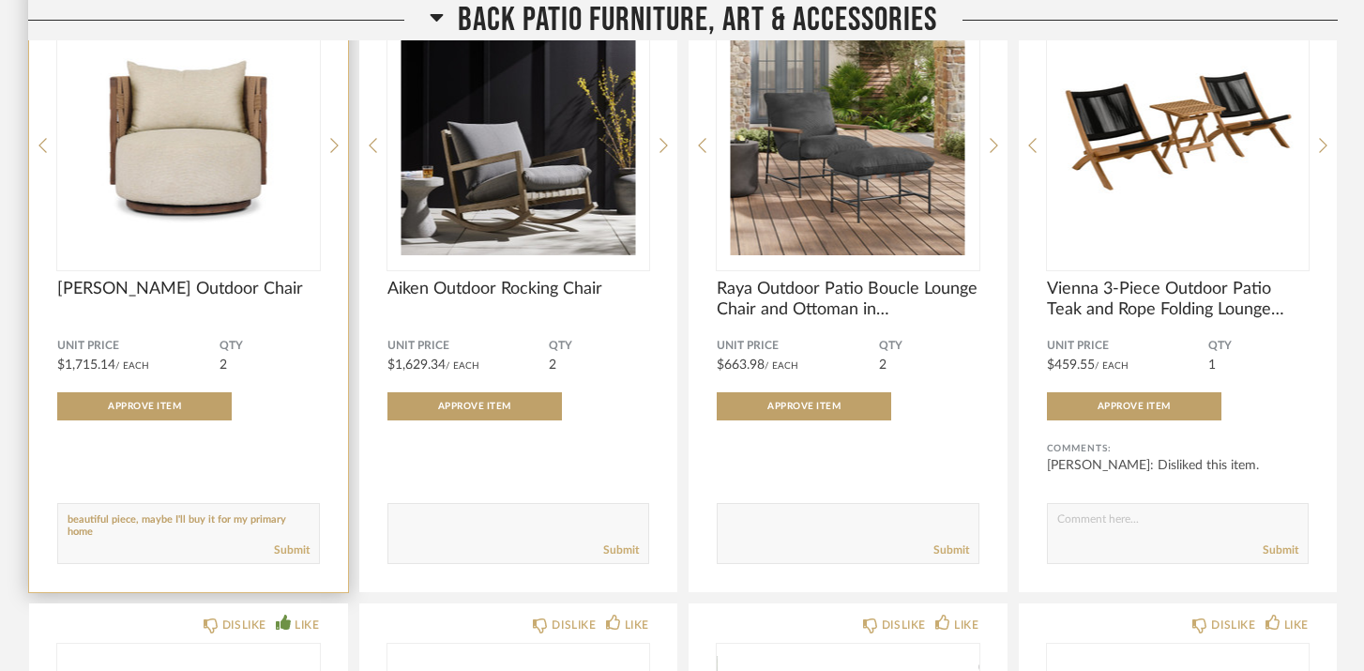
scroll to position [0, 0]
type textarea "beautiful piece, maybe I'll buy it for my primary home someday"
click at [286, 542] on link "Submit" at bounding box center [292, 550] width 36 height 16
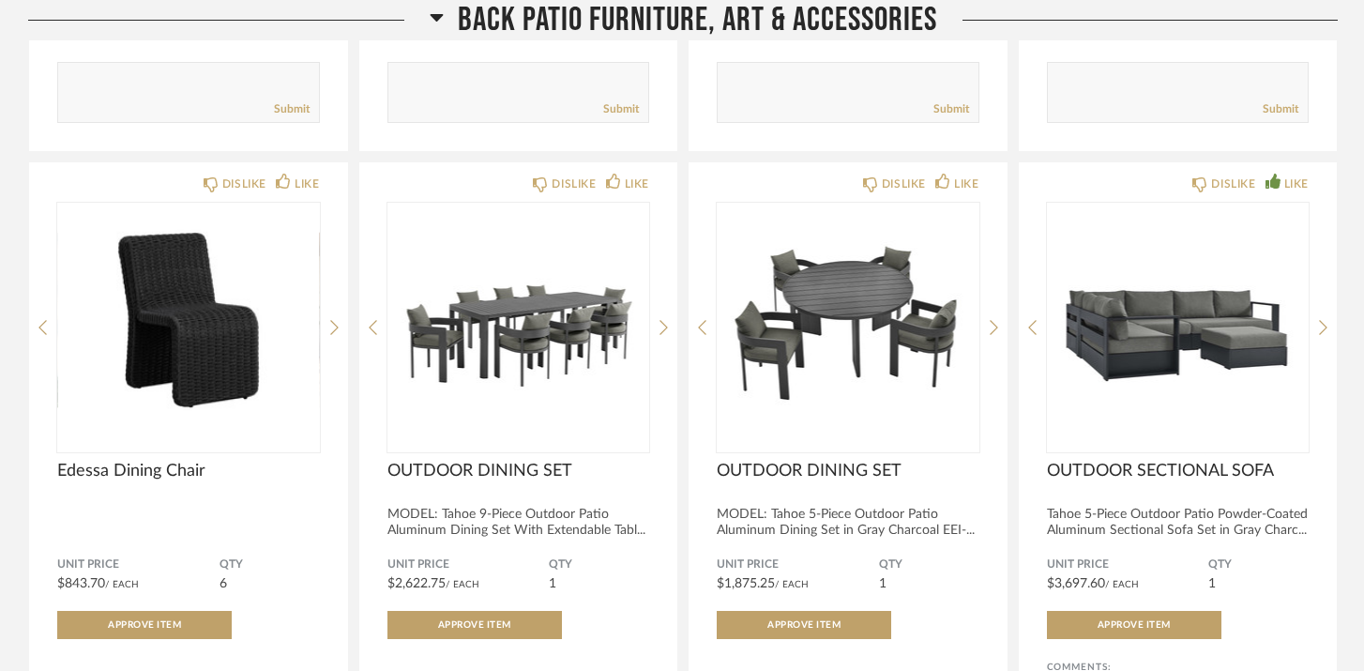
scroll to position [22032, 0]
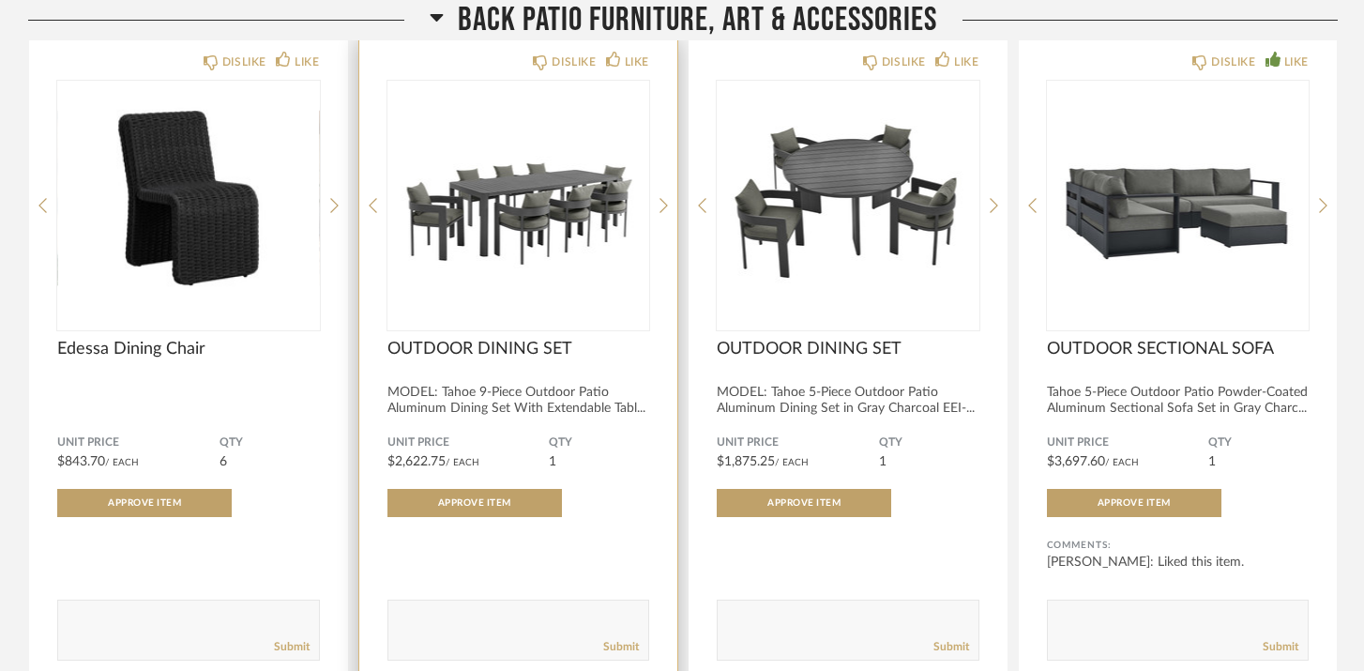
click at [553, 609] on textarea at bounding box center [518, 621] width 261 height 25
type textarea "would this look too matchy-matchy with the sofa set? or good to be matching?"
click at [613, 639] on link "Submit" at bounding box center [621, 647] width 36 height 16
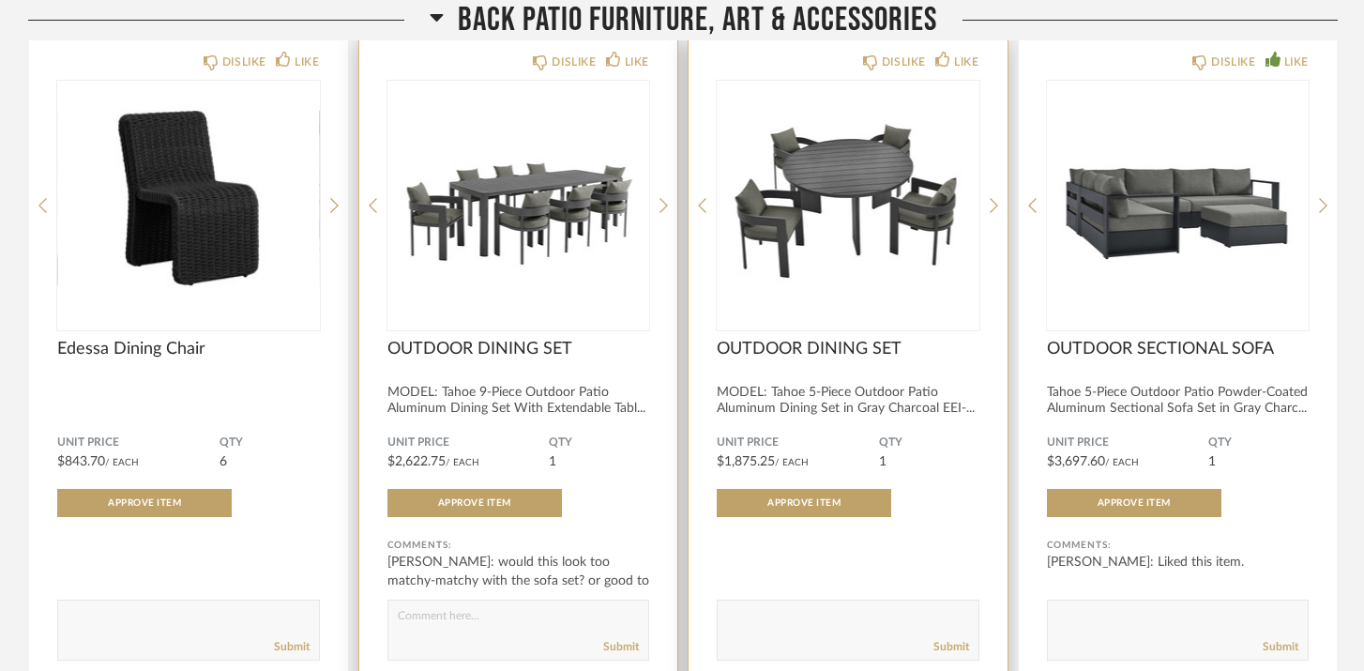
click at [841, 609] on textarea at bounding box center [848, 621] width 261 height 25
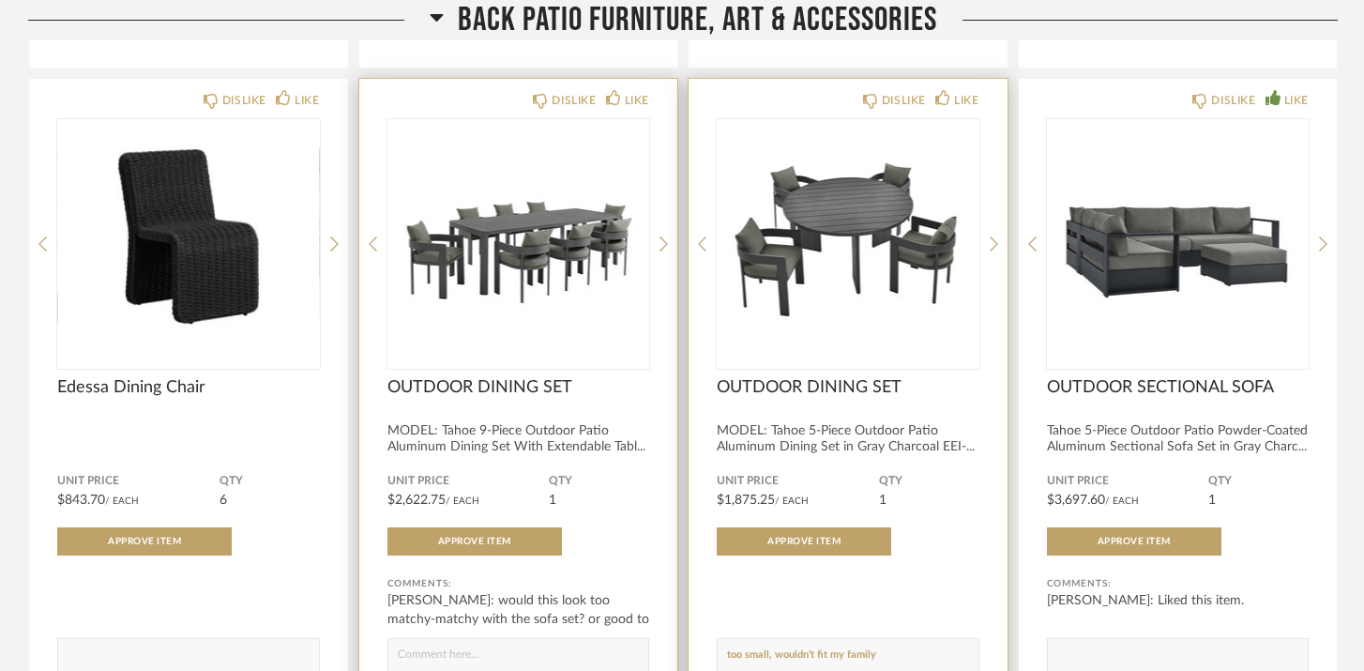
scroll to position [22025, 0]
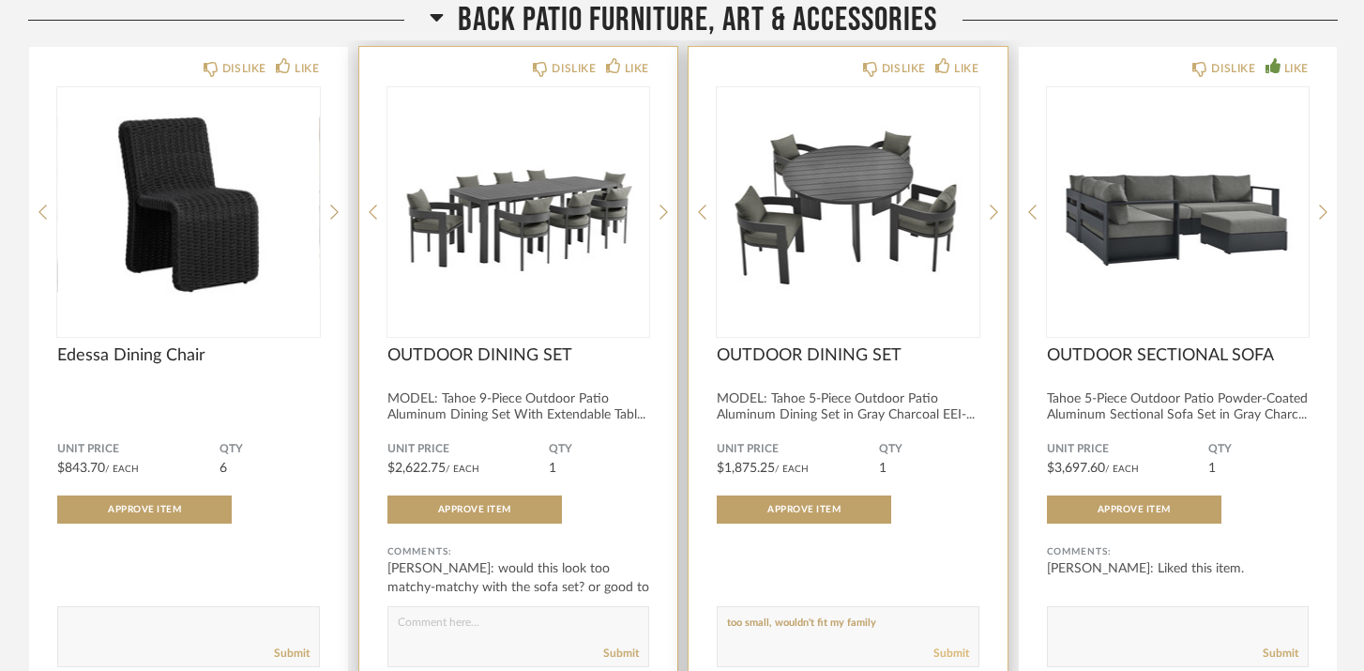
type textarea "too small, wouldn't fit my family"
click at [954, 645] on link "Submit" at bounding box center [951, 653] width 36 height 16
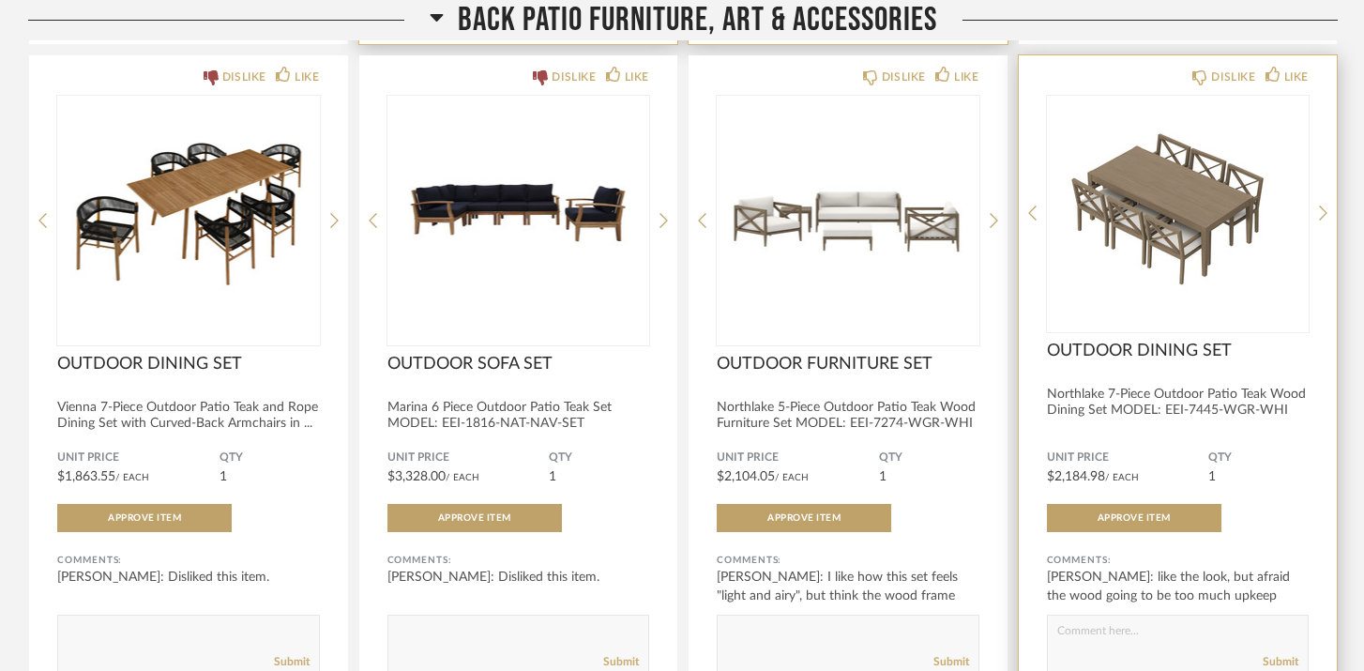
scroll to position [22680, 0]
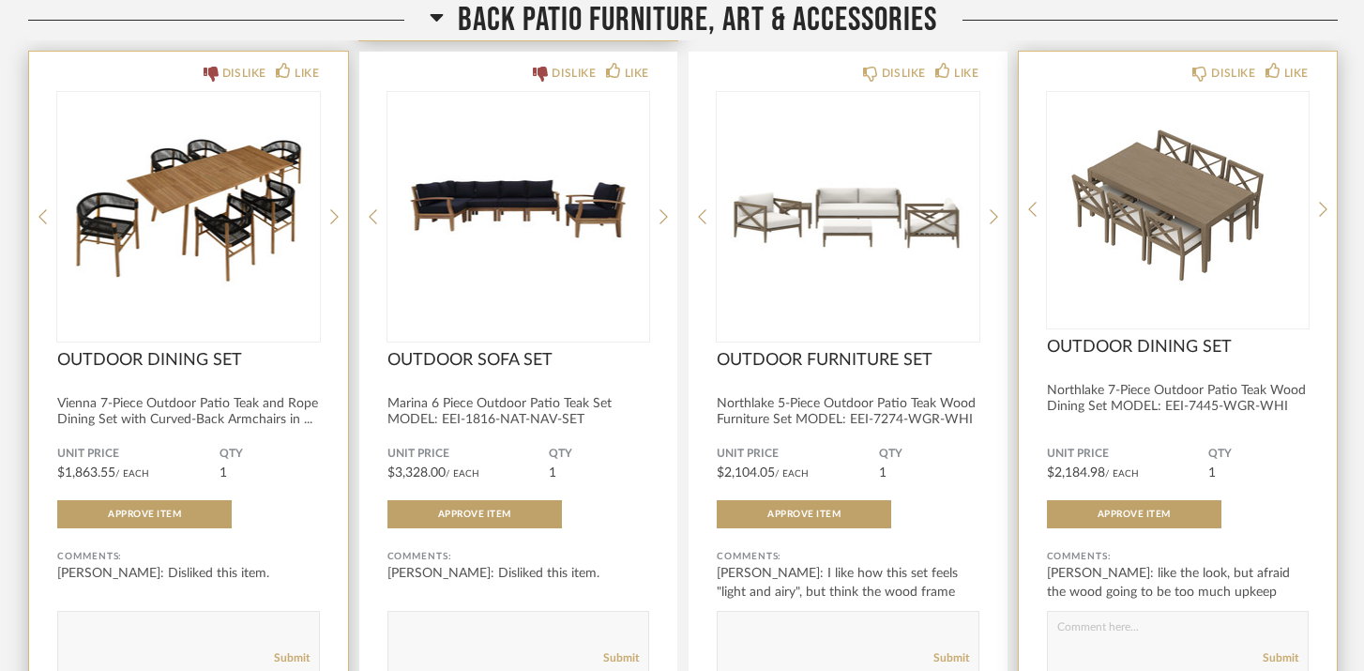
click at [127, 620] on textarea at bounding box center [188, 632] width 261 height 25
type textarea "rope hard to clean?"
click at [291, 650] on link "Submit" at bounding box center [292, 658] width 36 height 16
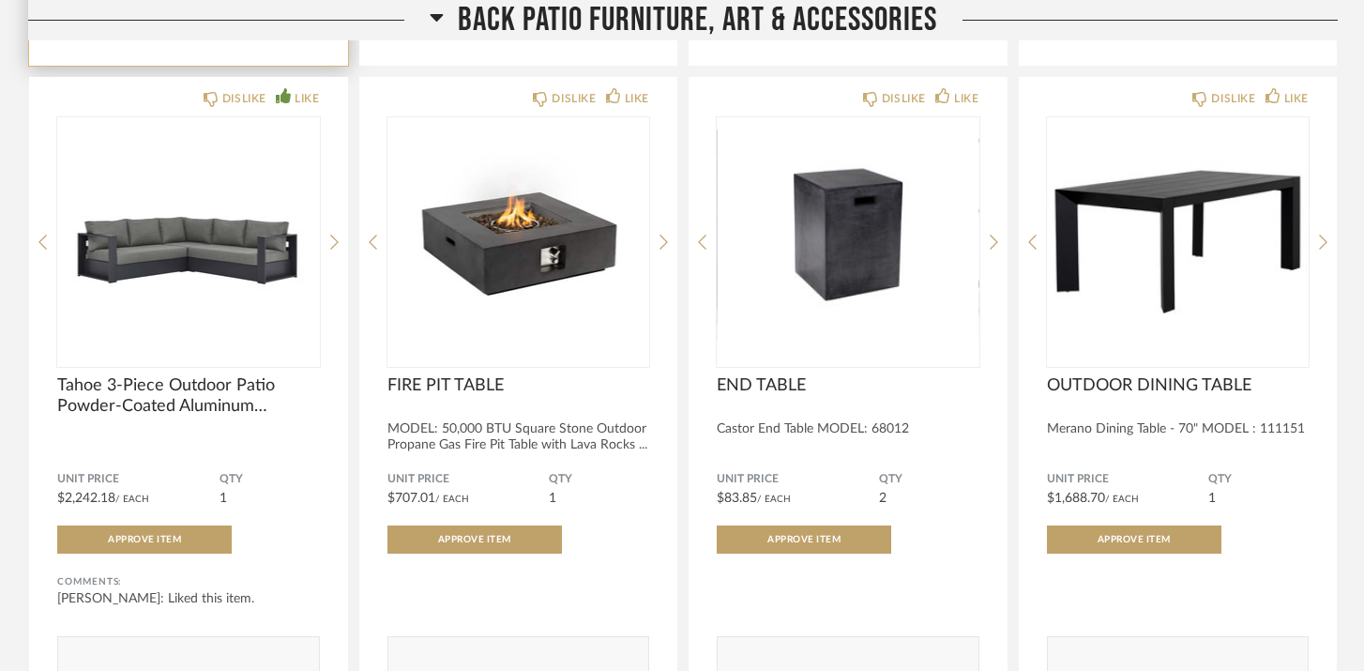
scroll to position [21313, 0]
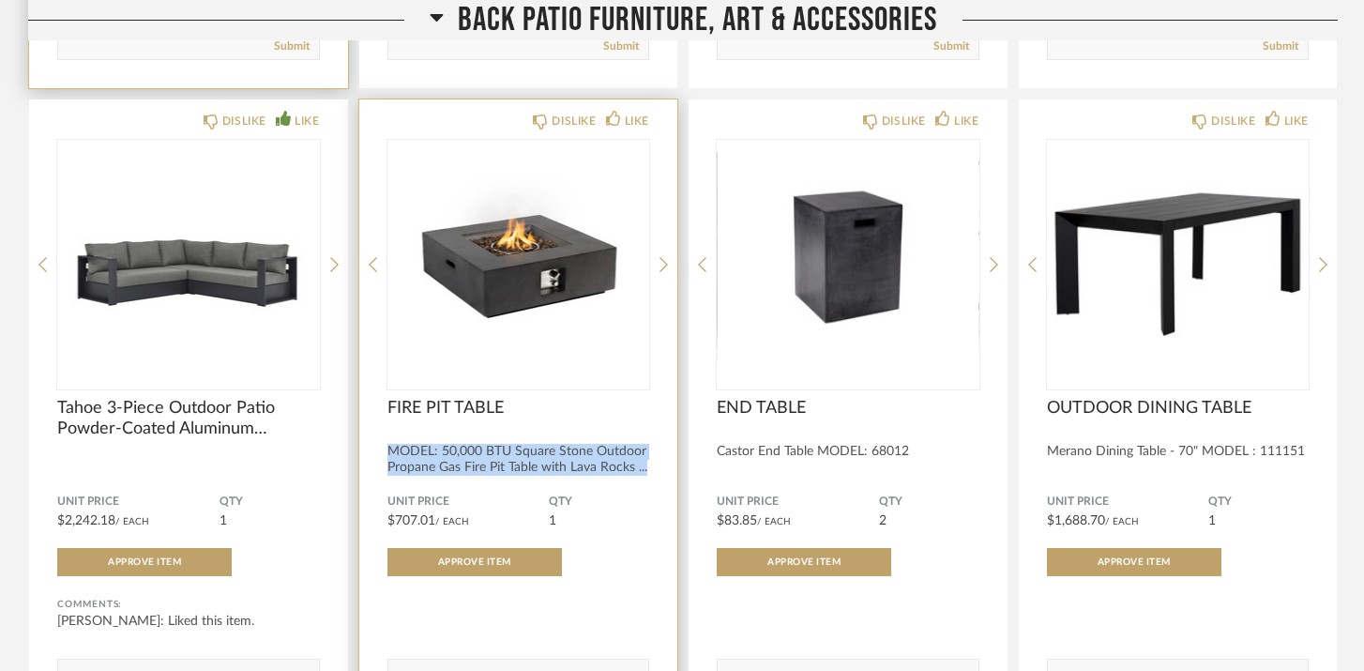
drag, startPoint x: 387, startPoint y: 423, endPoint x: 661, endPoint y: 436, distance: 274.2
click at [661, 436] on div "DISLIKE LIKE FIRE PIT TABLE MODEL: 50,000 BTU Square Stone Outdoor Propane Gas …" at bounding box center [518, 423] width 319 height 648
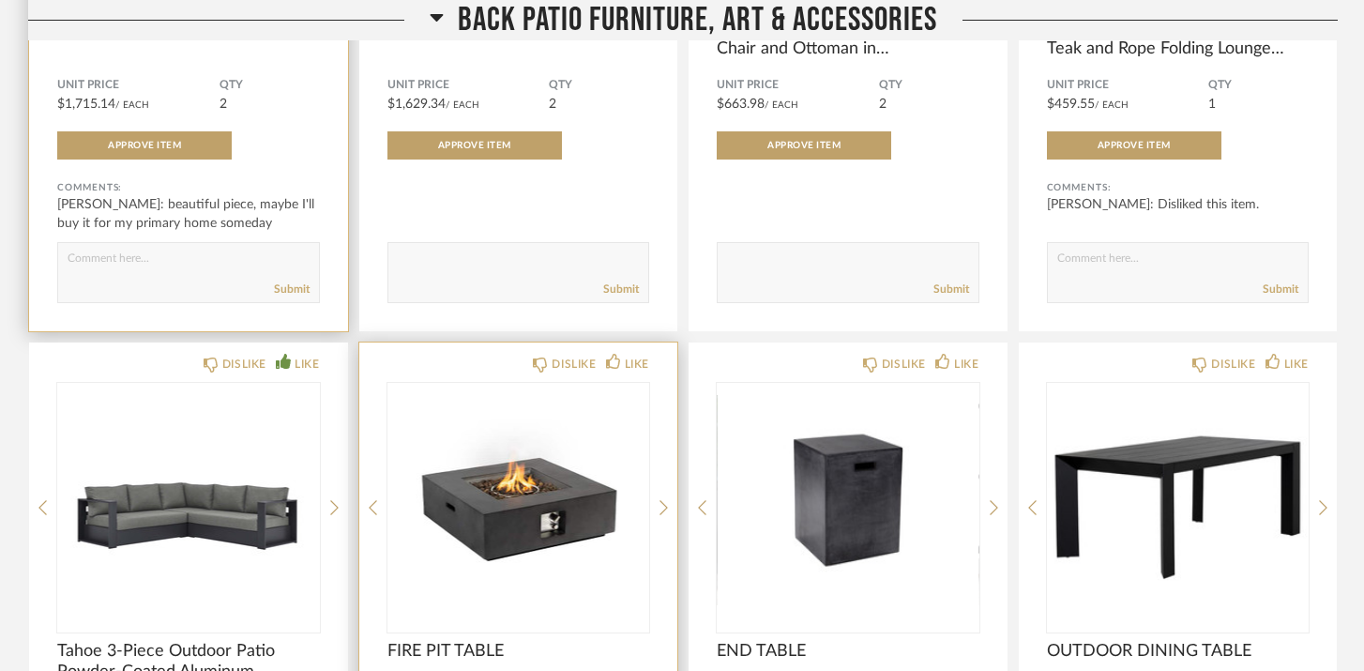
scroll to position [21095, 0]
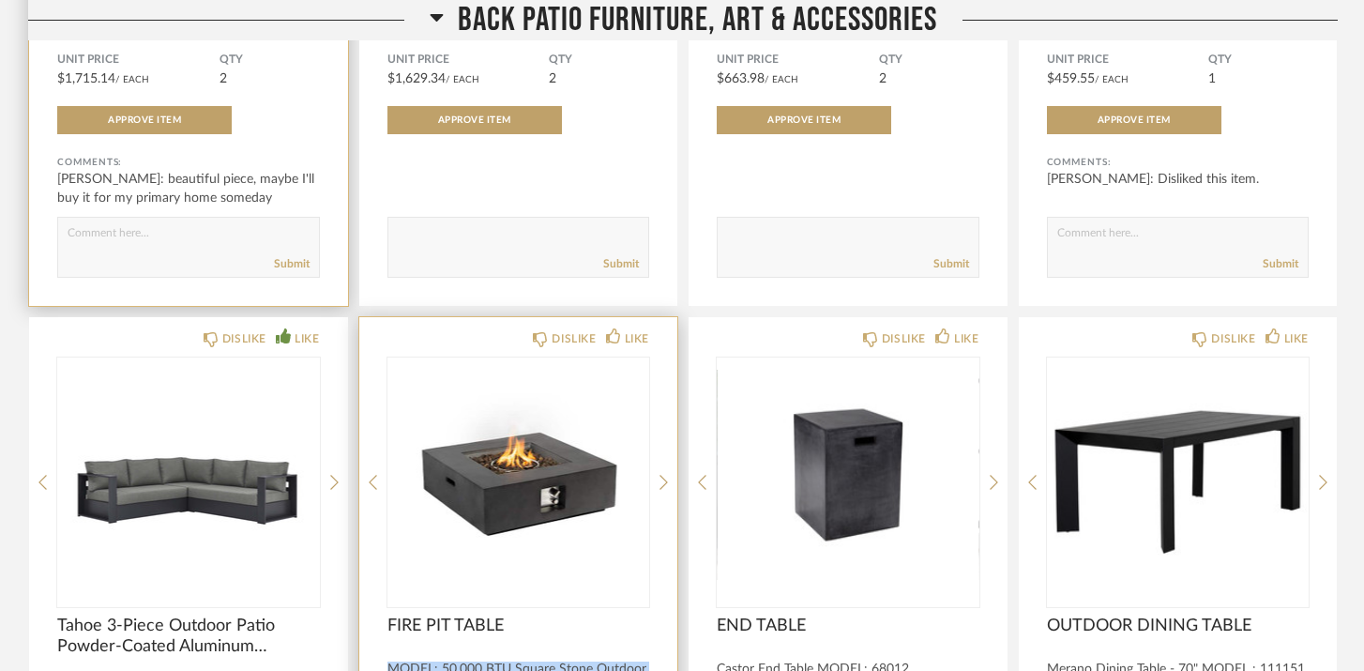
click at [532, 397] on img "0" at bounding box center [518, 474] width 263 height 235
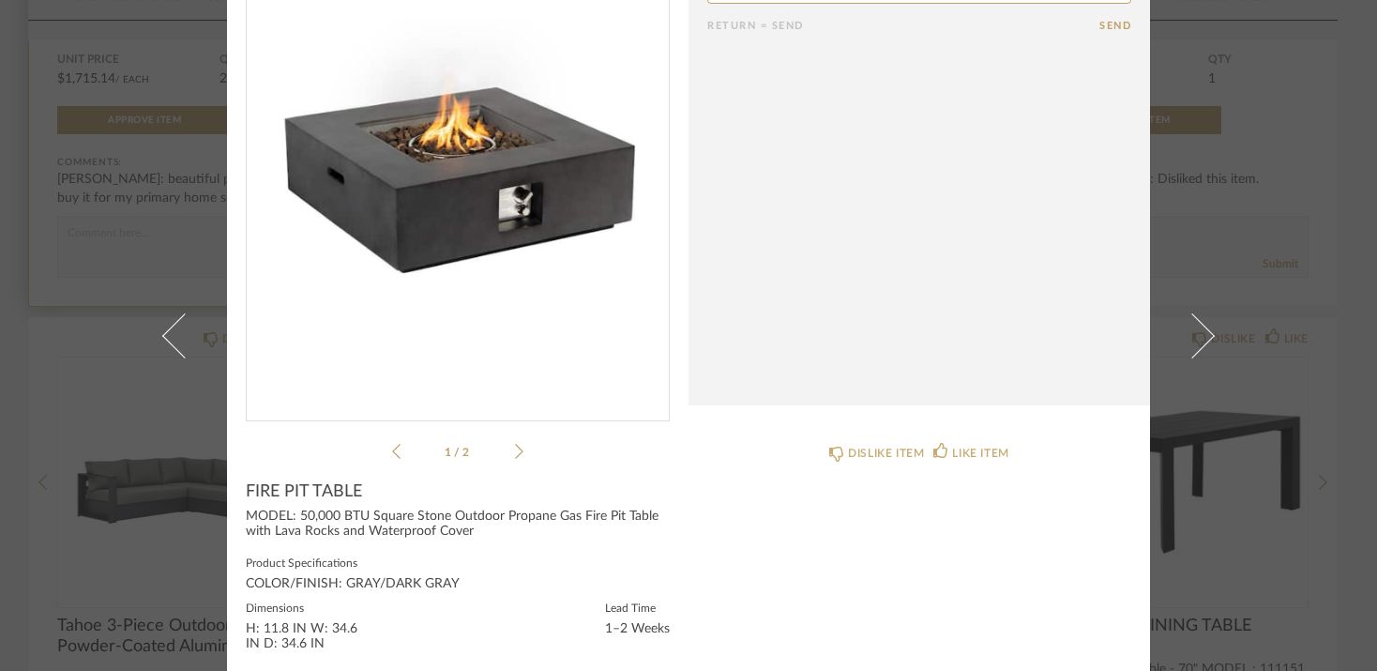
scroll to position [174, 0]
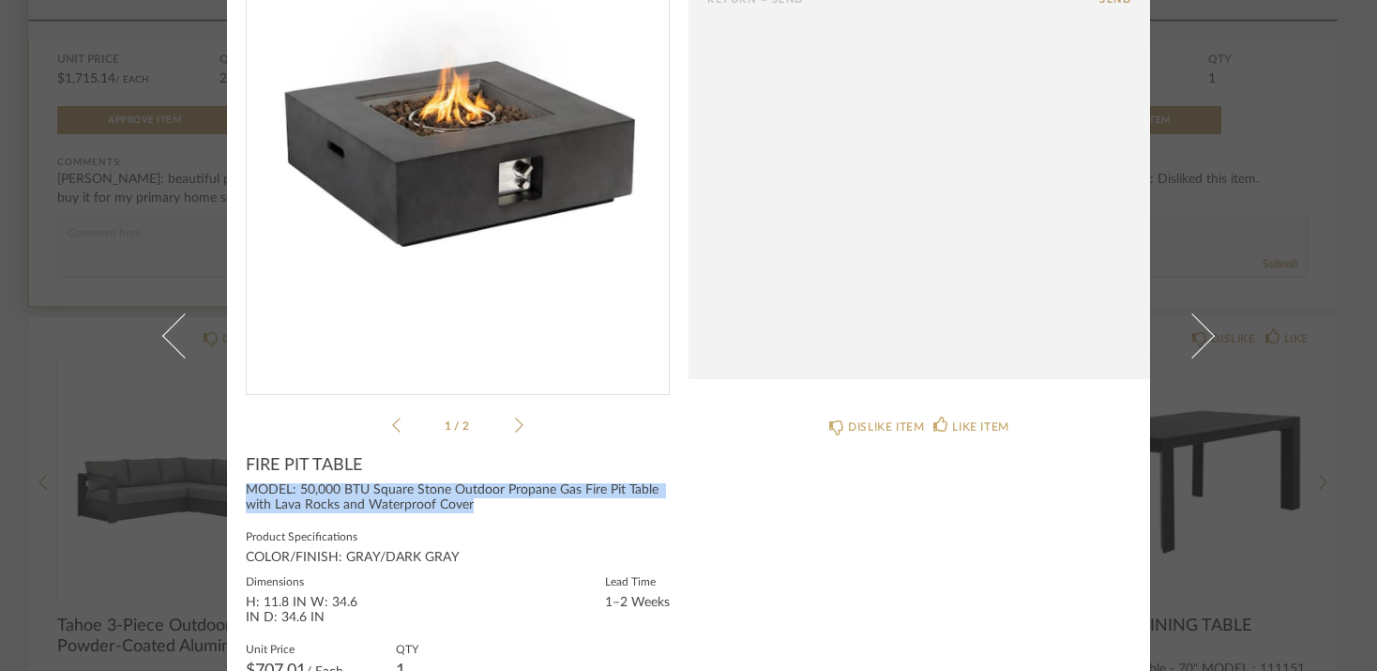
drag, startPoint x: 239, startPoint y: 491, endPoint x: 484, endPoint y: 518, distance: 246.3
click at [484, 518] on div "FIRE PIT TABLE MODEL: 50,000 BTU Square Stone Outdoor Propane Gas Fire Pit Tabl…" at bounding box center [458, 623] width 424 height 336
copy div "MODEL: 50,000 BTU Square Stone Outdoor Propane Gas Fire Pit Table with Lava Roc…"
